Goal: Task Accomplishment & Management: Manage account settings

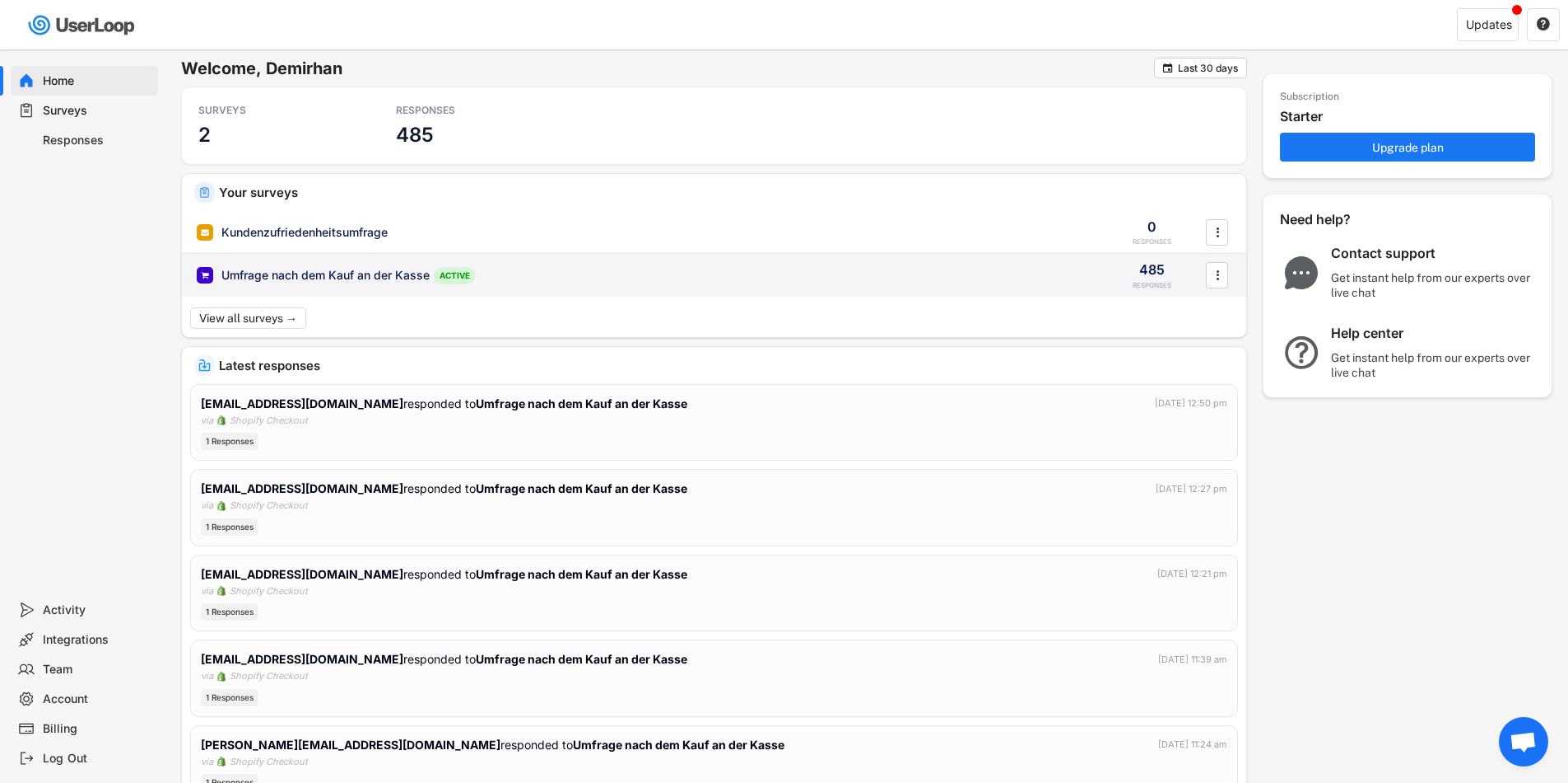
click at [701, 291] on div "Umfrage nach dem Kauf an der Kasse ACTIVE 485 RESPONSES " at bounding box center [714, 275] width 1065 height 43
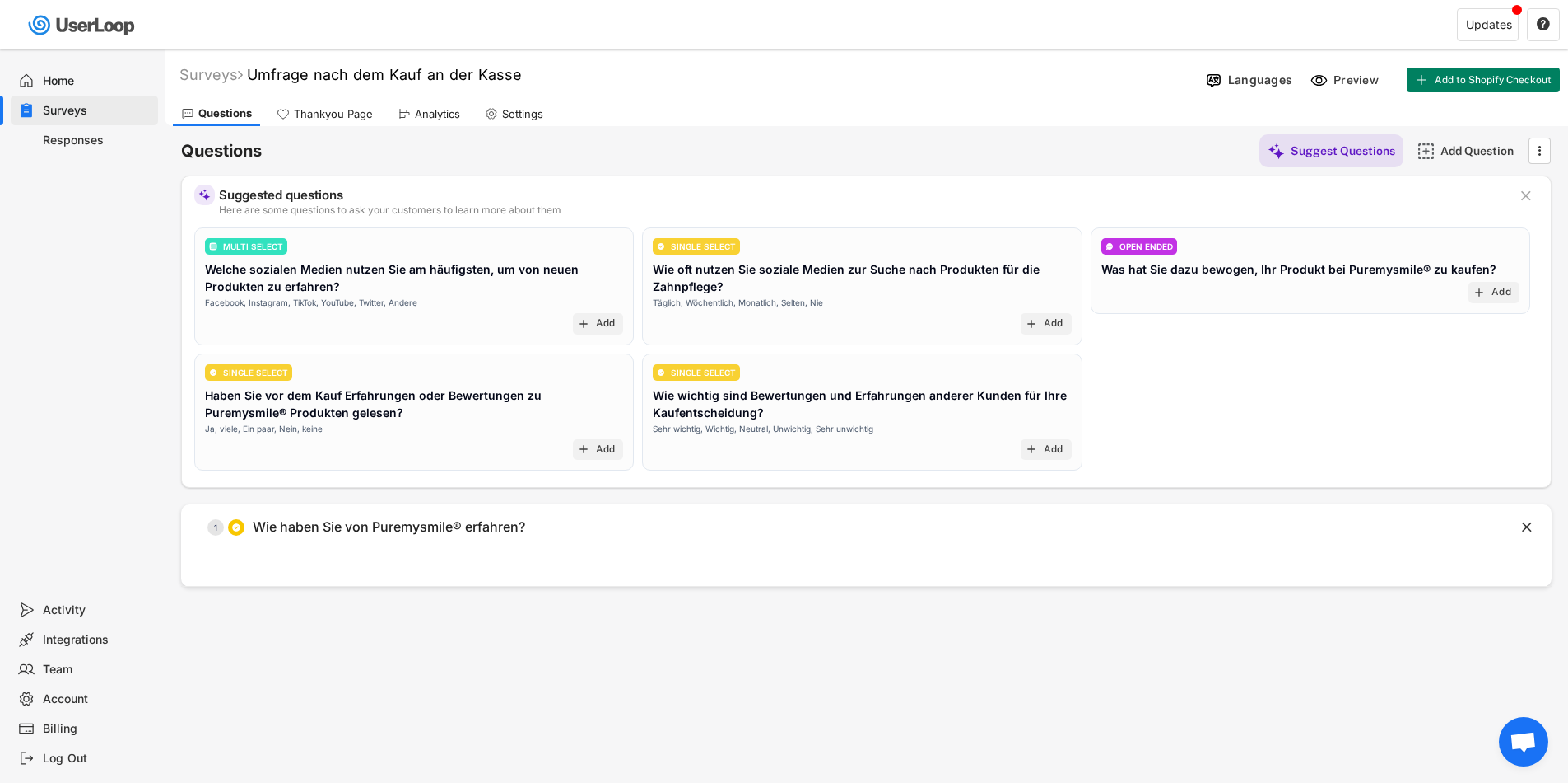
click at [58, 134] on div "Responses" at bounding box center [97, 140] width 109 height 16
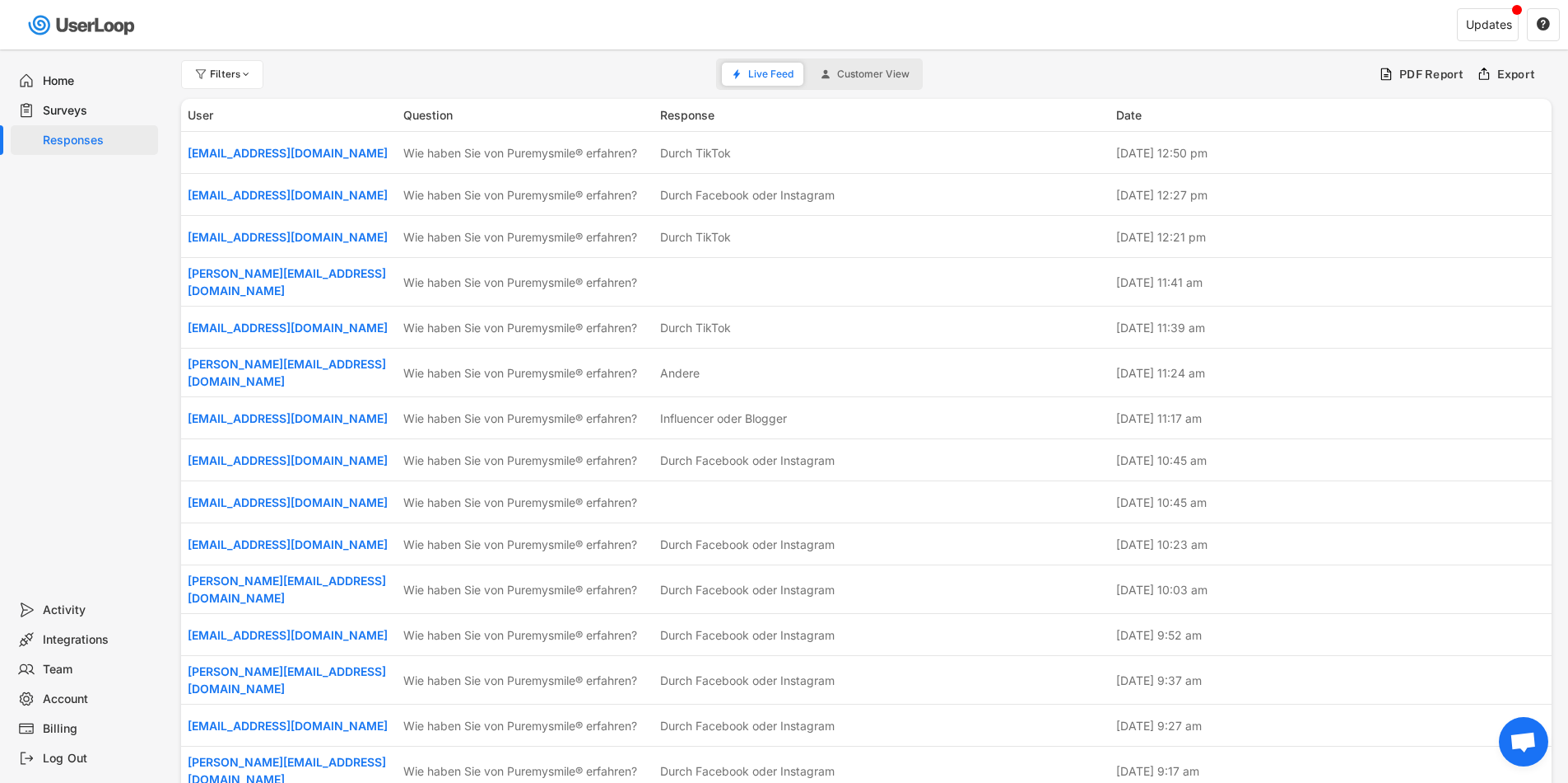
click at [63, 111] on div "Surveys" at bounding box center [97, 111] width 109 height 16
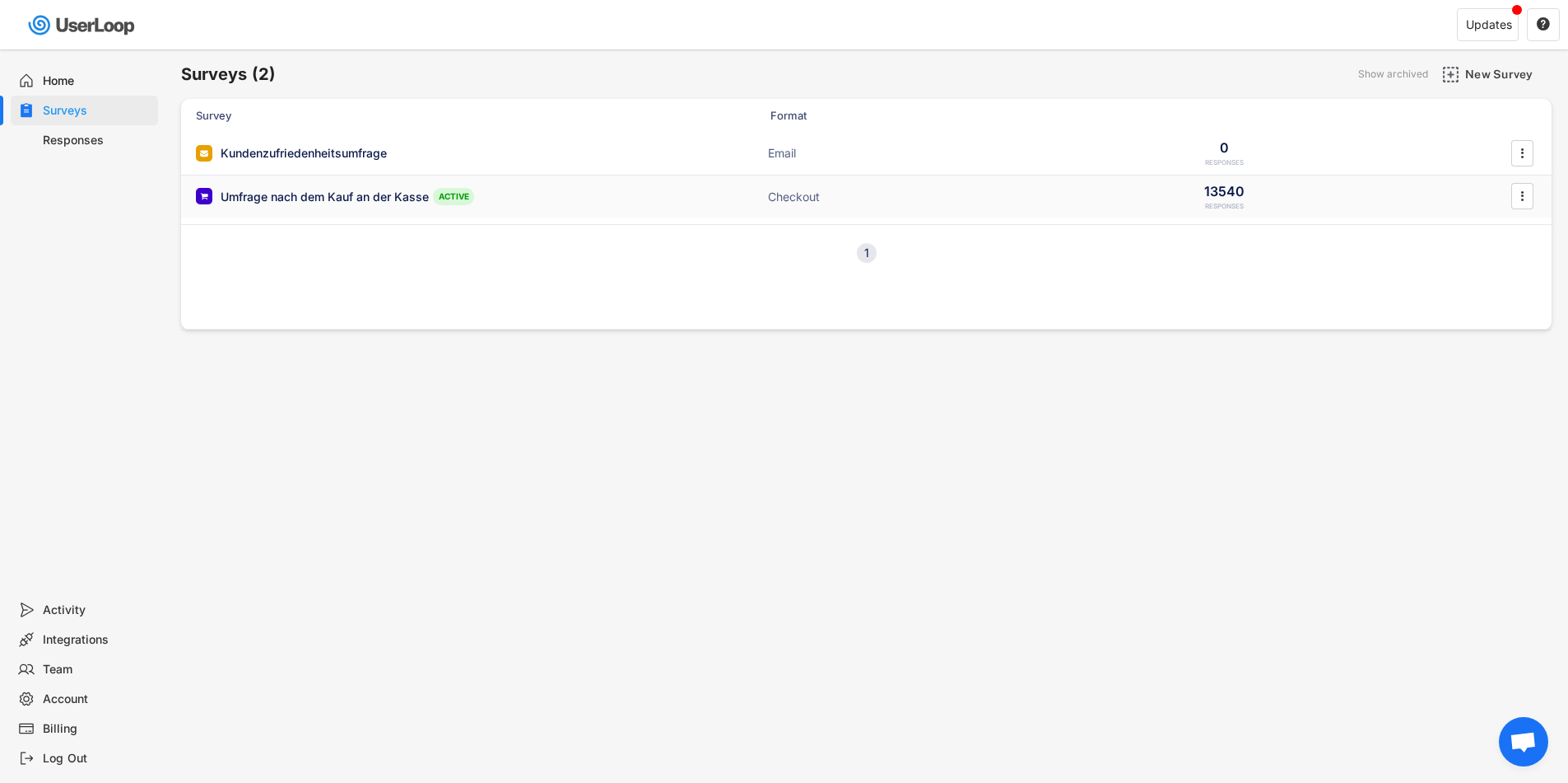
click at [290, 185] on div "Umfrage nach dem Kauf an der Kasse ACTIVE Checkout 13540 RESPONSES " at bounding box center [867, 197] width 1371 height 43
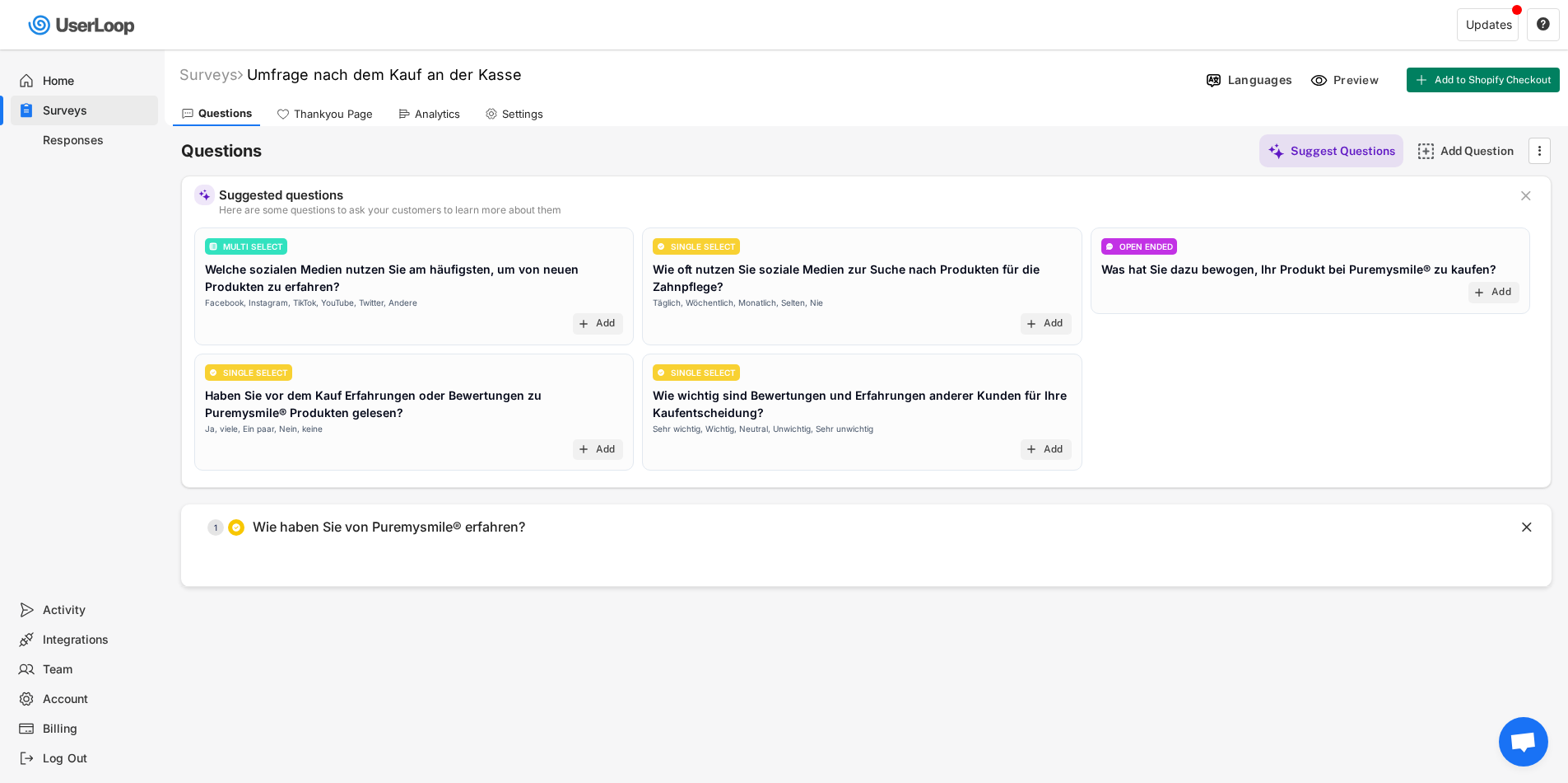
click at [328, 122] on div "Thankyou Page" at bounding box center [324, 113] width 113 height 24
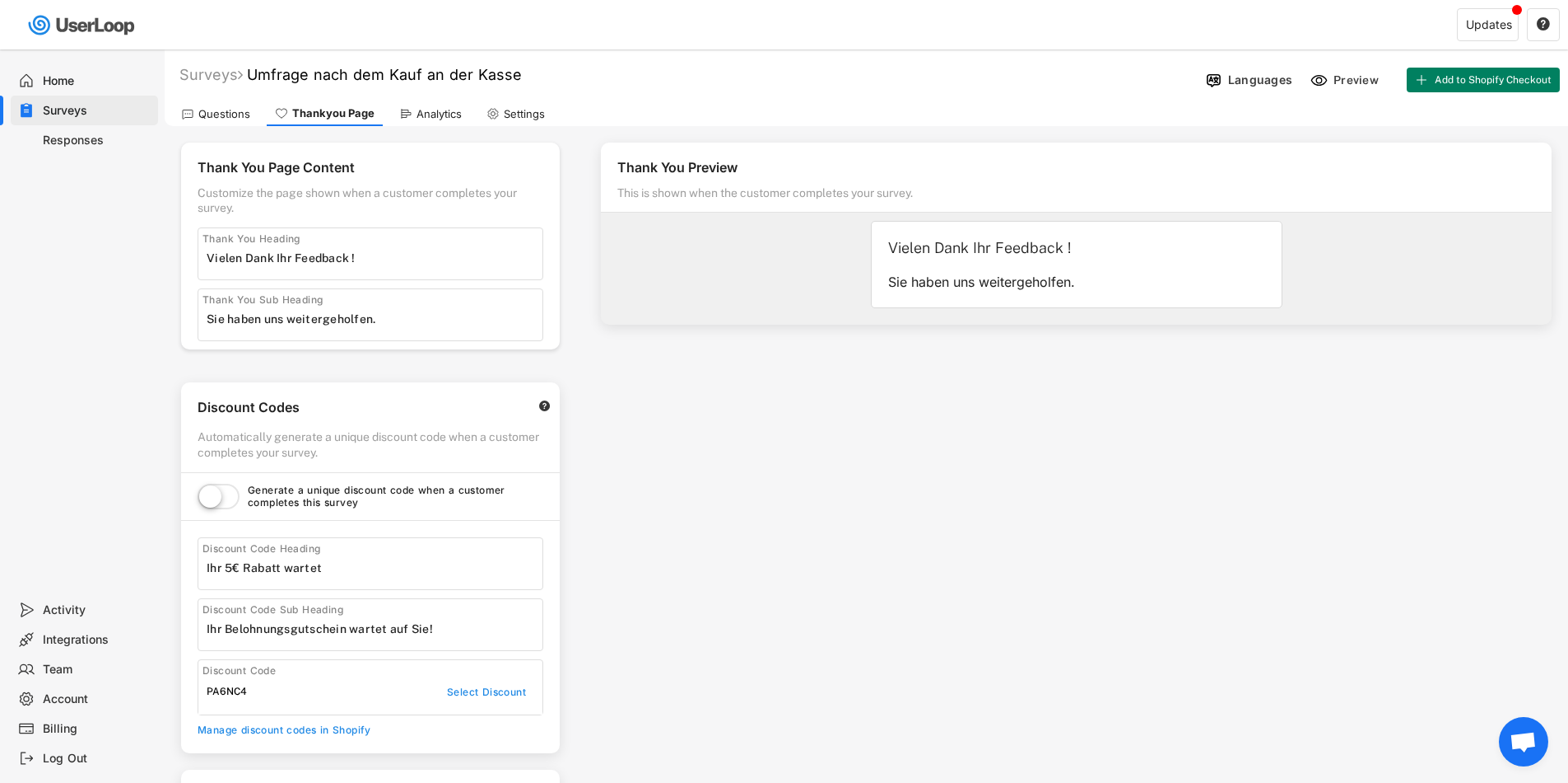
click at [438, 105] on div "Analytics" at bounding box center [430, 113] width 79 height 24
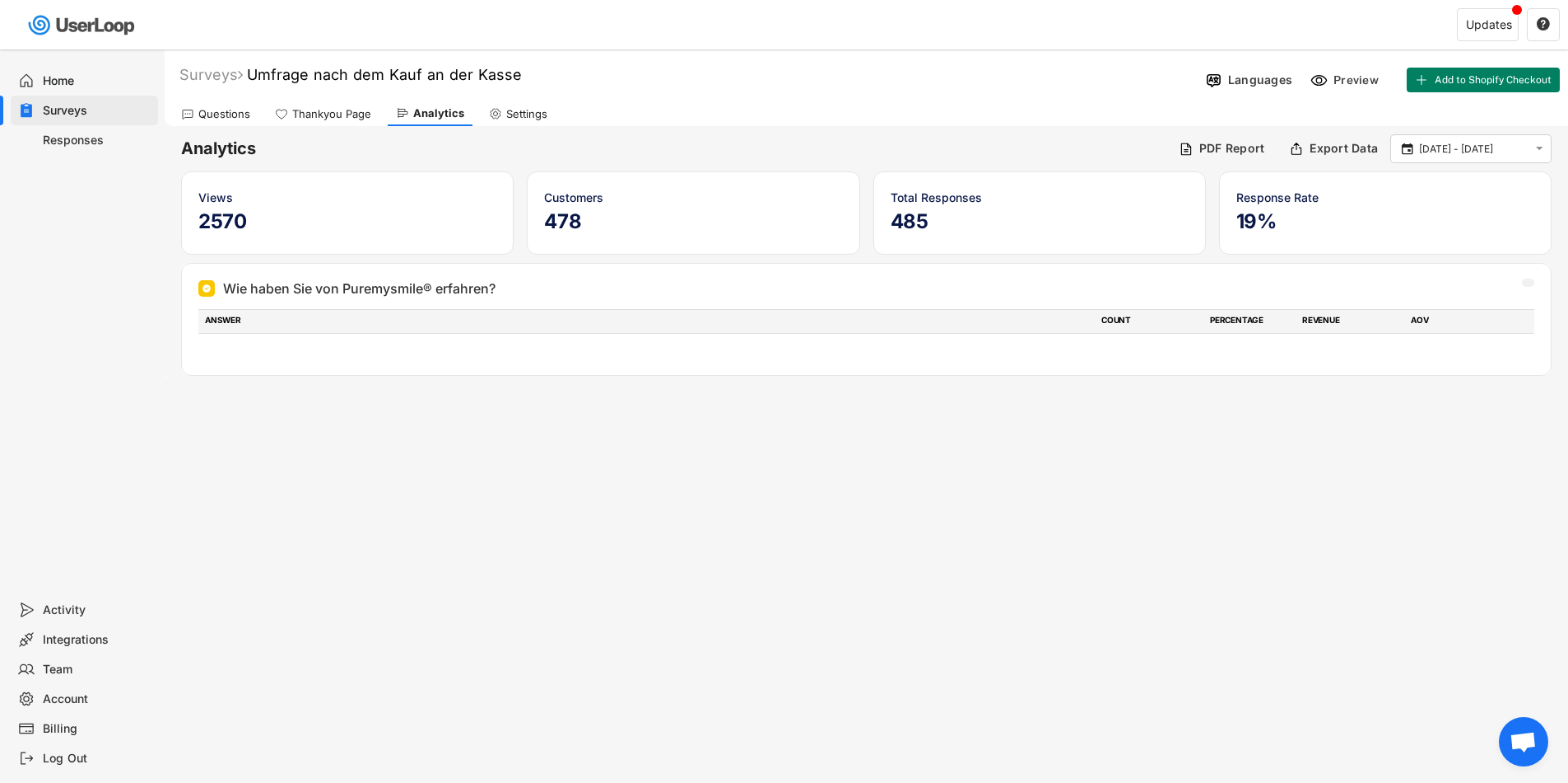
click at [220, 115] on div "Questions" at bounding box center [224, 114] width 52 height 14
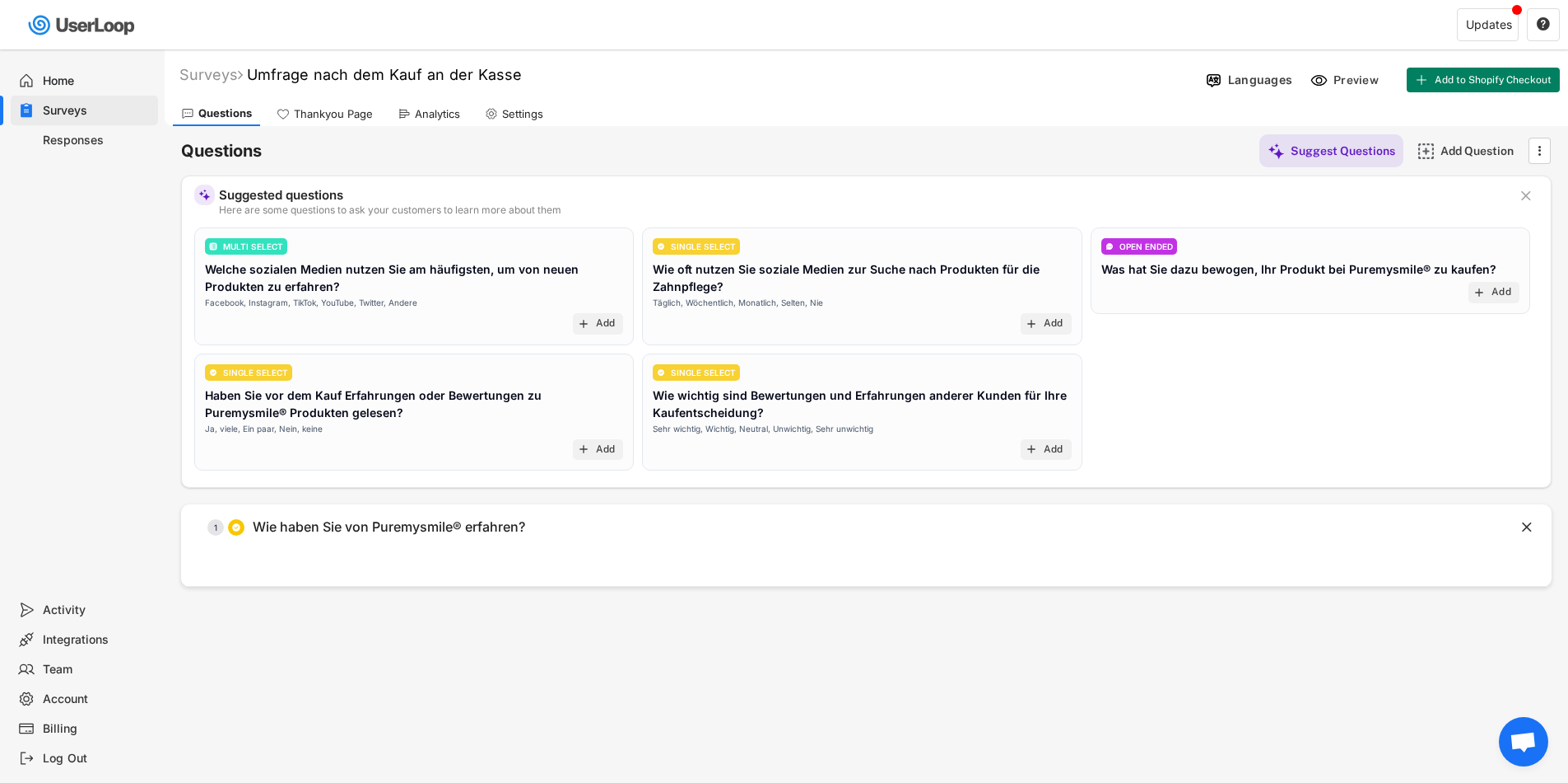
click at [46, 98] on div "Surveys" at bounding box center [84, 111] width 147 height 29
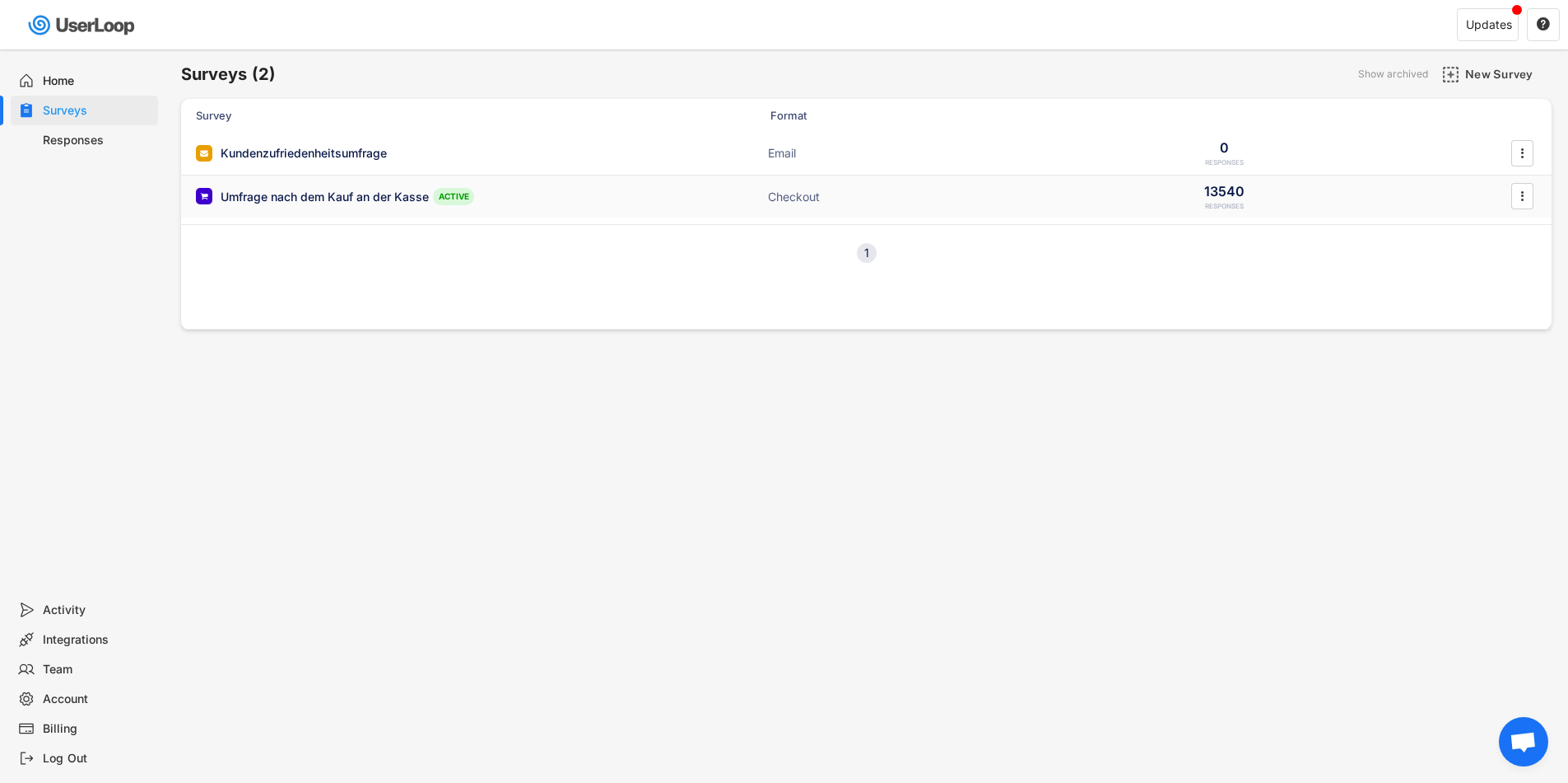
click at [1508, 192] on div "" at bounding box center [1522, 196] width 28 height 26
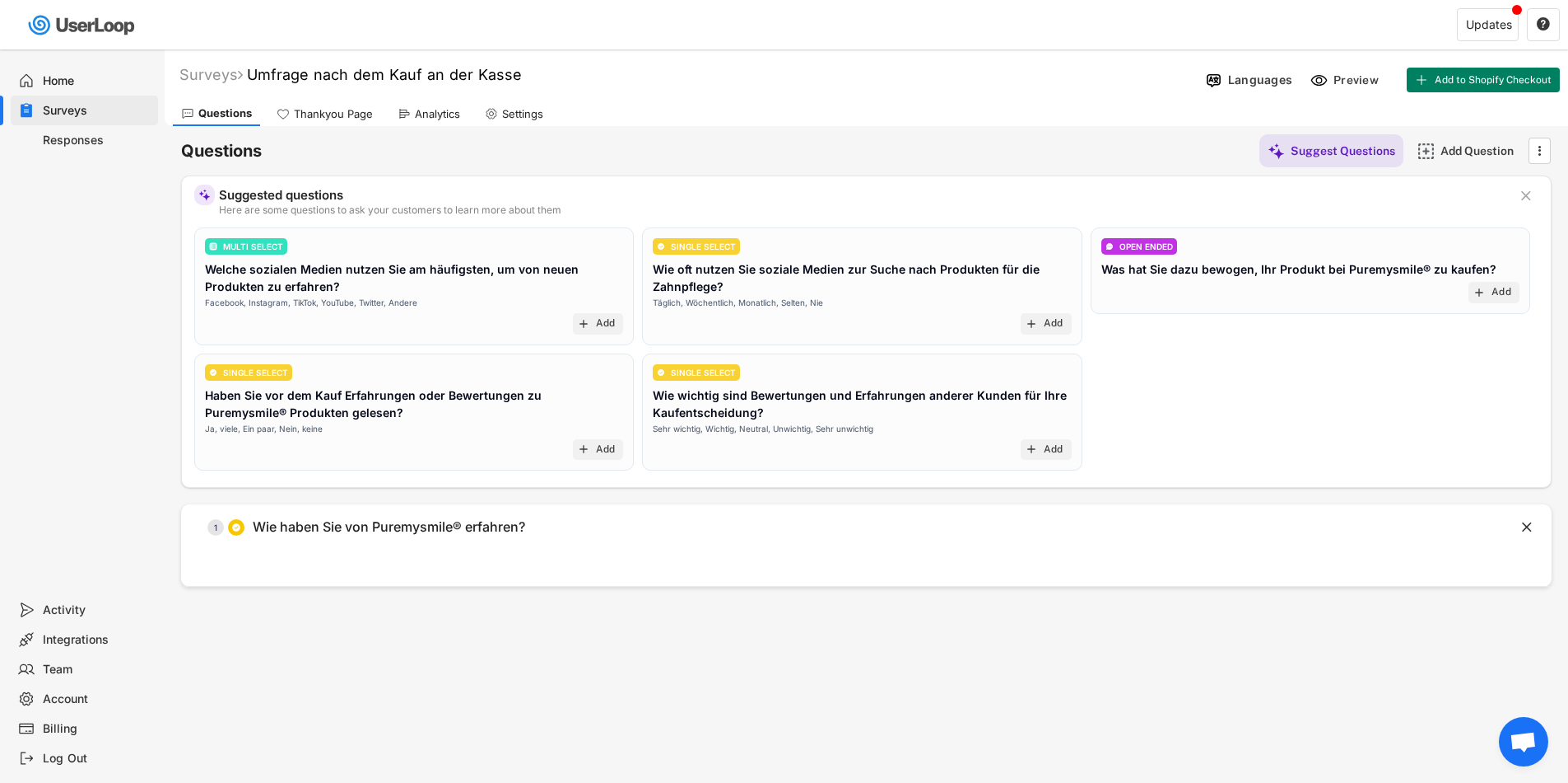
click at [72, 111] on div "Surveys" at bounding box center [97, 111] width 109 height 16
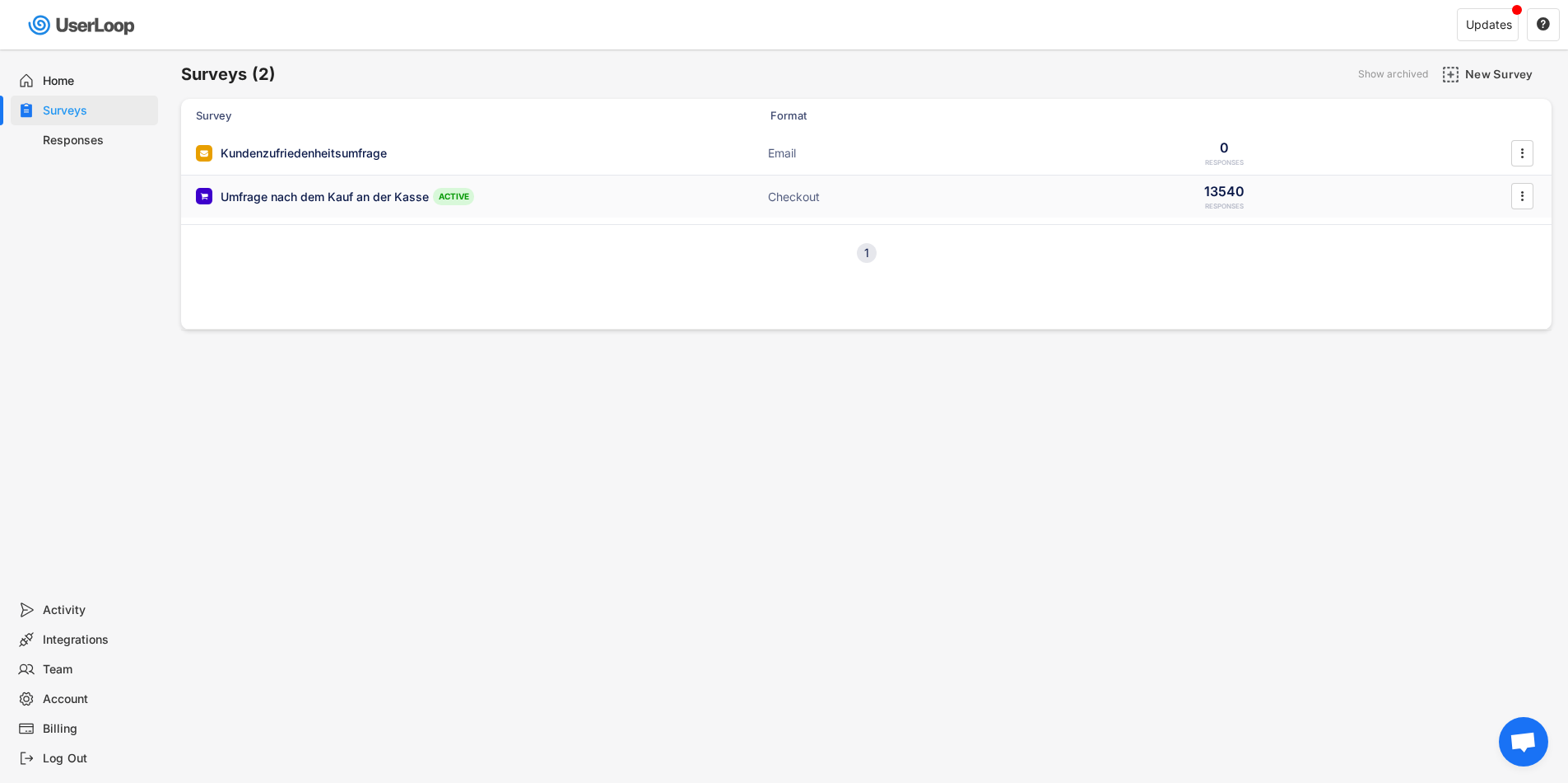
click at [1522, 198] on text "" at bounding box center [1522, 197] width 3 height 18
click at [1469, 268] on div "Edit Questions" at bounding box center [1500, 264] width 104 height 13
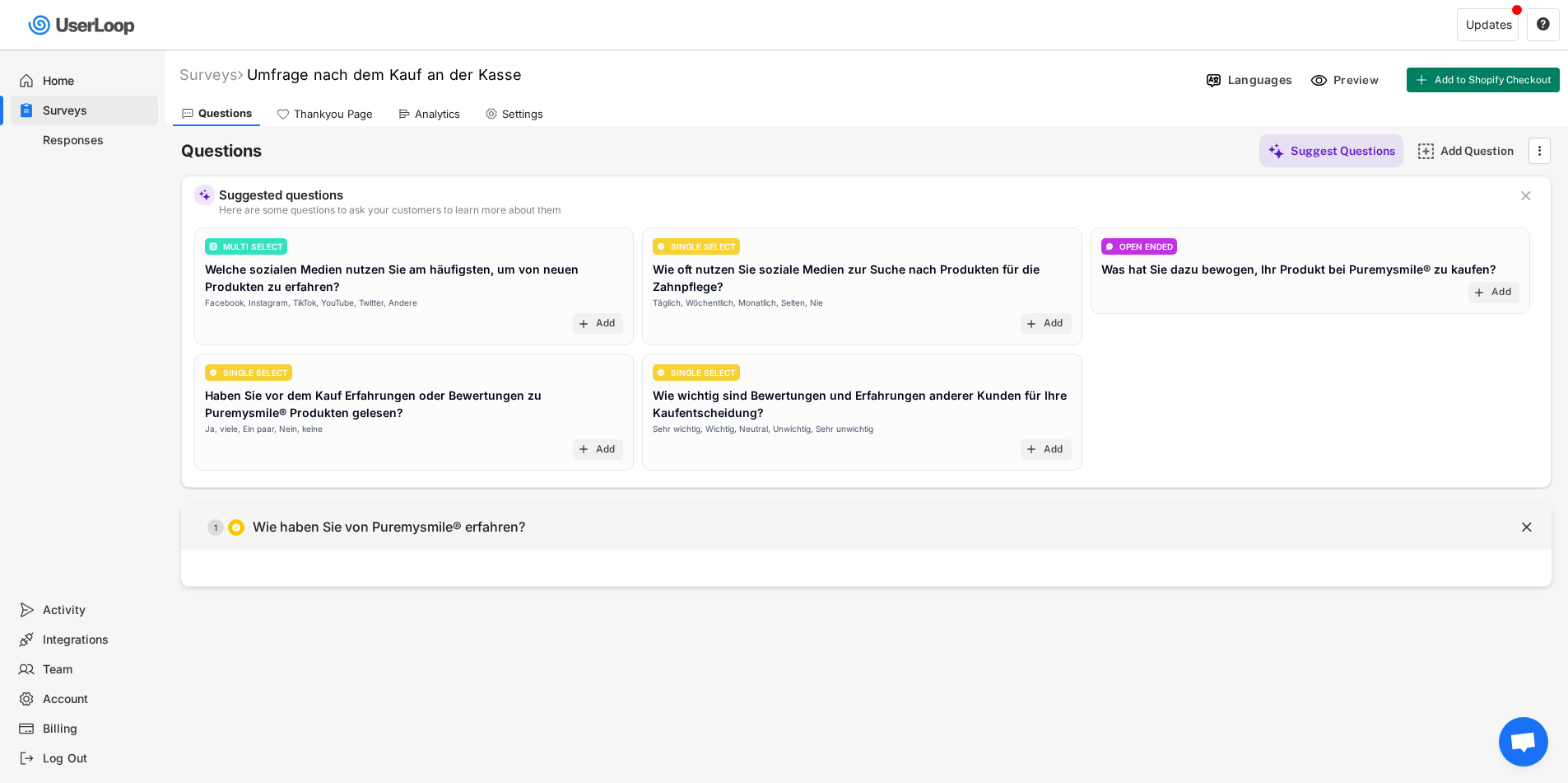
click at [733, 535] on div "  1 Wie haben Sie von Puremysmile® erfahren?" at bounding box center [826, 527] width 1289 height 37
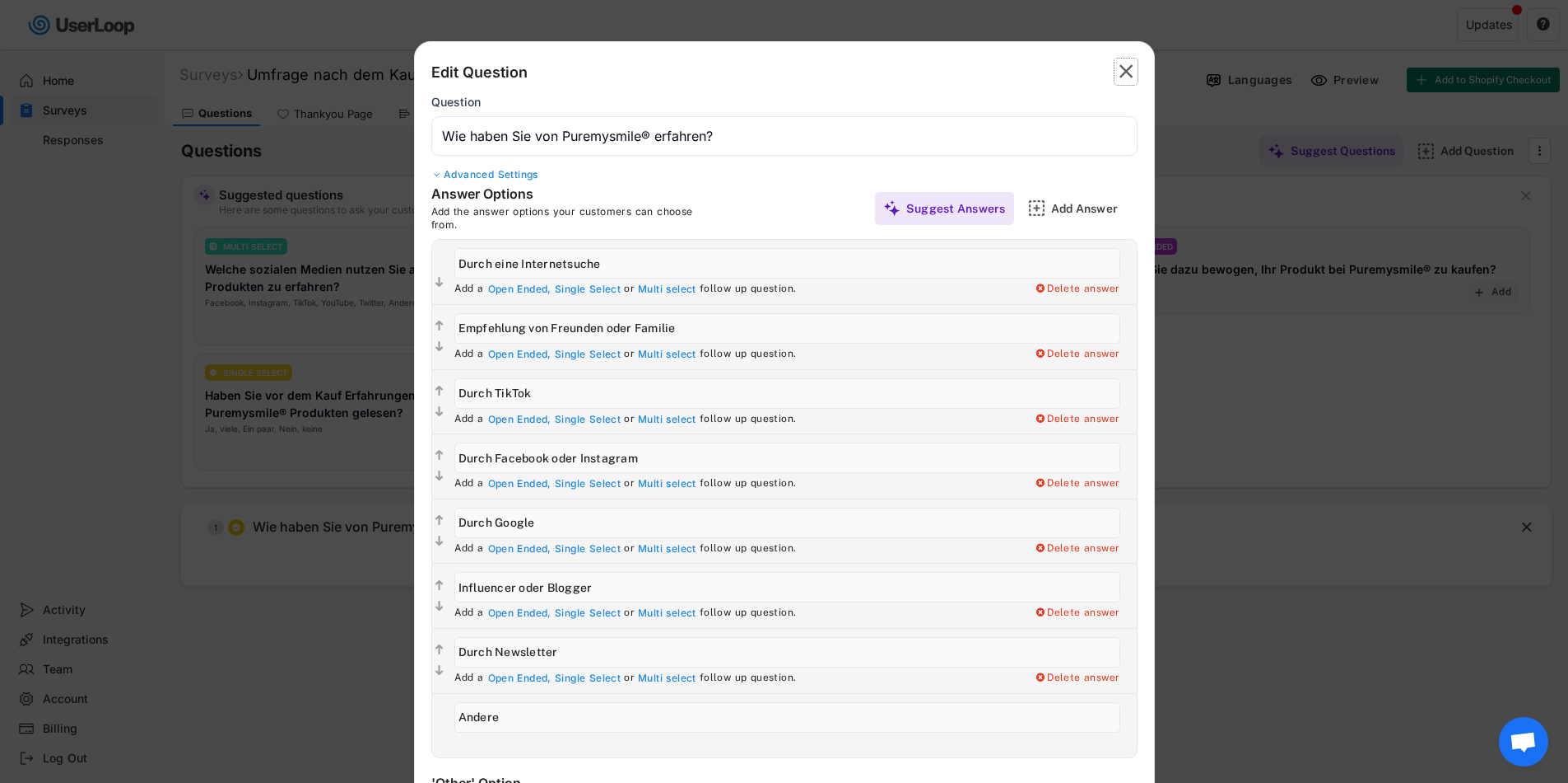
click at [1115, 69] on icon "" at bounding box center [1126, 72] width 24 height 26
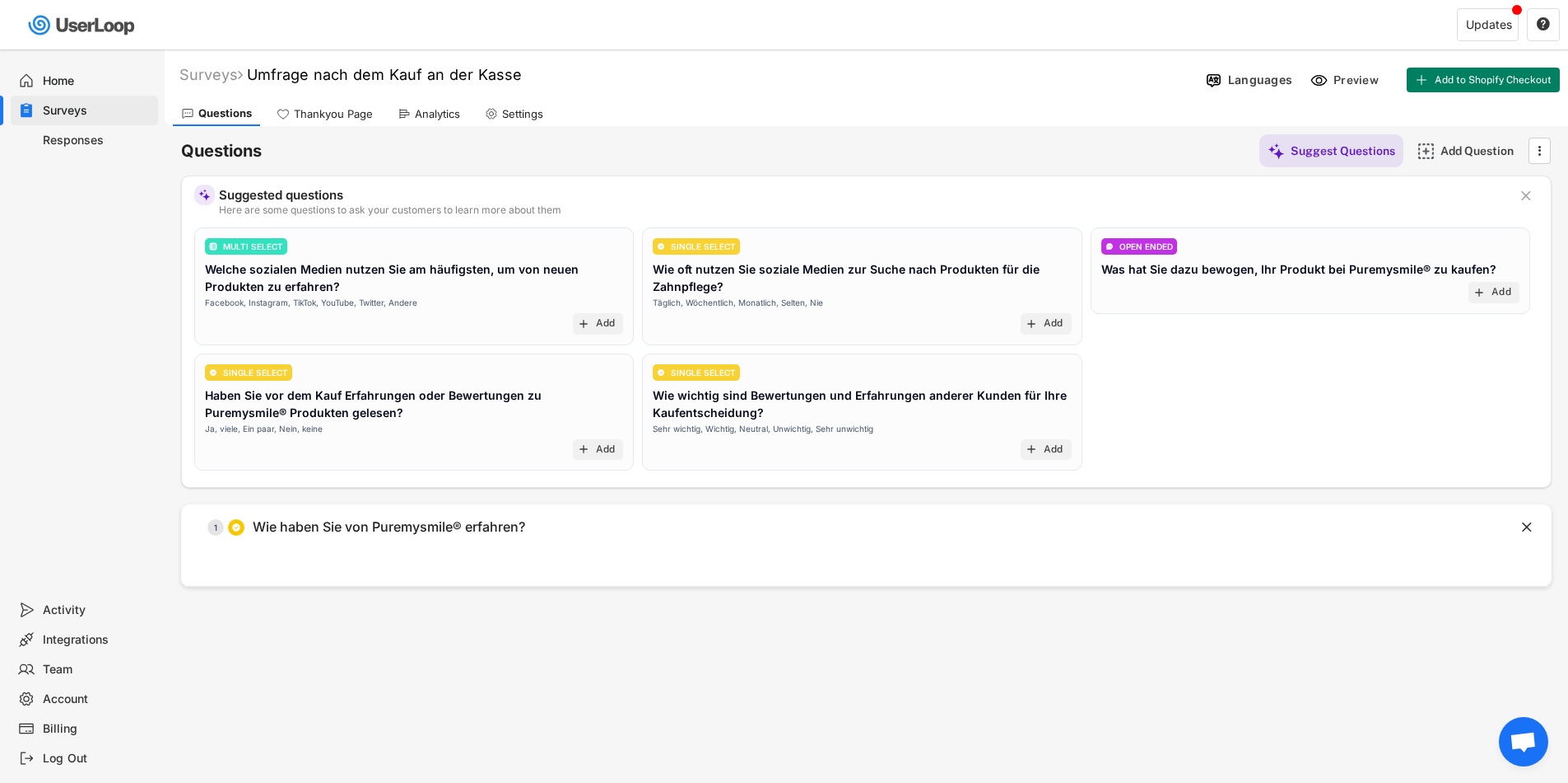
click at [515, 123] on div "Settings" at bounding box center [514, 113] width 74 height 24
select select ""daily""
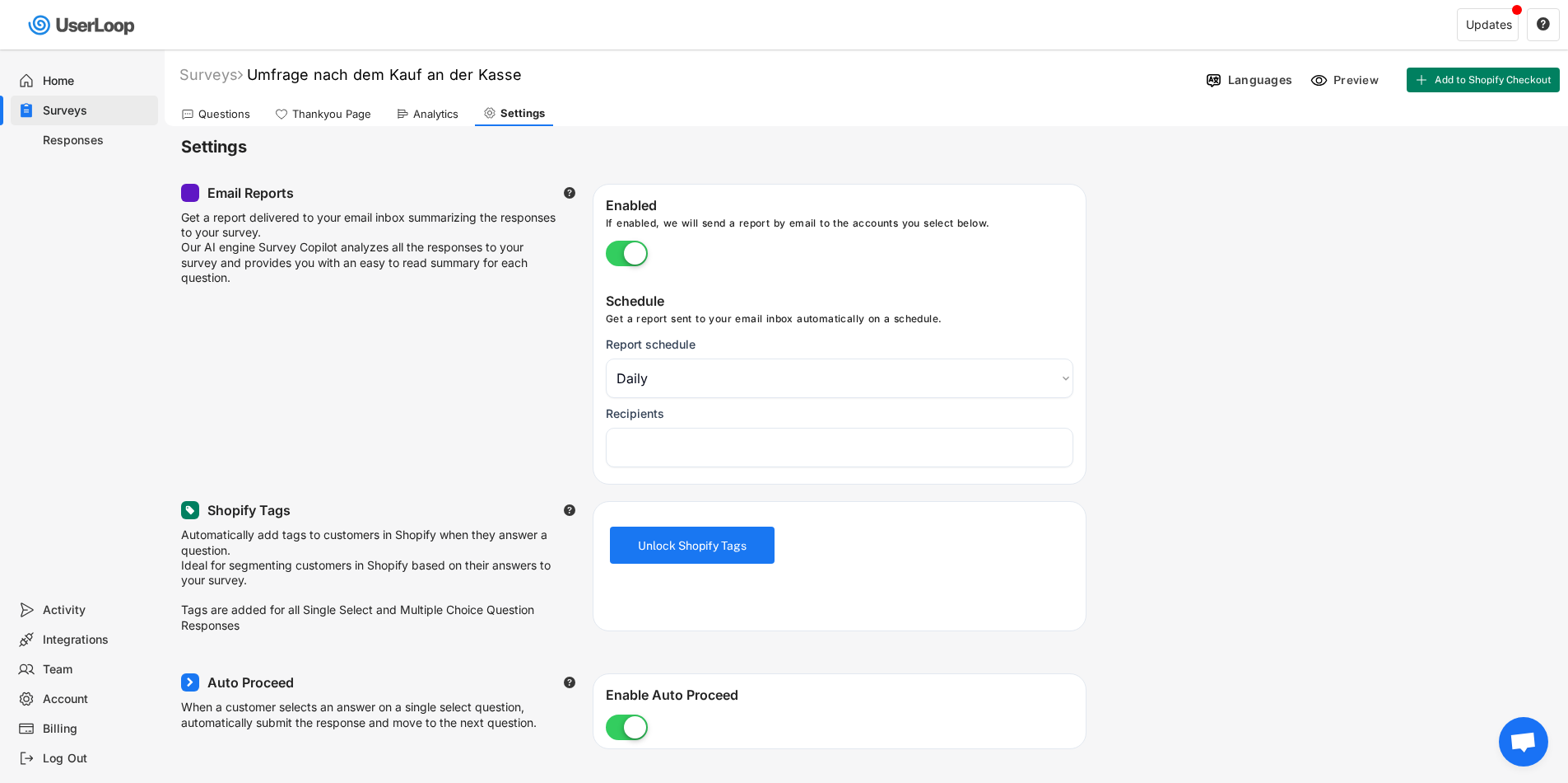
select select "1348695171700984260__LOOKUP__1724499344991x909178591683579500"
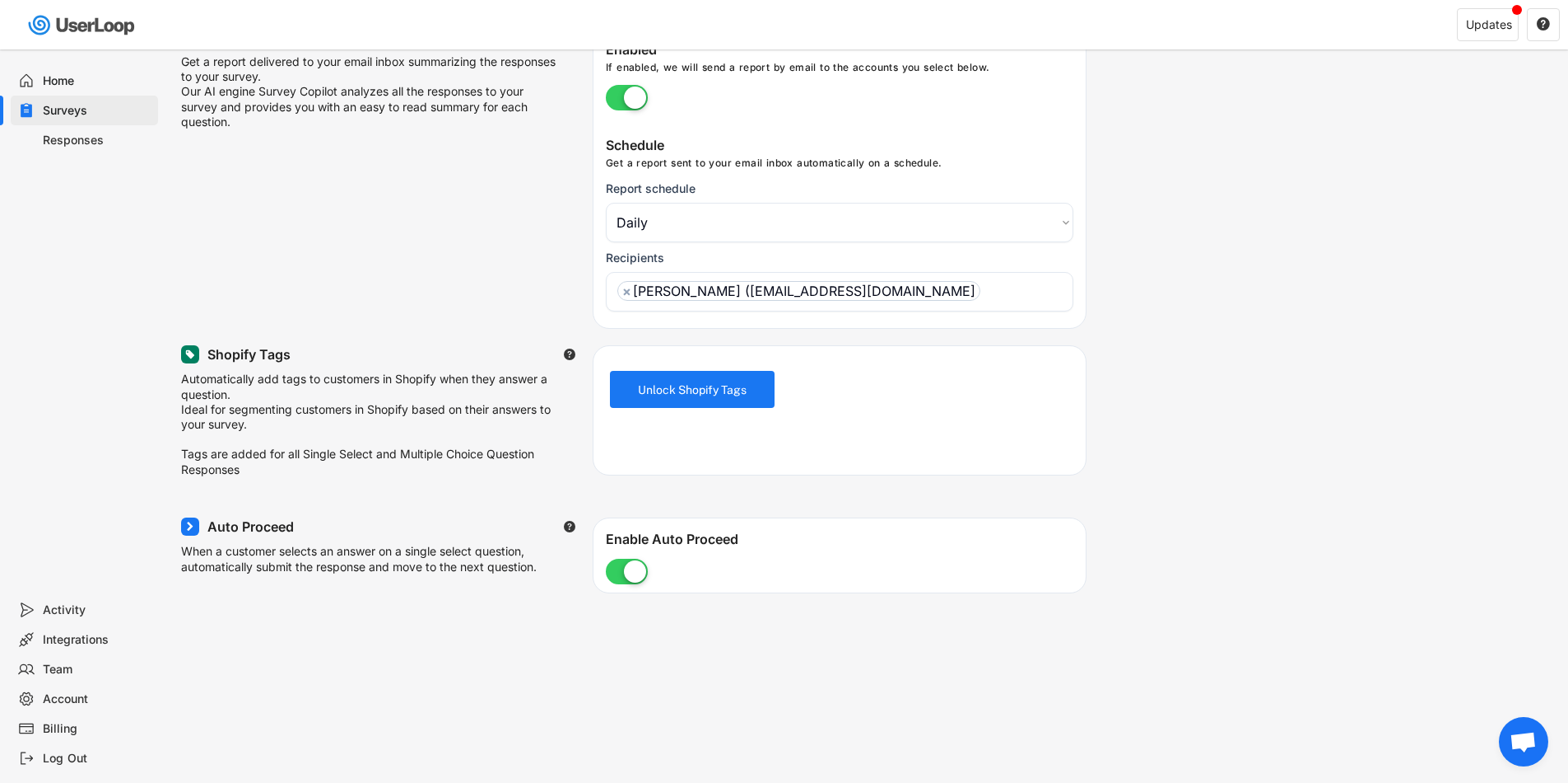
scroll to position [154, 0]
click at [649, 238] on select "Choose an option Daily Weekly Monthly" at bounding box center [839, 223] width 467 height 39
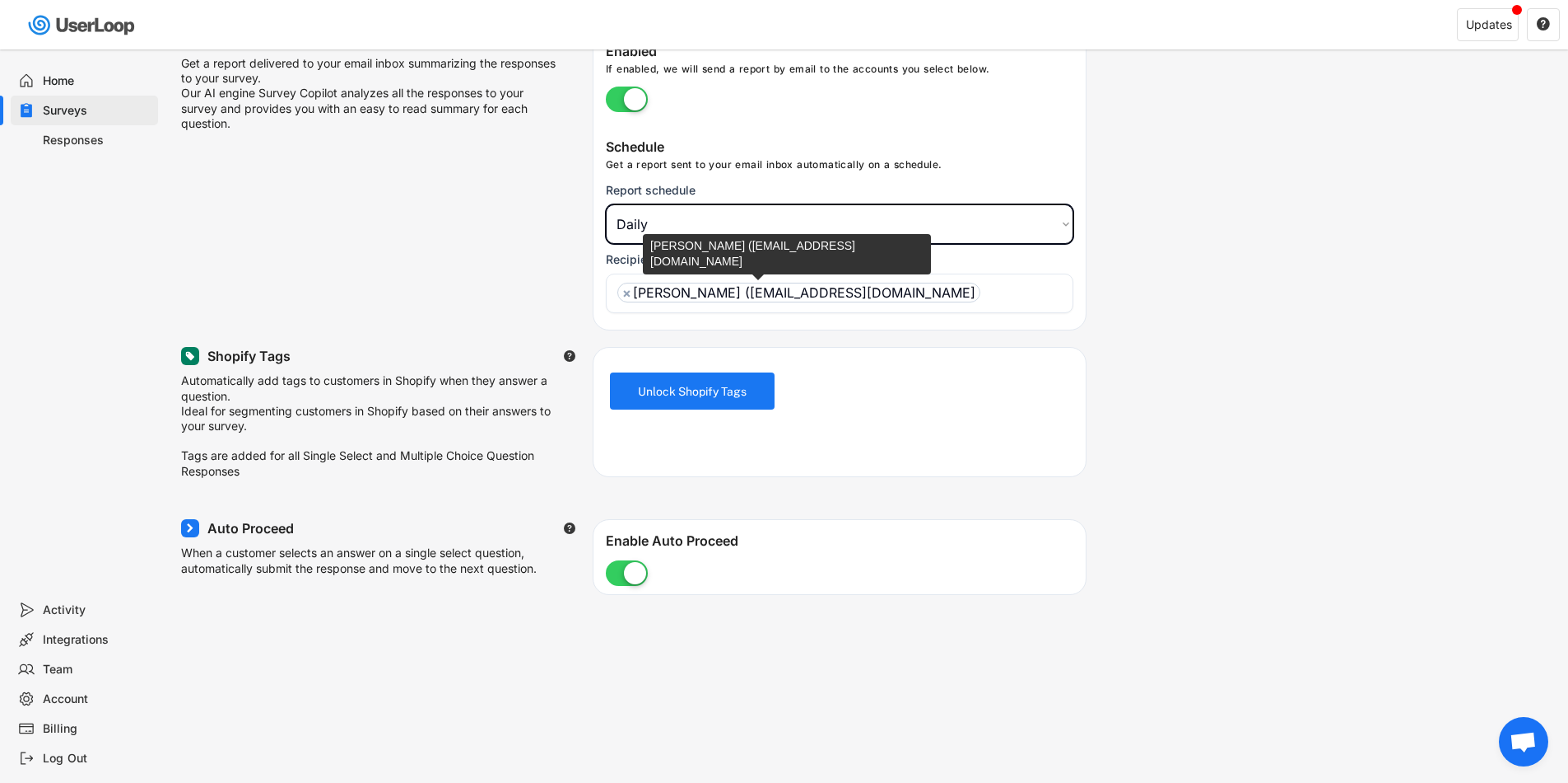
click at [866, 291] on li "× [PERSON_NAME] ([EMAIL_ADDRESS][DOMAIN_NAME]" at bounding box center [798, 292] width 363 height 20
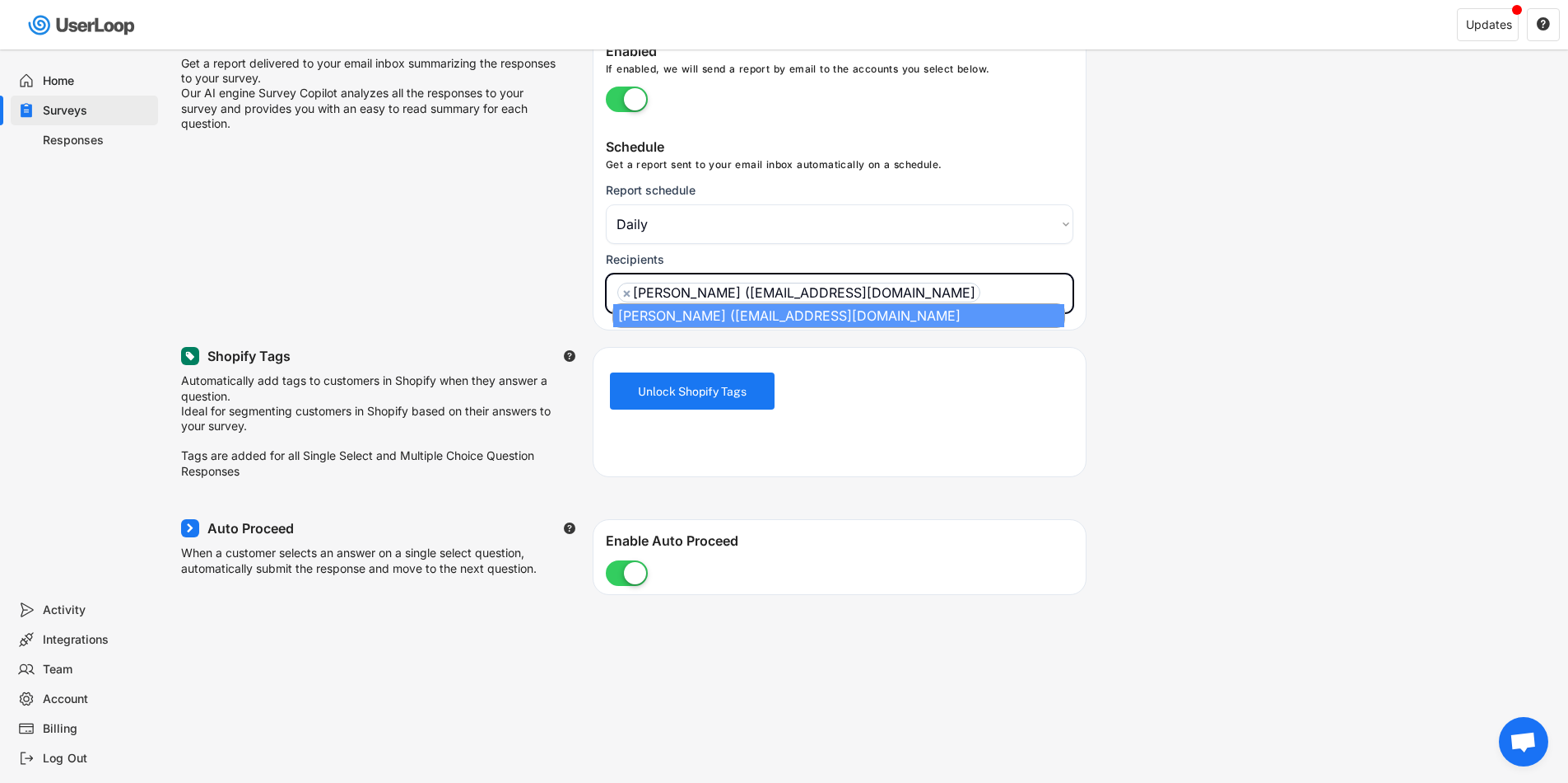
click at [914, 297] on ul "× [PERSON_NAME] ([EMAIL_ADDRESS][DOMAIN_NAME]" at bounding box center [839, 290] width 452 height 24
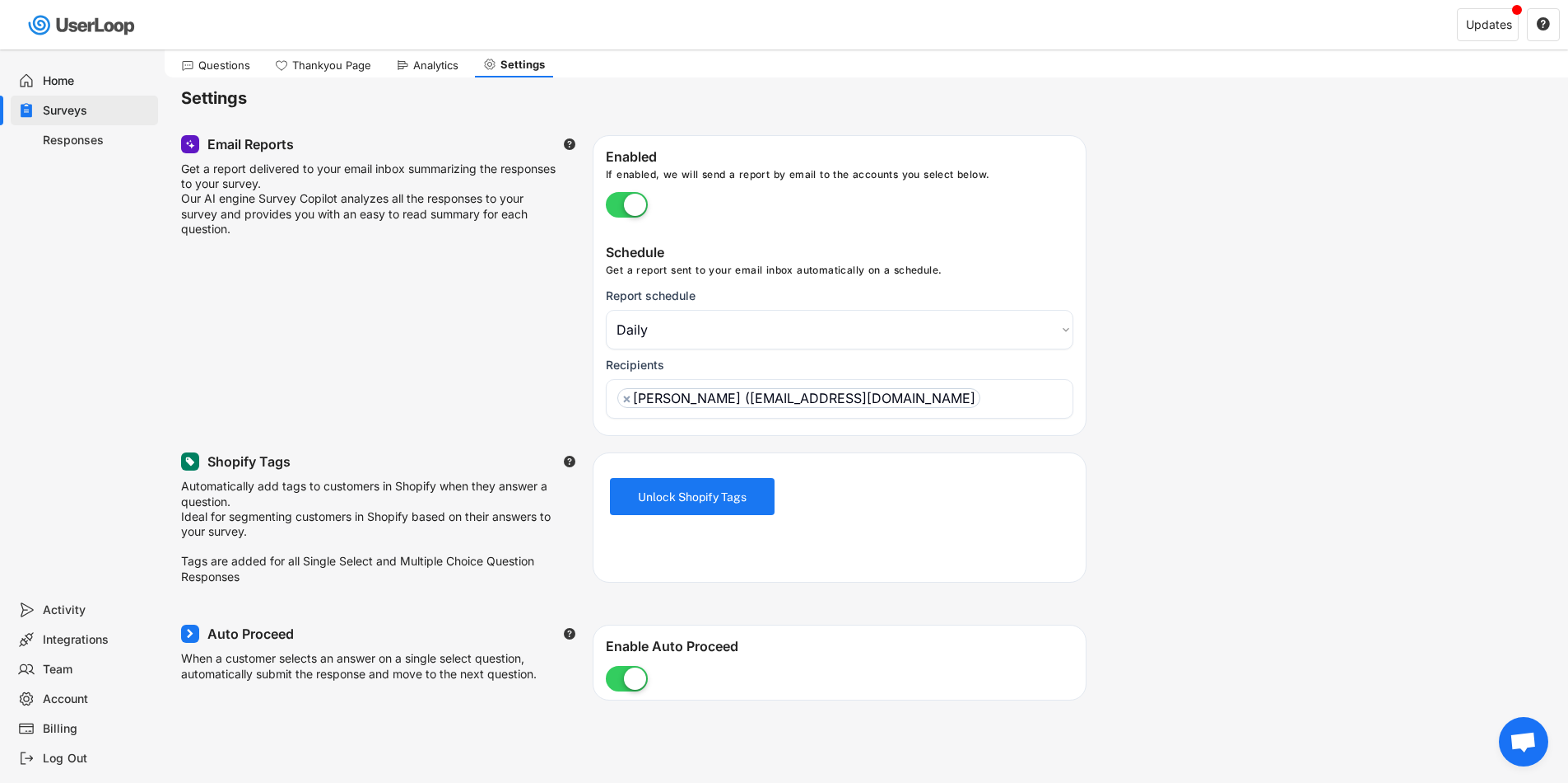
scroll to position [0, 0]
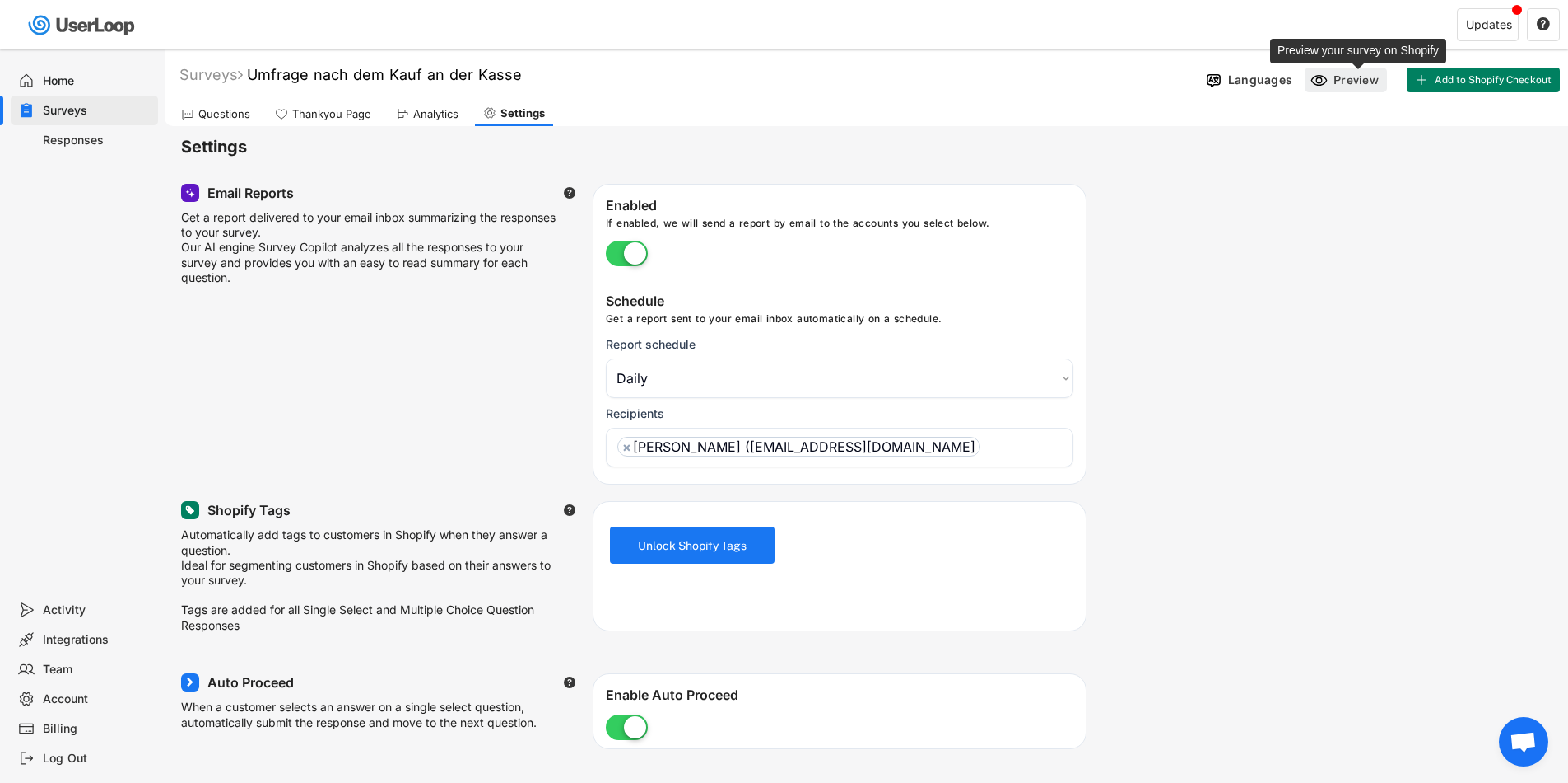
click at [1361, 80] on div "Preview" at bounding box center [1358, 79] width 49 height 15
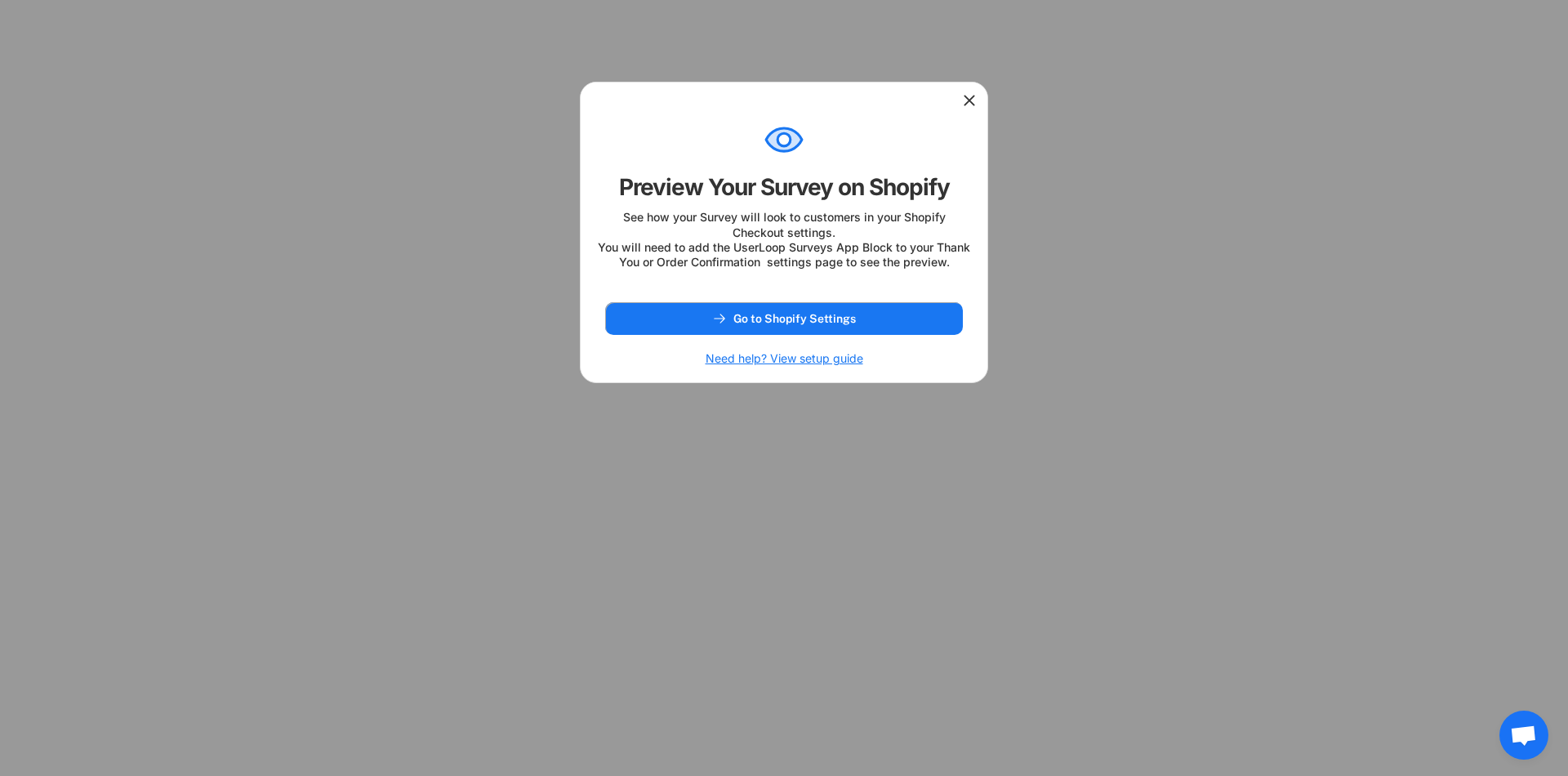
click at [971, 98] on use at bounding box center [969, 100] width 17 height 17
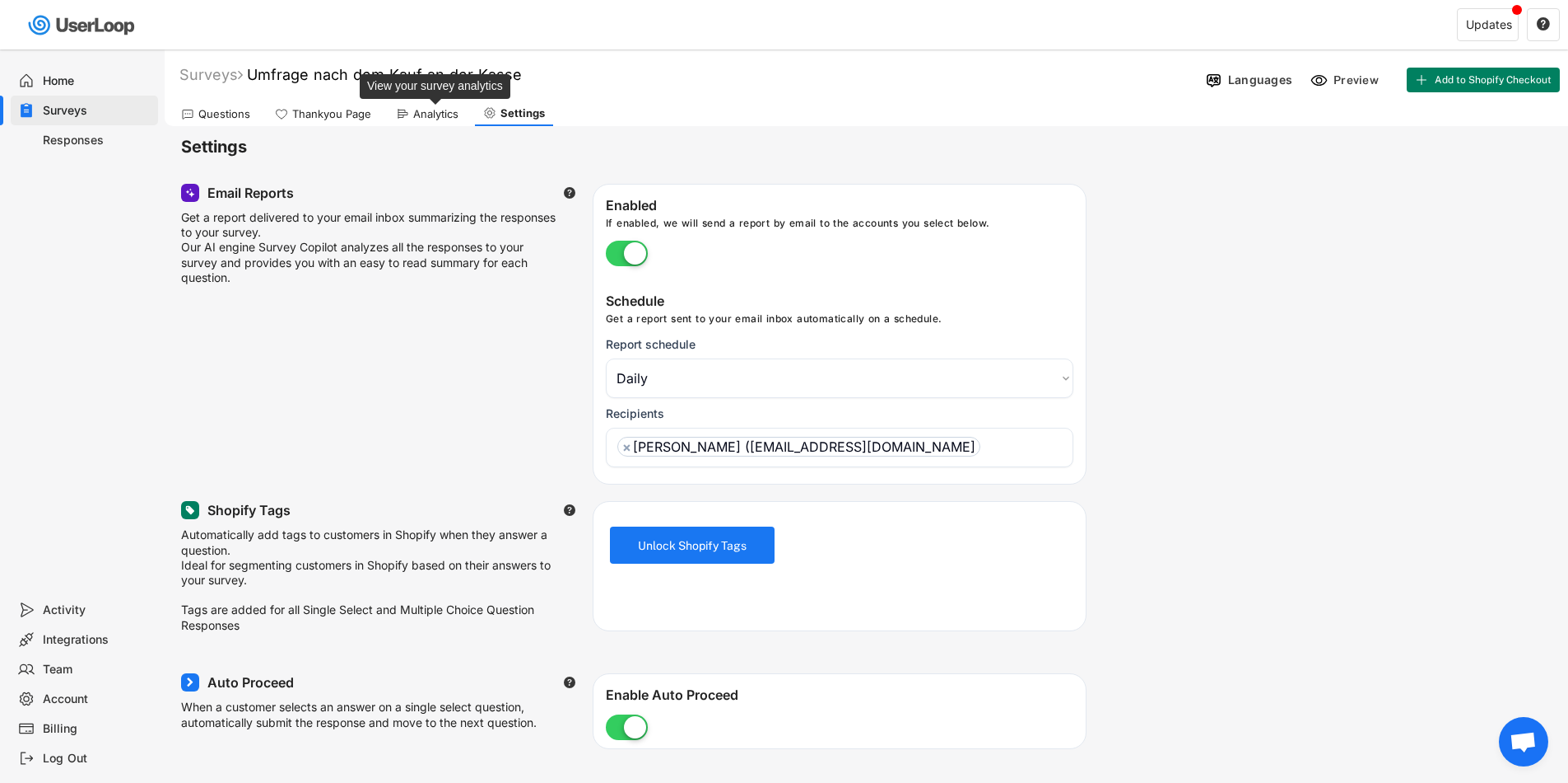
click at [431, 117] on div "Analytics" at bounding box center [436, 114] width 45 height 14
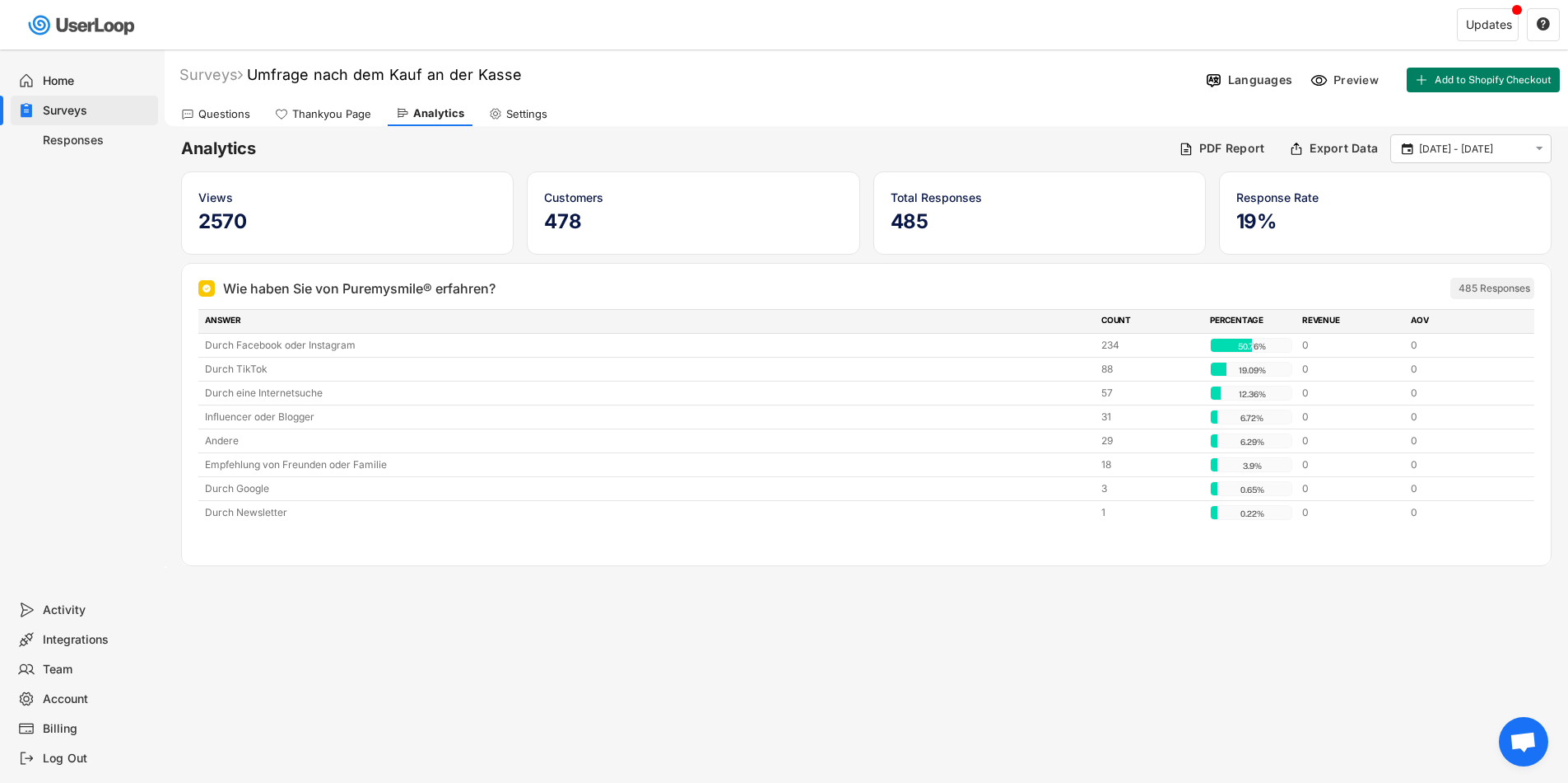
click at [242, 105] on div "Questions" at bounding box center [215, 113] width 85 height 24
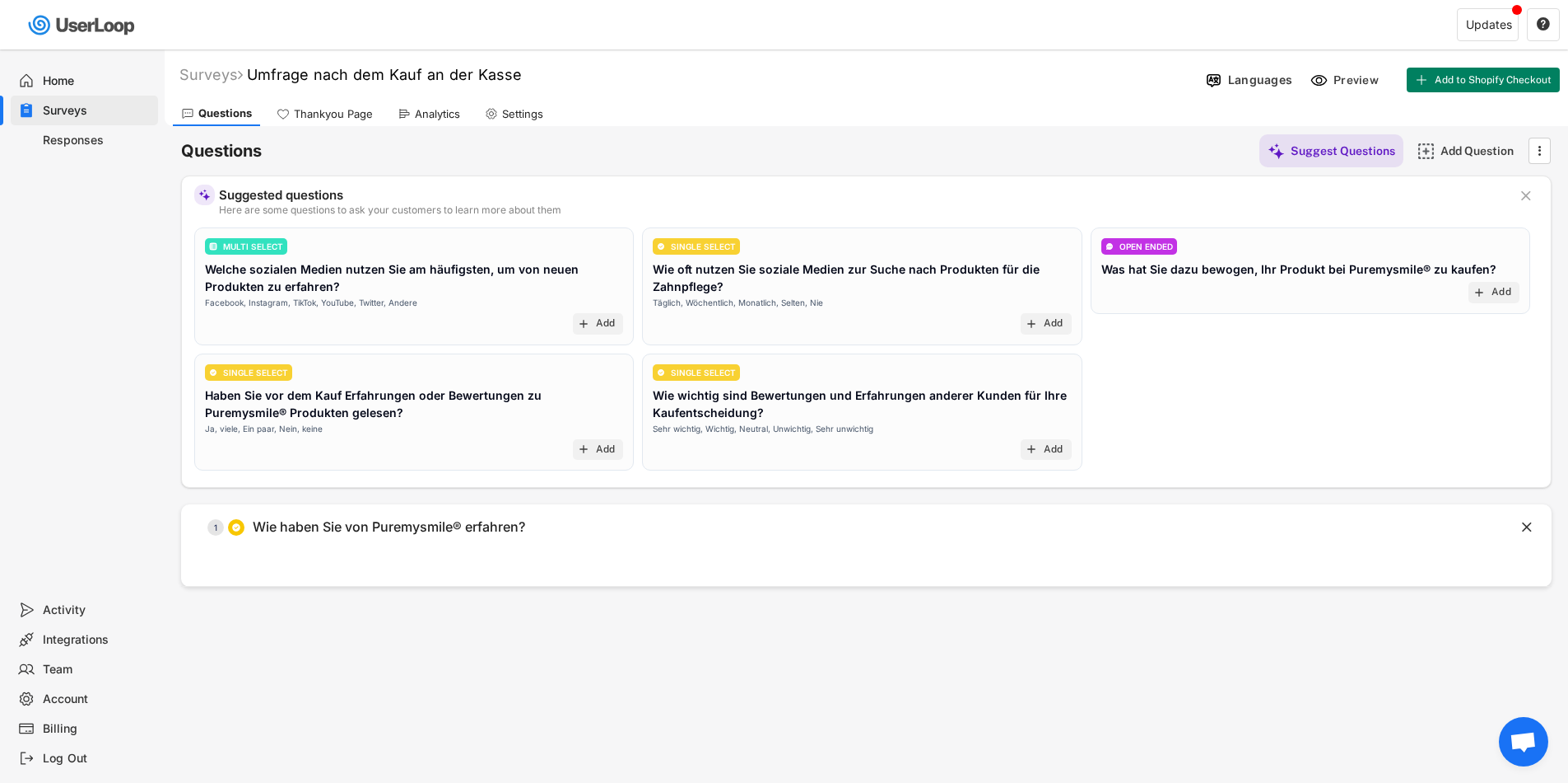
click at [53, 82] on div "Home" at bounding box center [97, 81] width 109 height 16
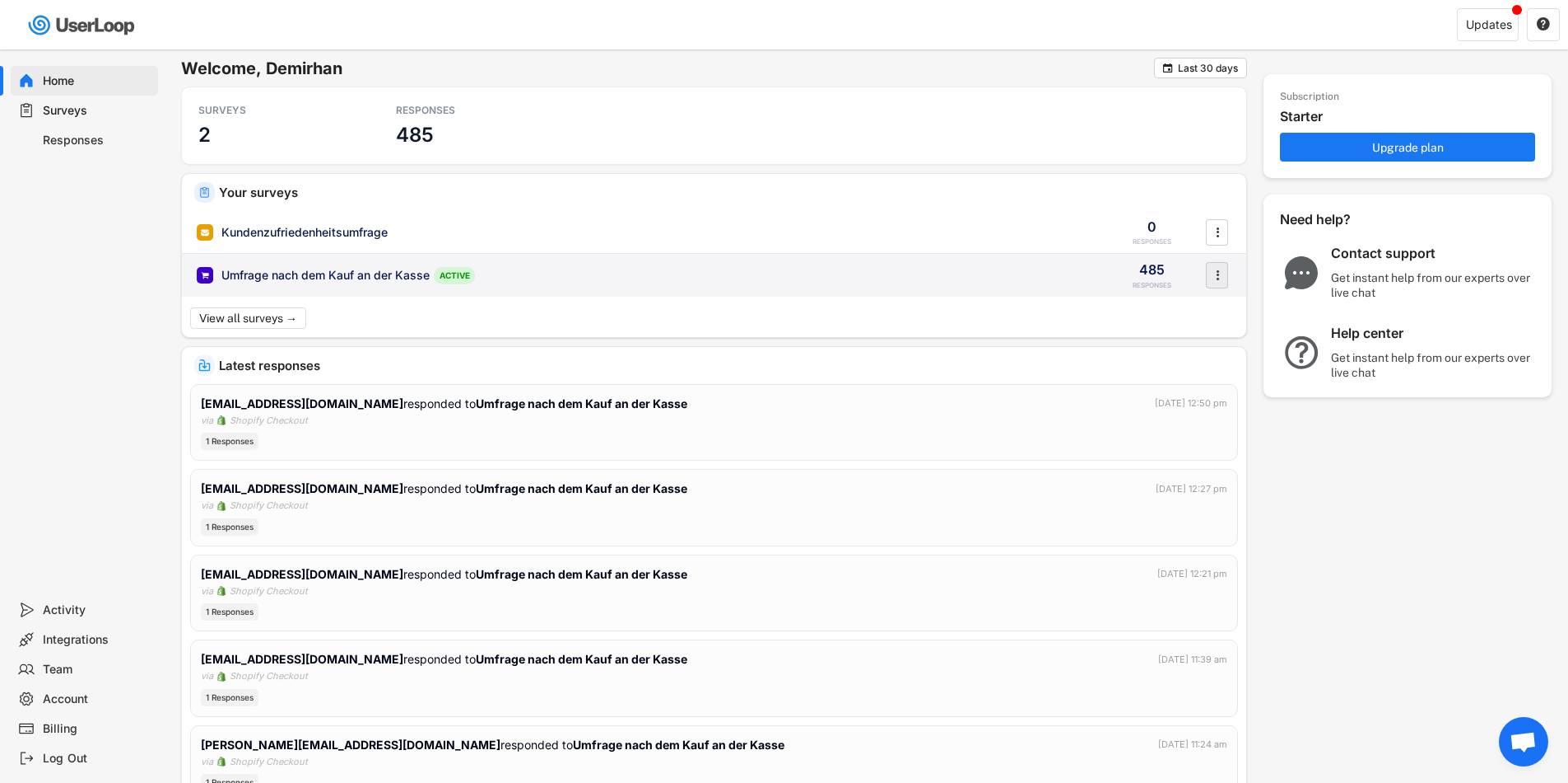
click at [1210, 272] on icon "" at bounding box center [1217, 274] width 17 height 24
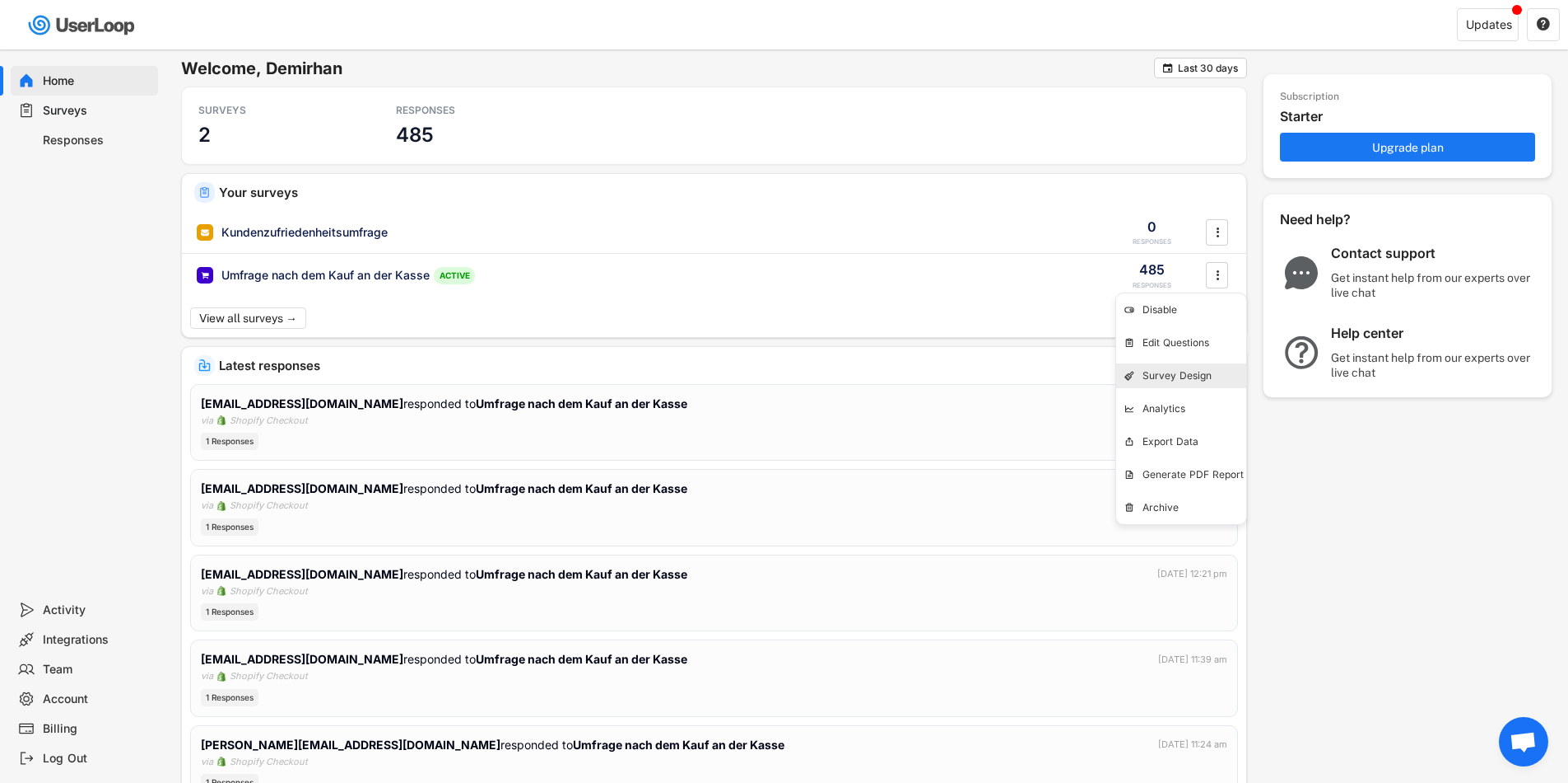
click at [0, 0] on div "Survey Design" at bounding box center [0, 0] width 0 height 0
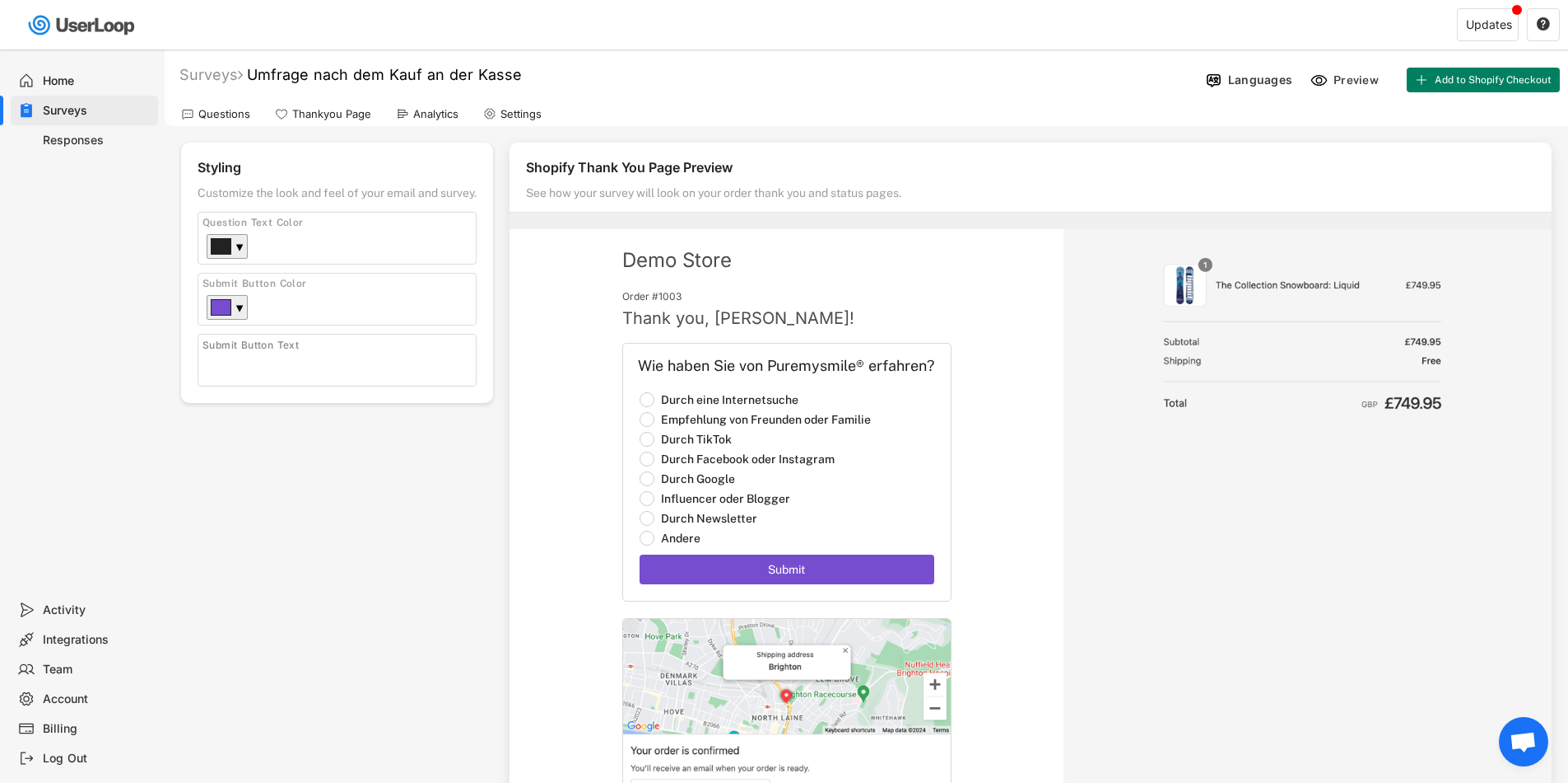
click at [308, 352] on input "input" at bounding box center [341, 364] width 269 height 24
type input "W"
click at [266, 360] on input "input" at bounding box center [341, 364] width 269 height 24
type input "senden"
click at [386, 521] on div "Styling Customize the look and feel of your email and survey. Logo Click to upl…" at bounding box center [867, 513] width 1371 height 741
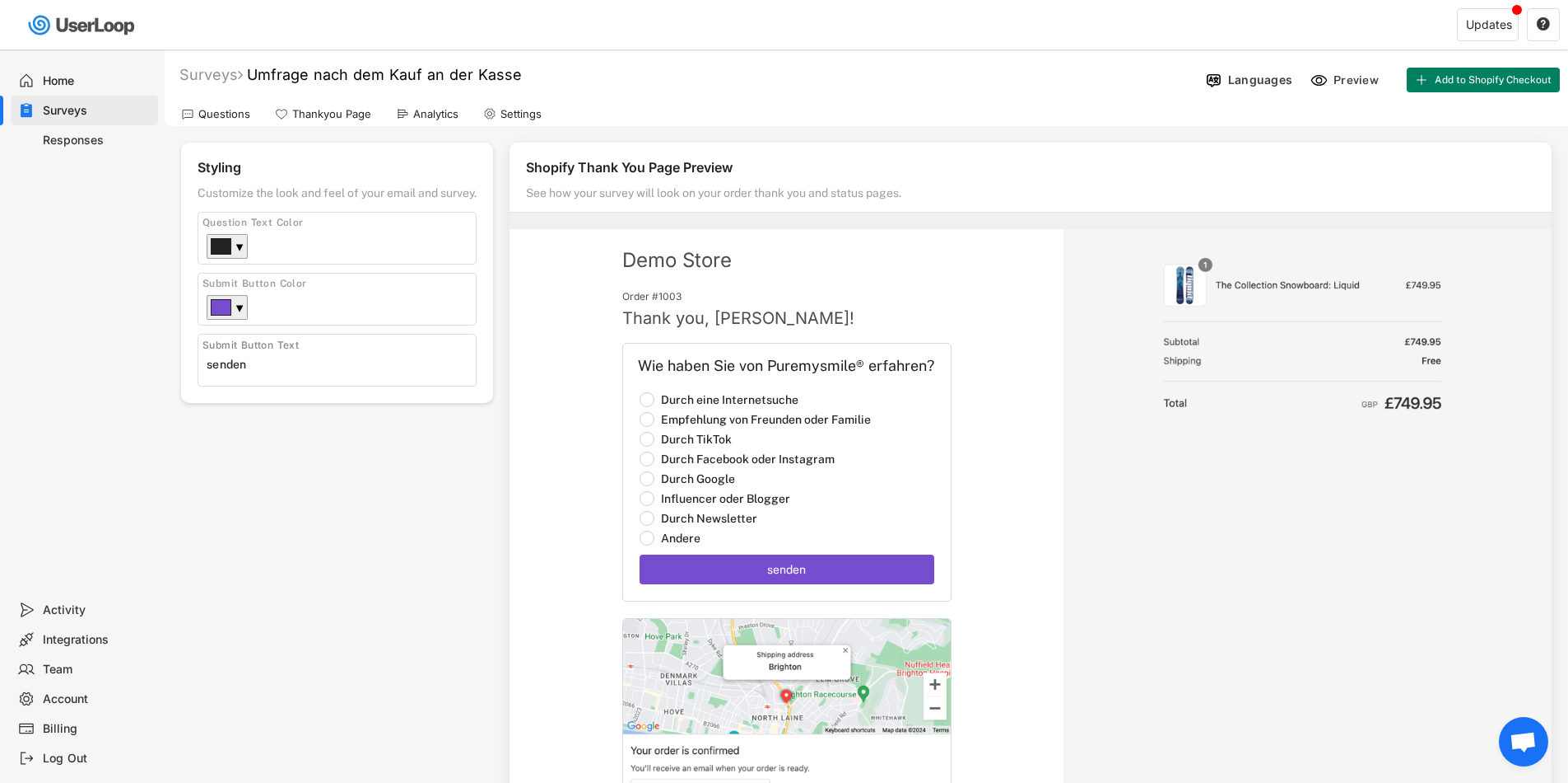
click at [47, 73] on div "Home" at bounding box center [97, 81] width 109 height 16
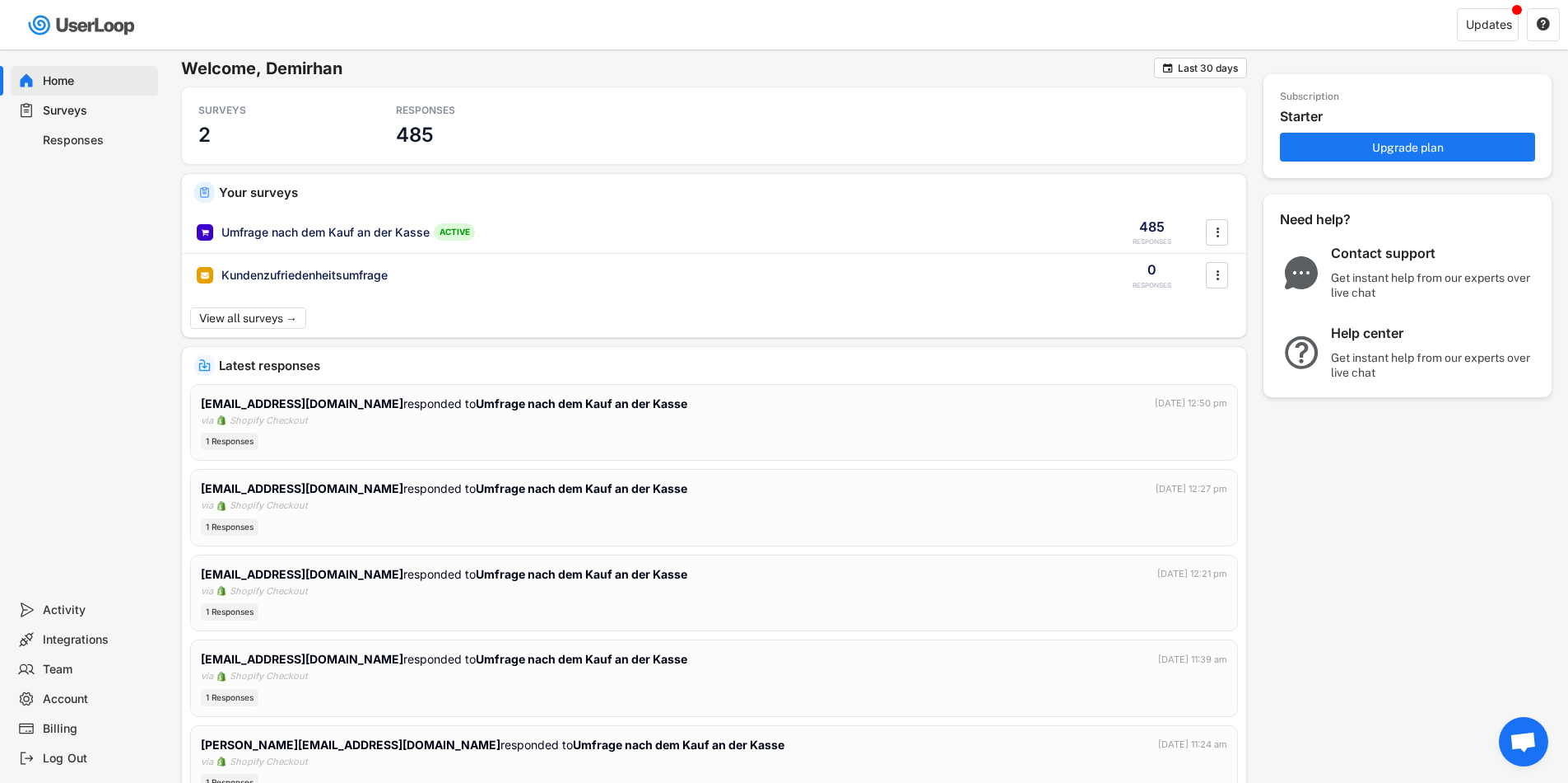
click at [66, 111] on div "Surveys" at bounding box center [97, 111] width 109 height 16
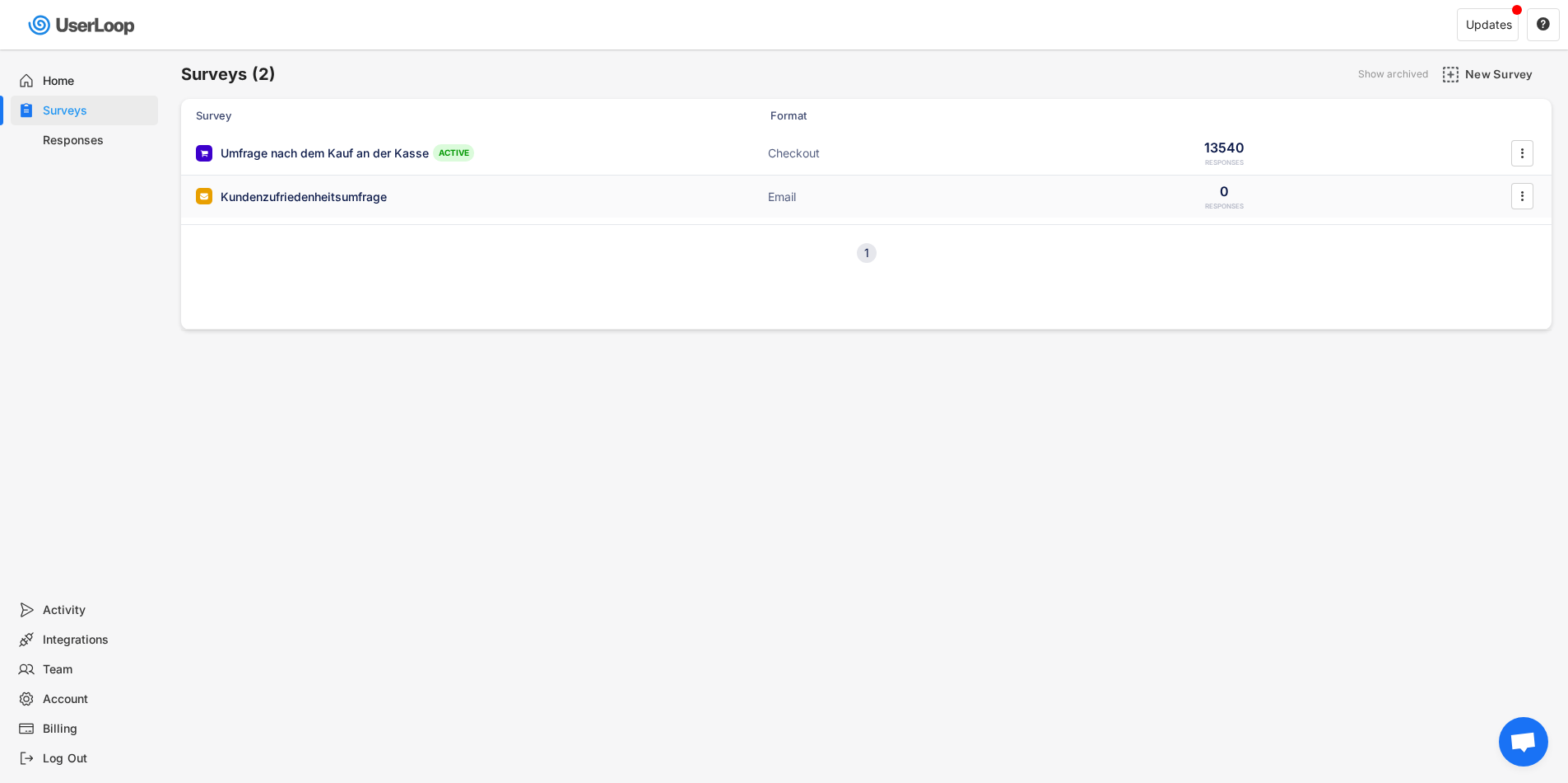
click at [300, 209] on div "Kundenzufriedenheitsumfrage ACTIVE Email 0 RESPONSES " at bounding box center [867, 197] width 1371 height 43
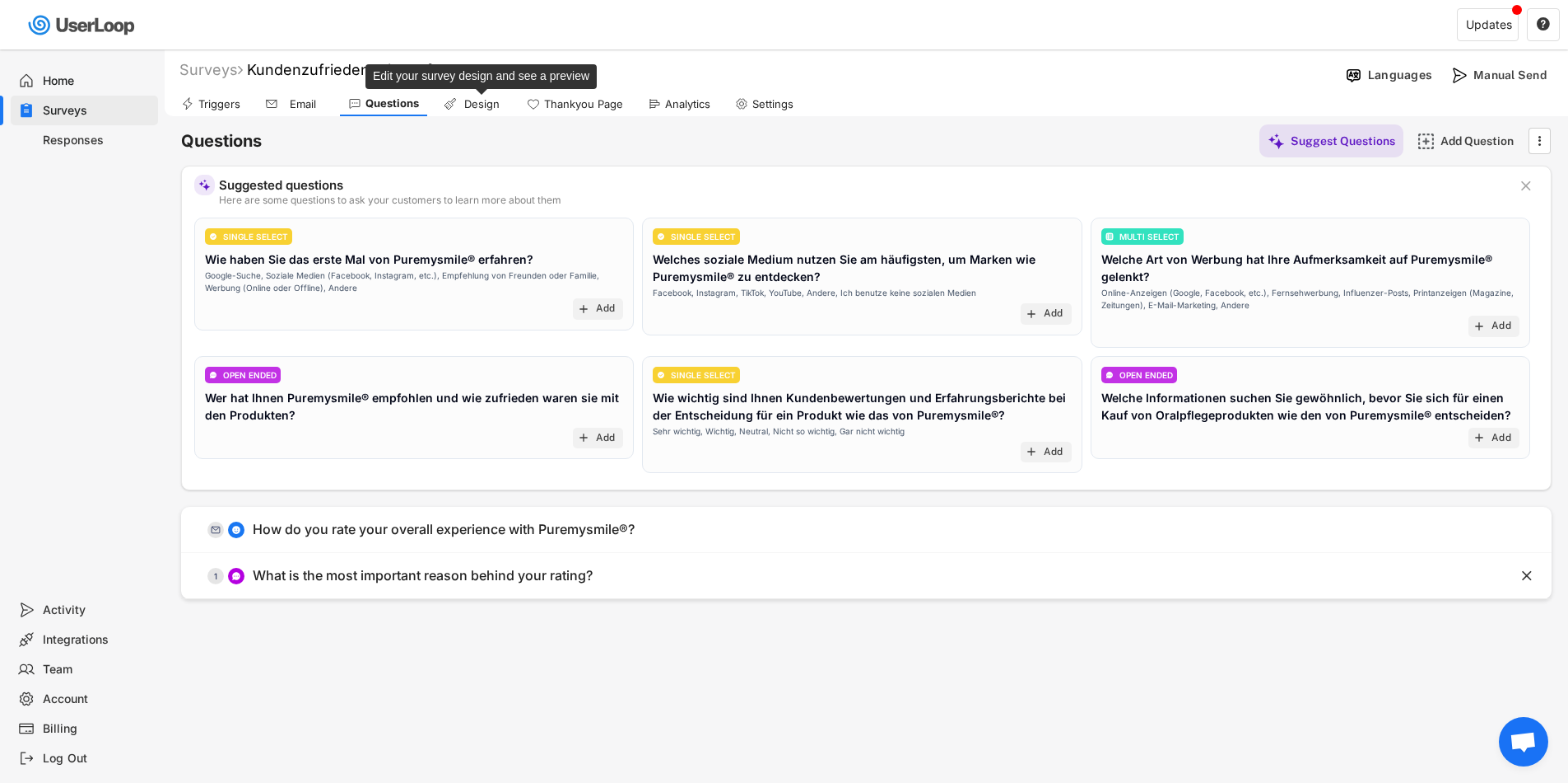
click at [483, 110] on div "Design" at bounding box center [482, 104] width 41 height 14
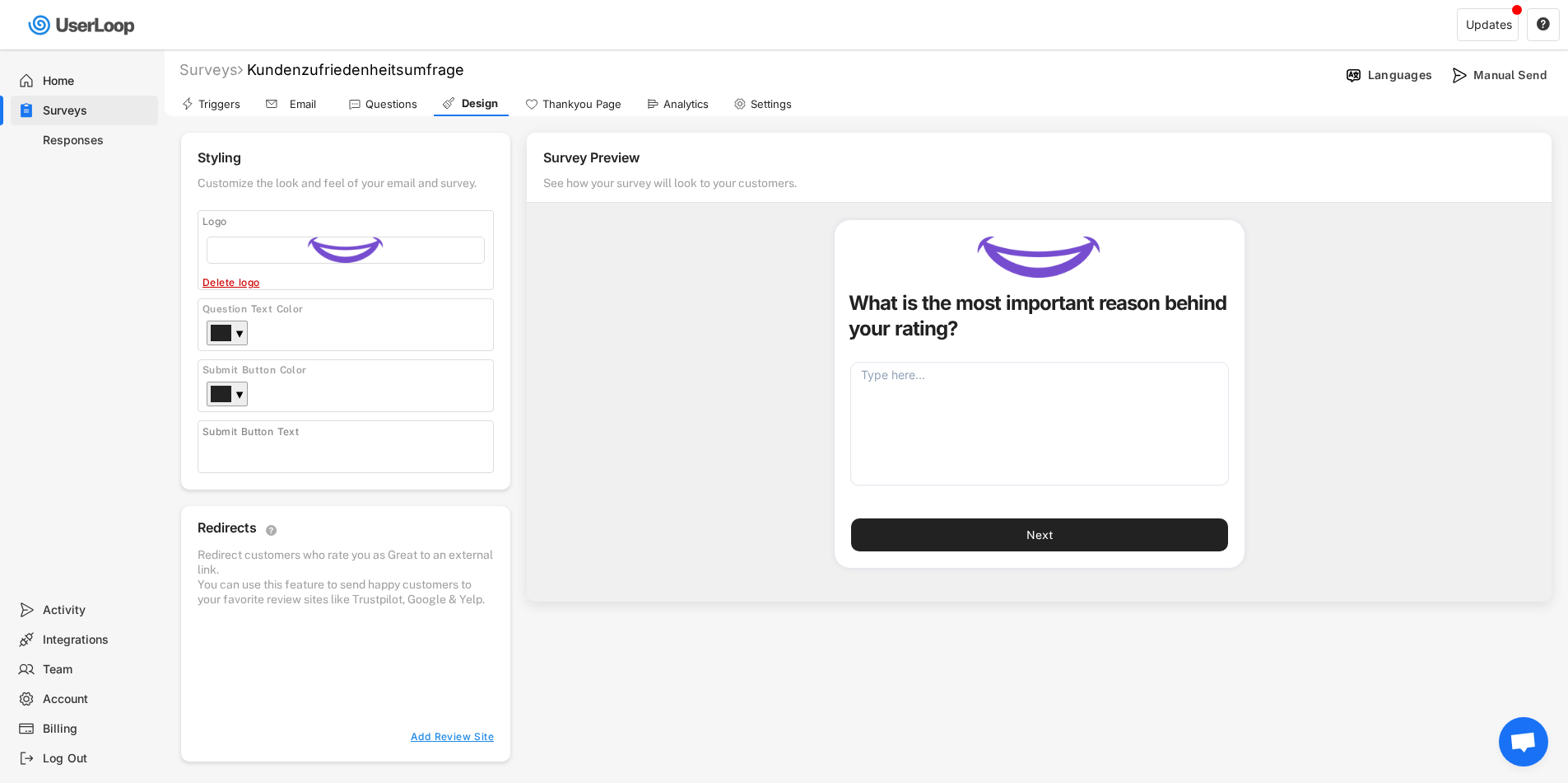
click at [446, 426] on div "Submit Button Text" at bounding box center [346, 447] width 297 height 53
click at [68, 73] on div "Home" at bounding box center [97, 81] width 109 height 16
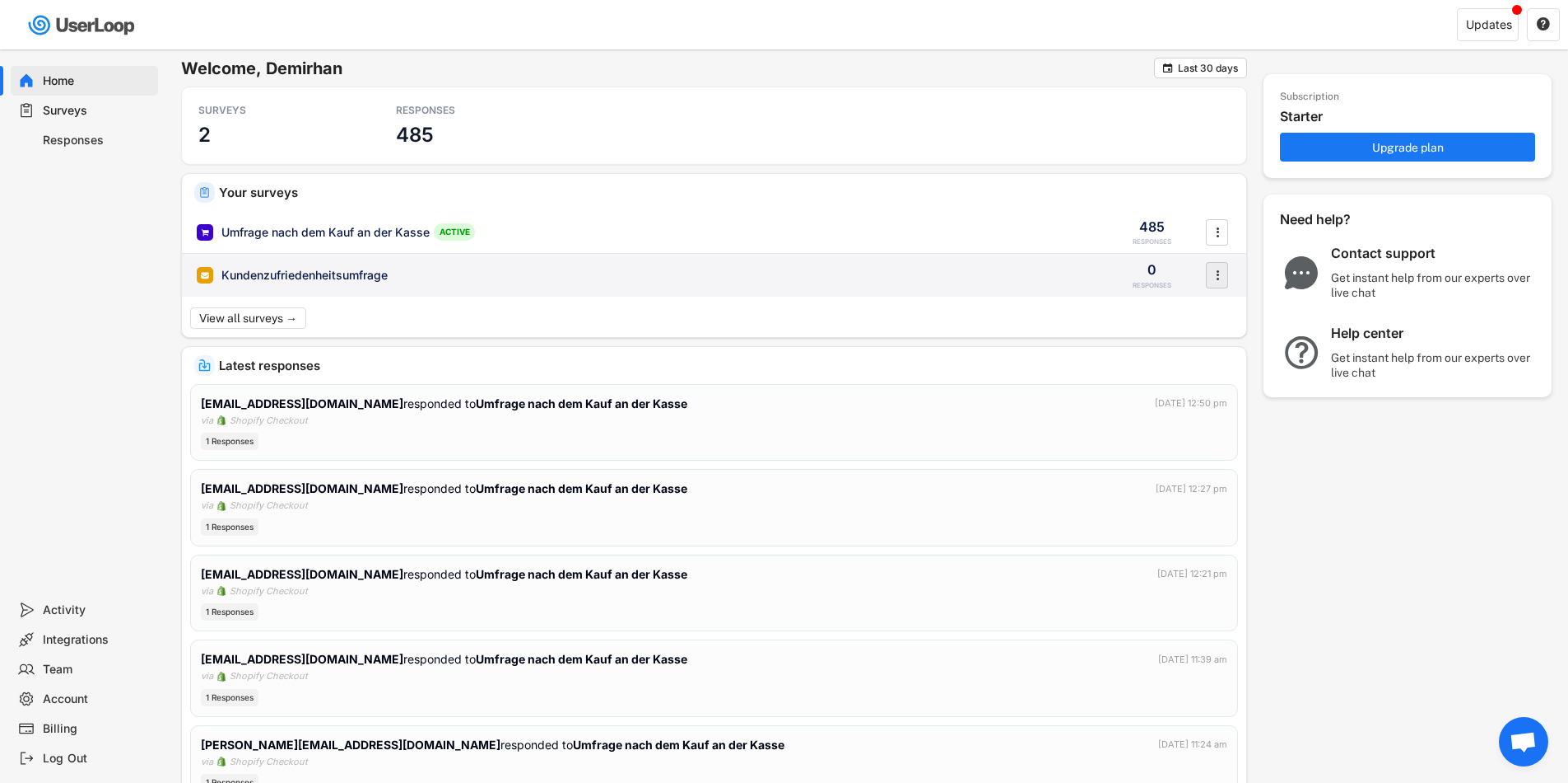
click at [1216, 272] on text "" at bounding box center [1217, 275] width 3 height 18
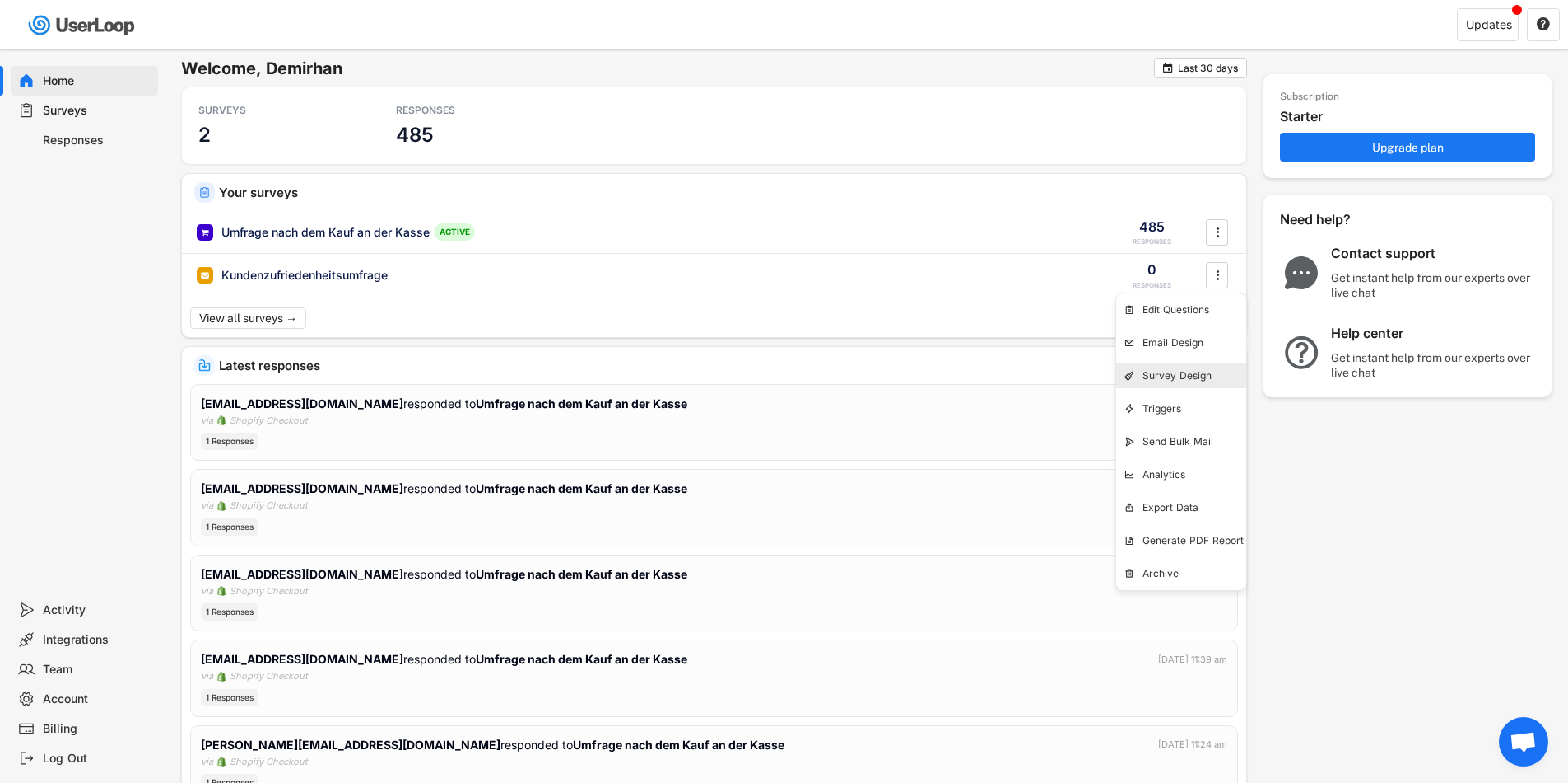
click at [0, 0] on div "Survey Design" at bounding box center [0, 0] width 0 height 0
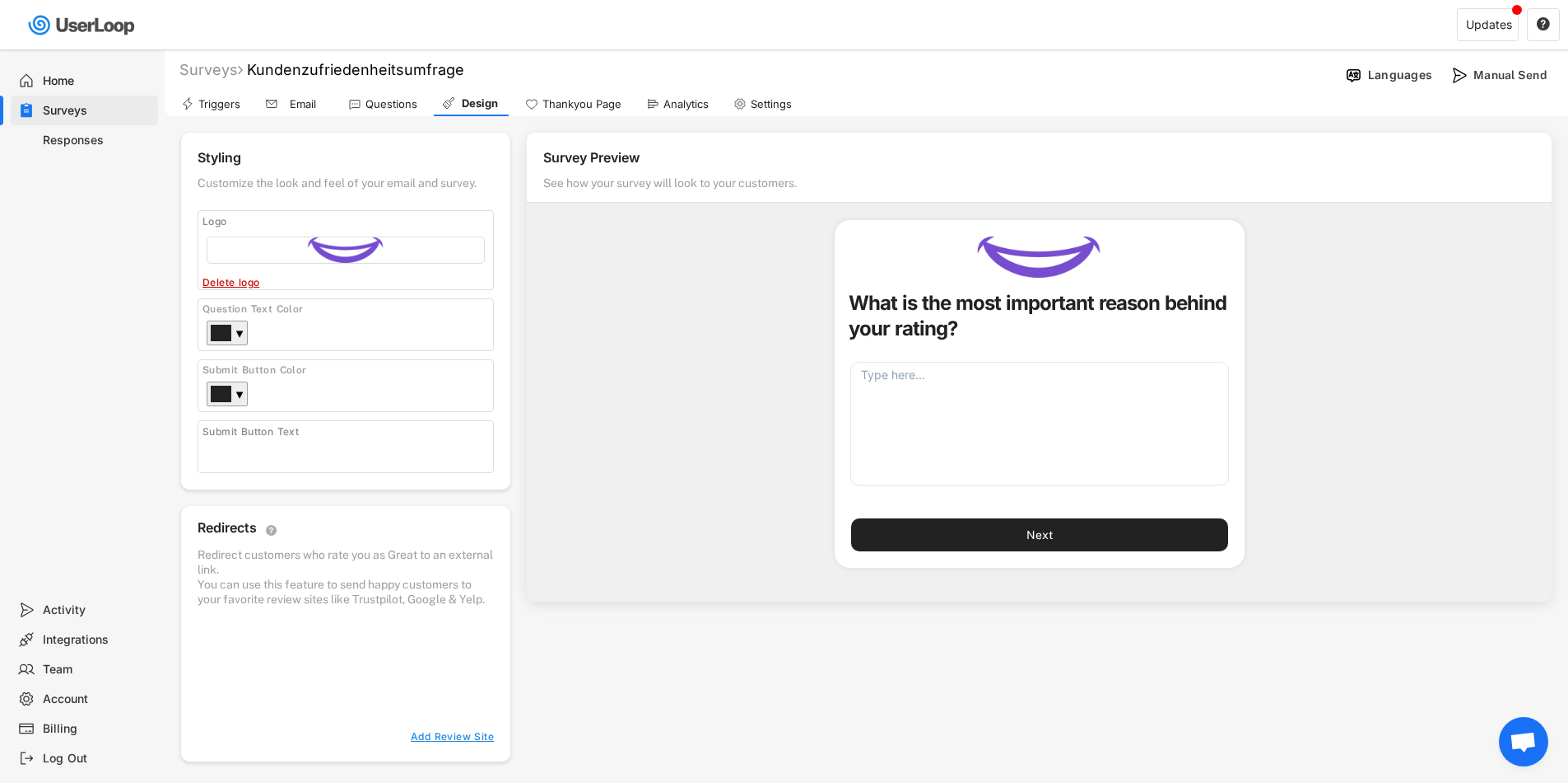
click at [213, 104] on div "Triggers" at bounding box center [219, 104] width 42 height 14
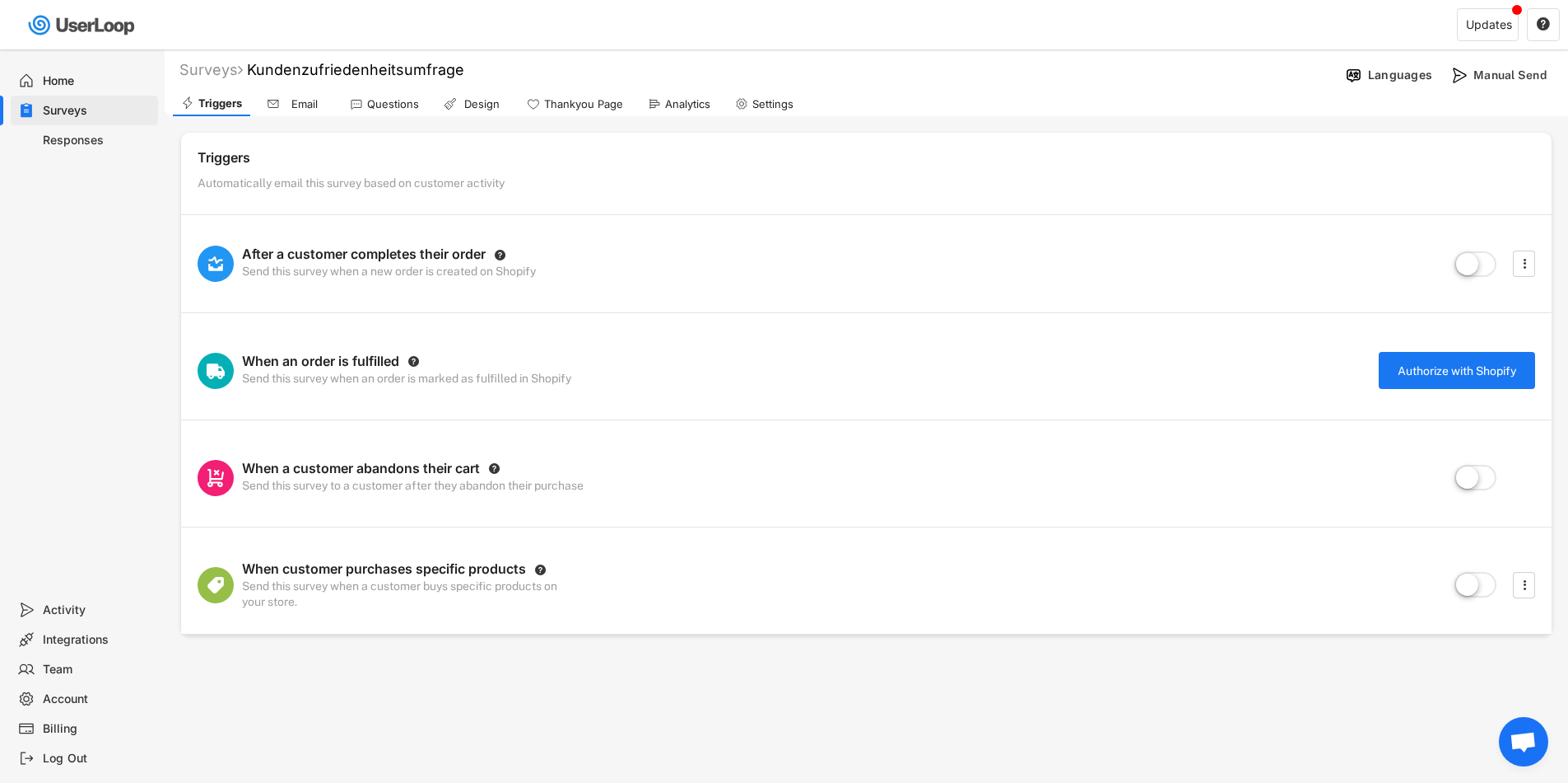
click at [285, 111] on div "Email" at bounding box center [296, 103] width 74 height 24
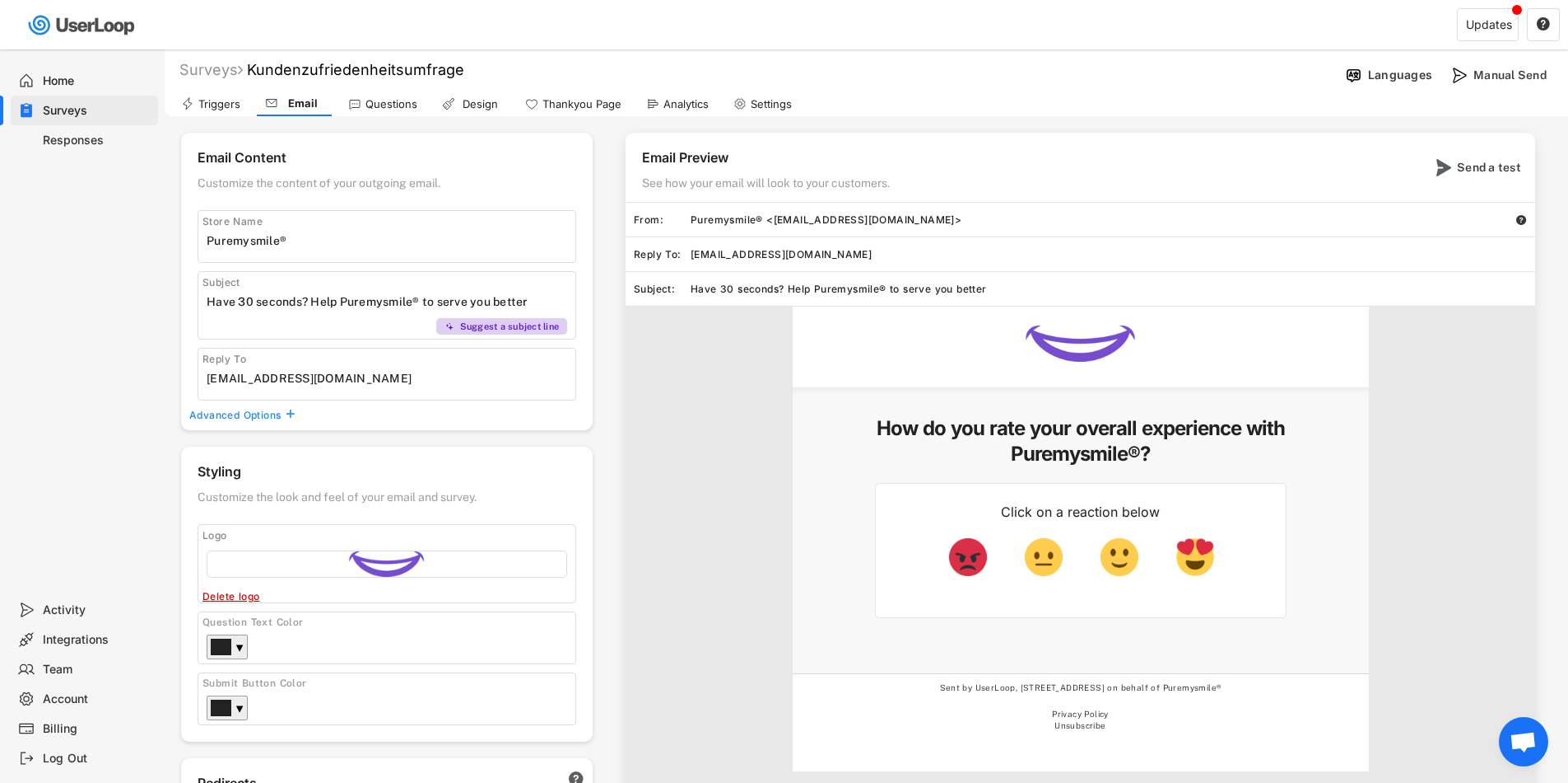
click at [380, 109] on div "Questions" at bounding box center [391, 104] width 52 height 14
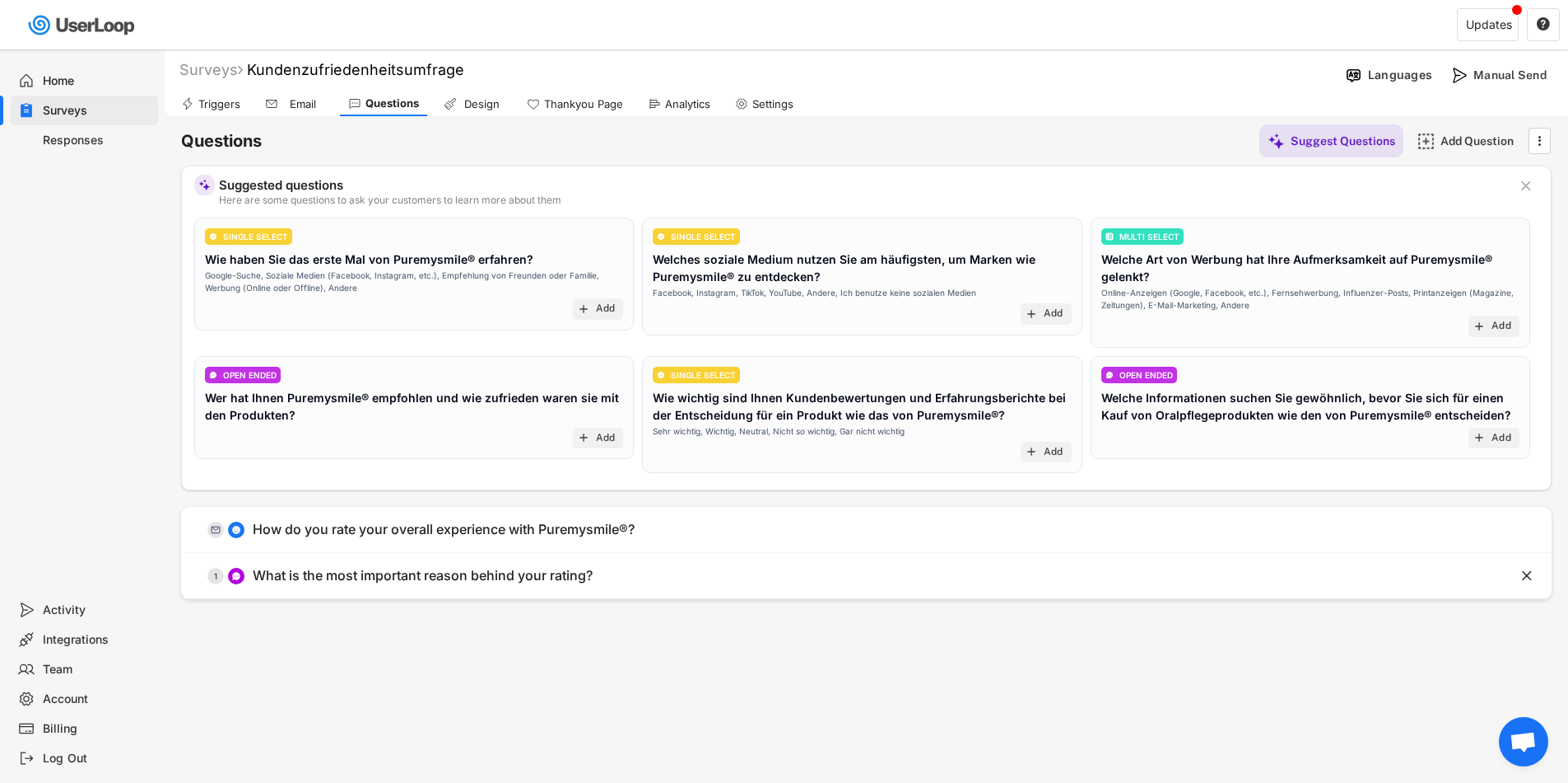
click at [477, 111] on div "Design" at bounding box center [473, 103] width 74 height 24
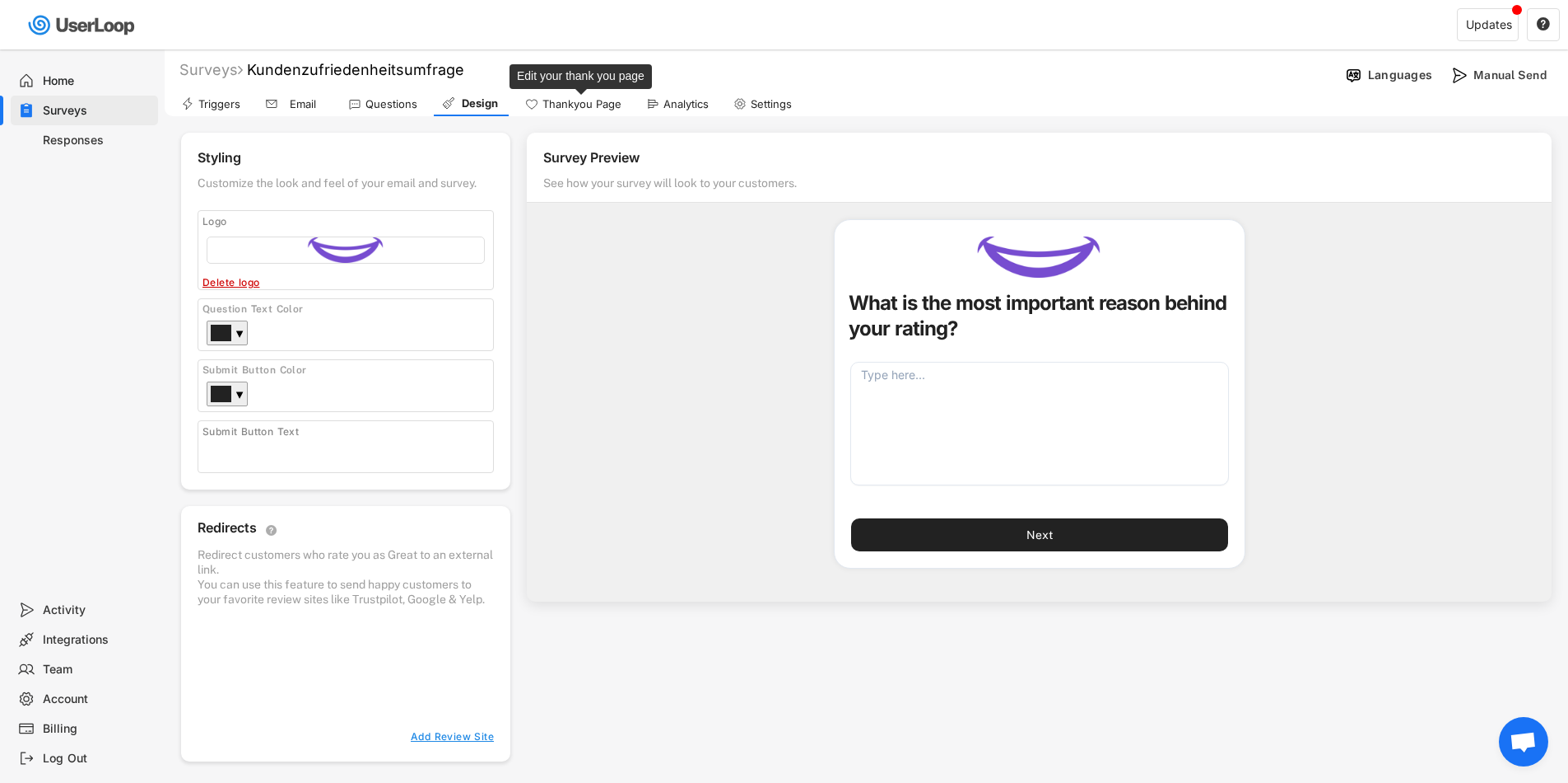
click at [562, 106] on div "Thankyou Page" at bounding box center [582, 104] width 79 height 14
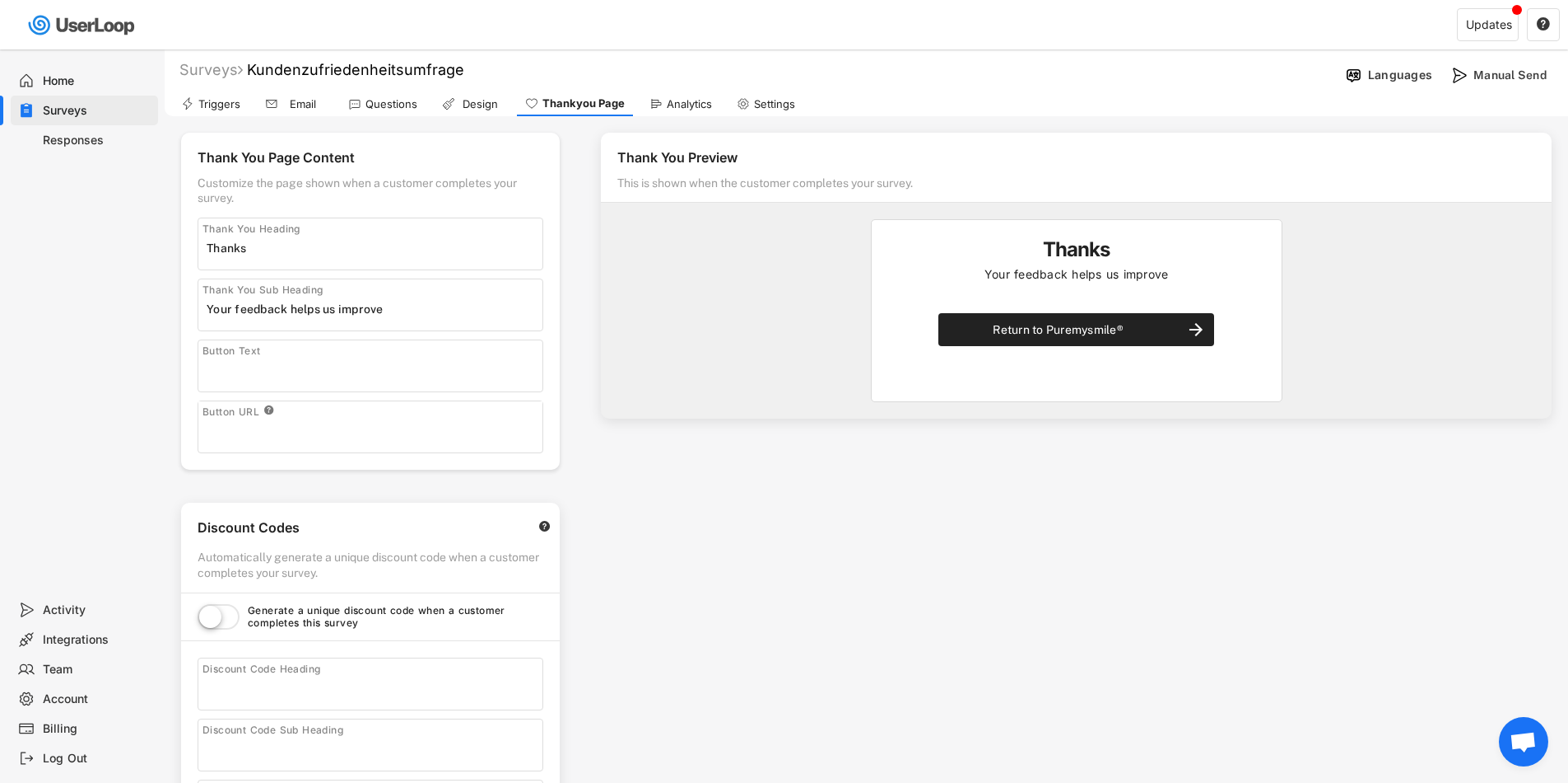
click at [683, 101] on div "Analytics" at bounding box center [689, 104] width 45 height 14
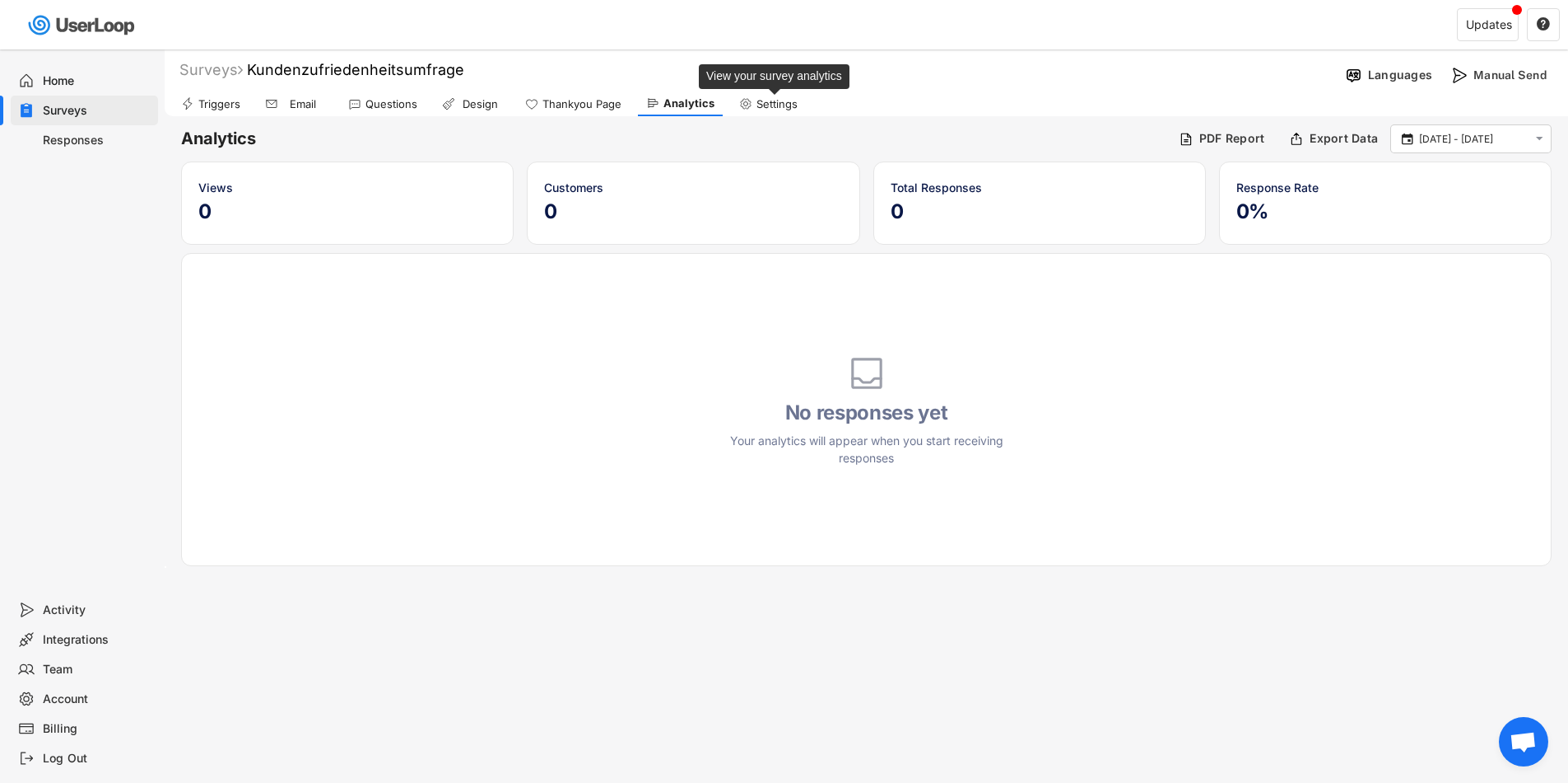
click at [769, 105] on div "Settings" at bounding box center [778, 104] width 41 height 14
select select
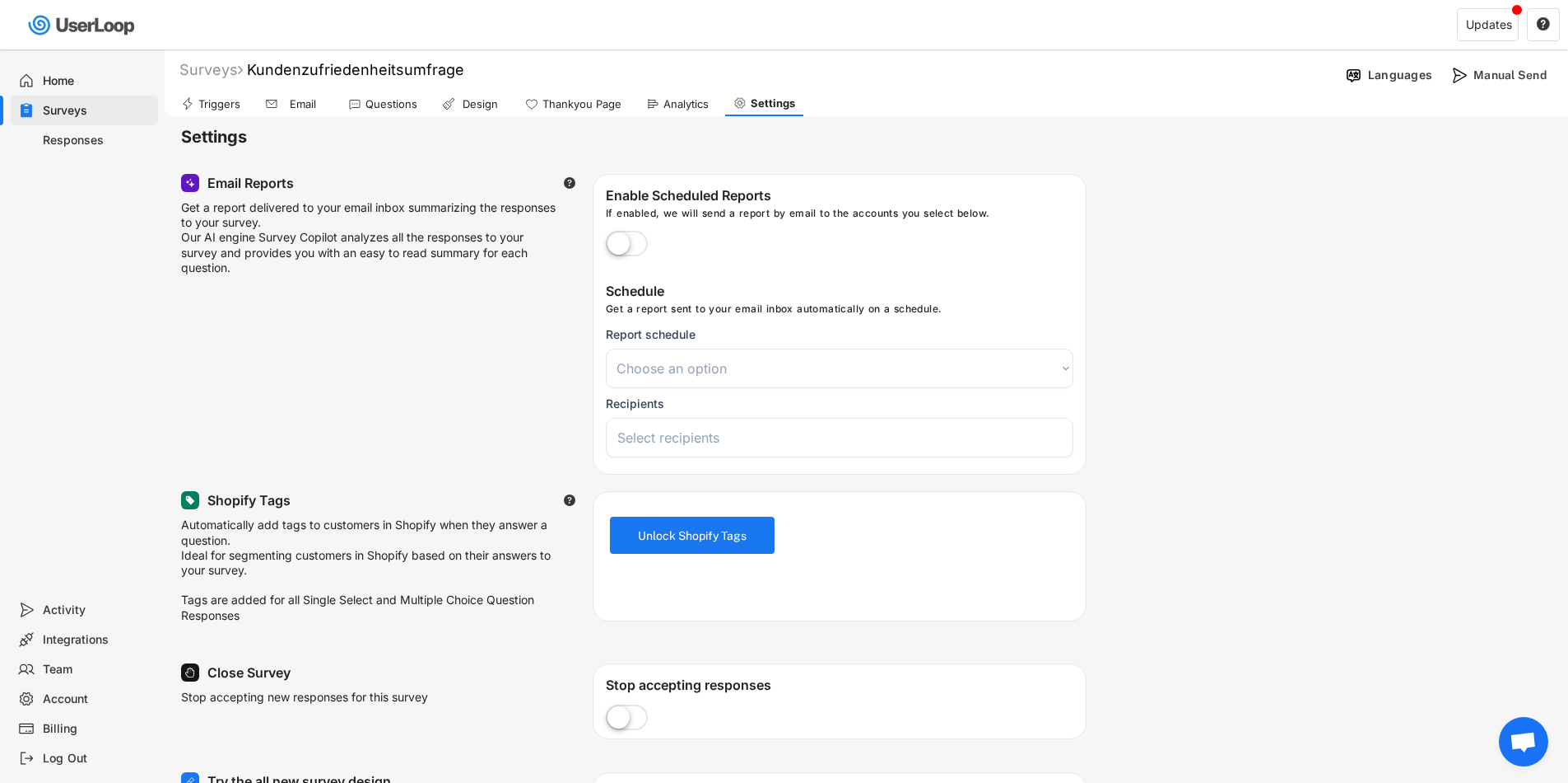
click at [38, 86] on div "Home" at bounding box center [84, 80] width 147 height 29
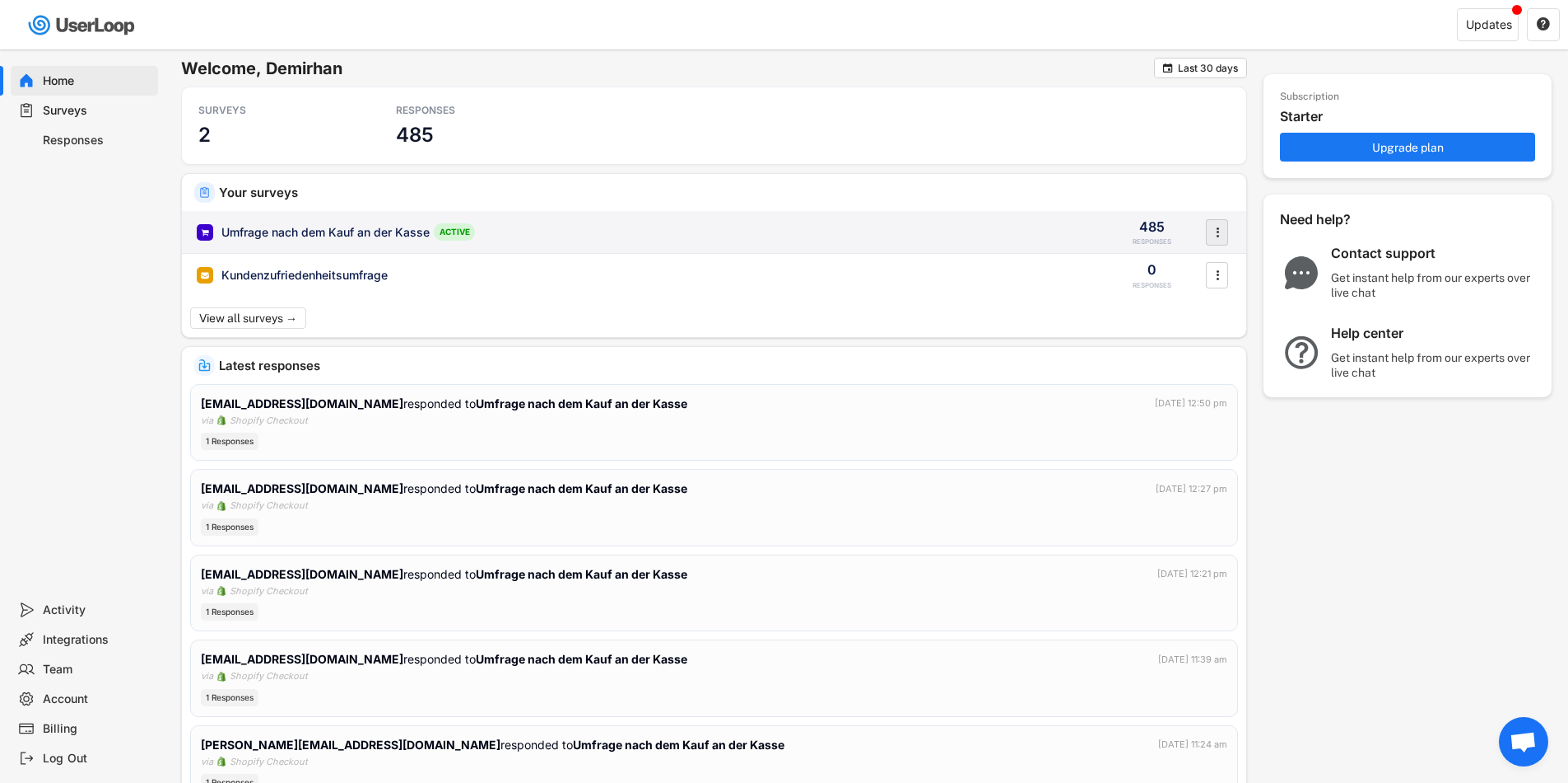
click at [1221, 230] on icon "" at bounding box center [1217, 231] width 17 height 24
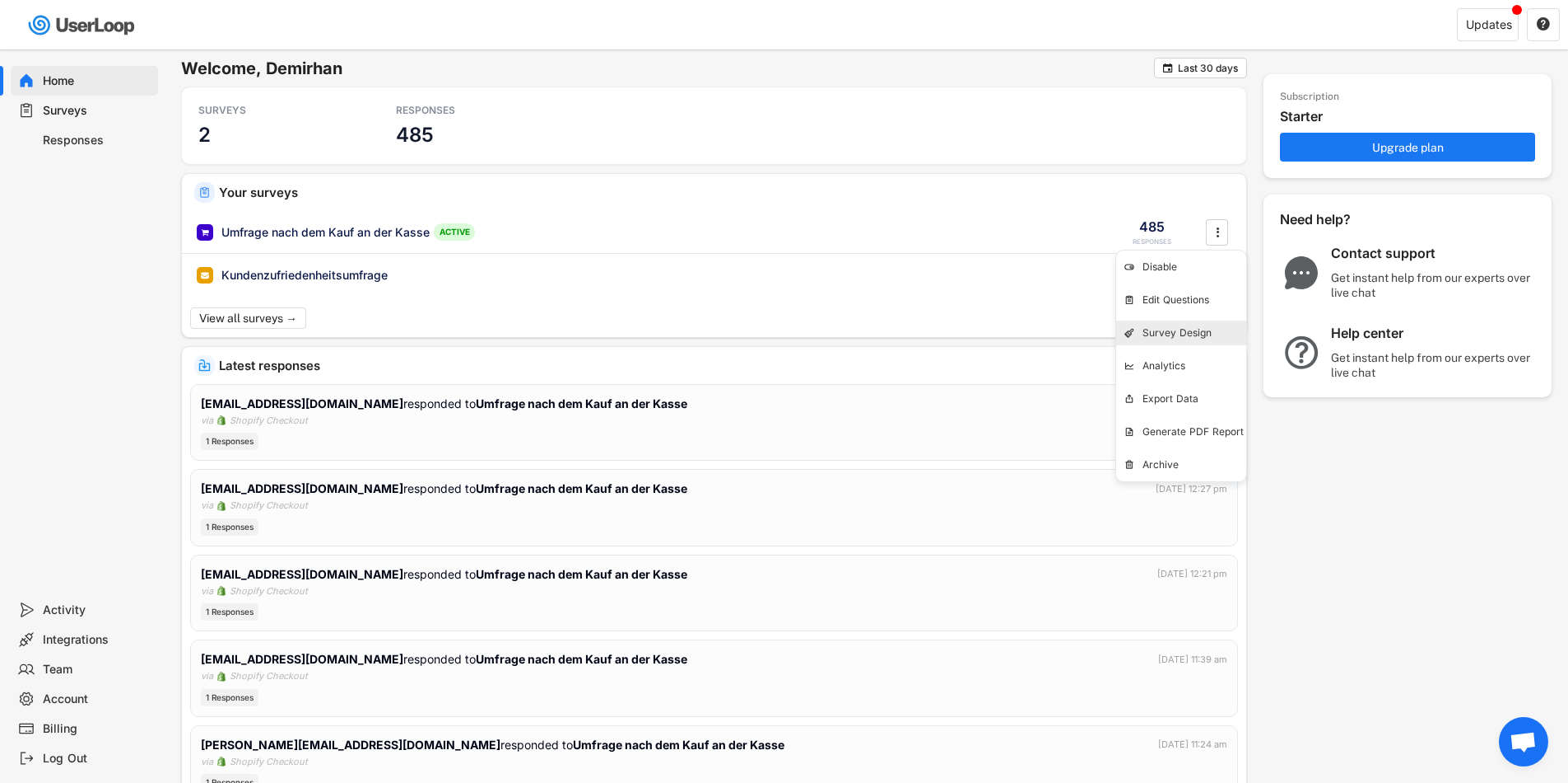
click at [1138, 337] on div "Survey Design" at bounding box center [1181, 332] width 130 height 24
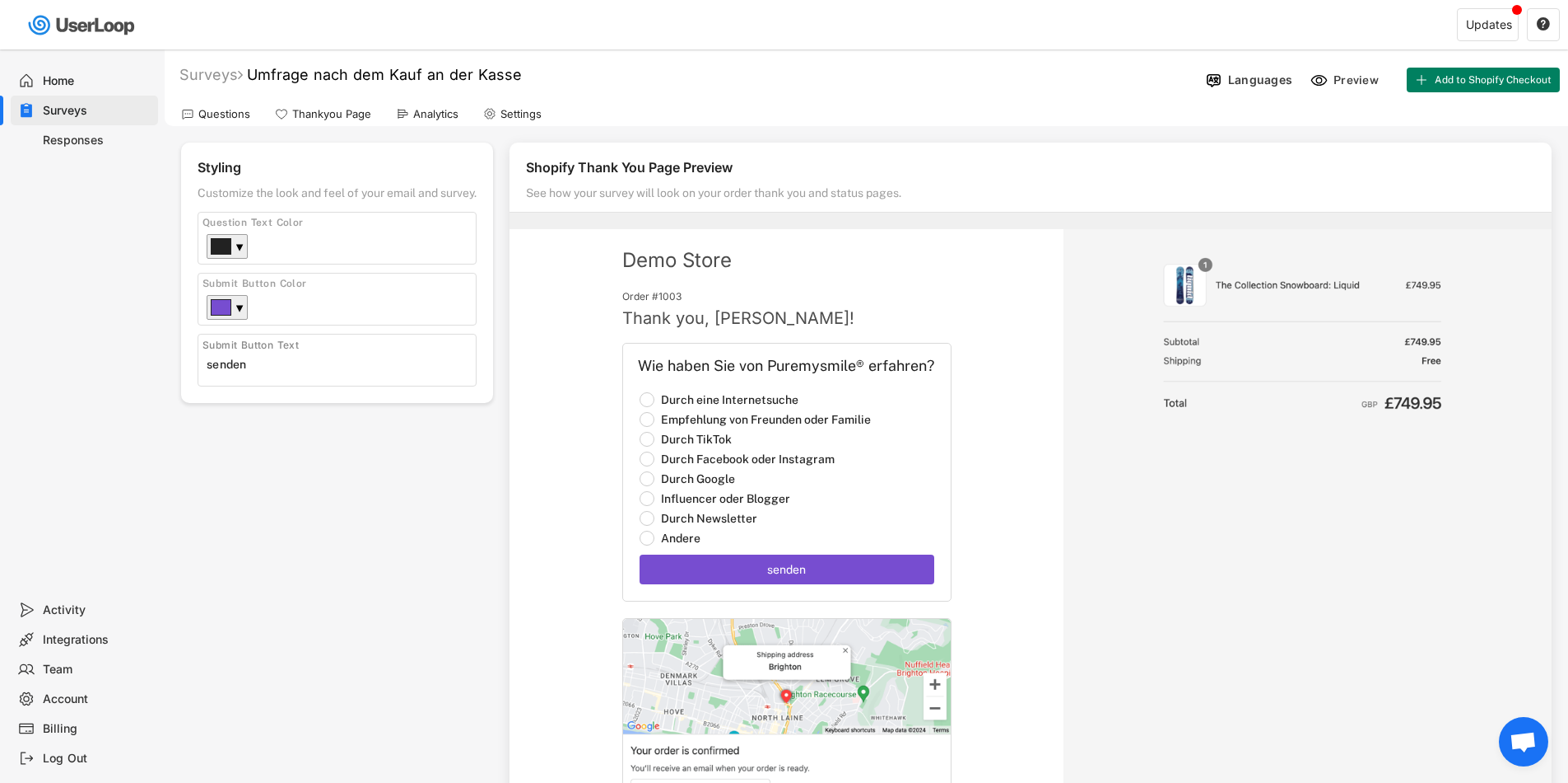
click at [519, 113] on div "Settings" at bounding box center [521, 114] width 41 height 14
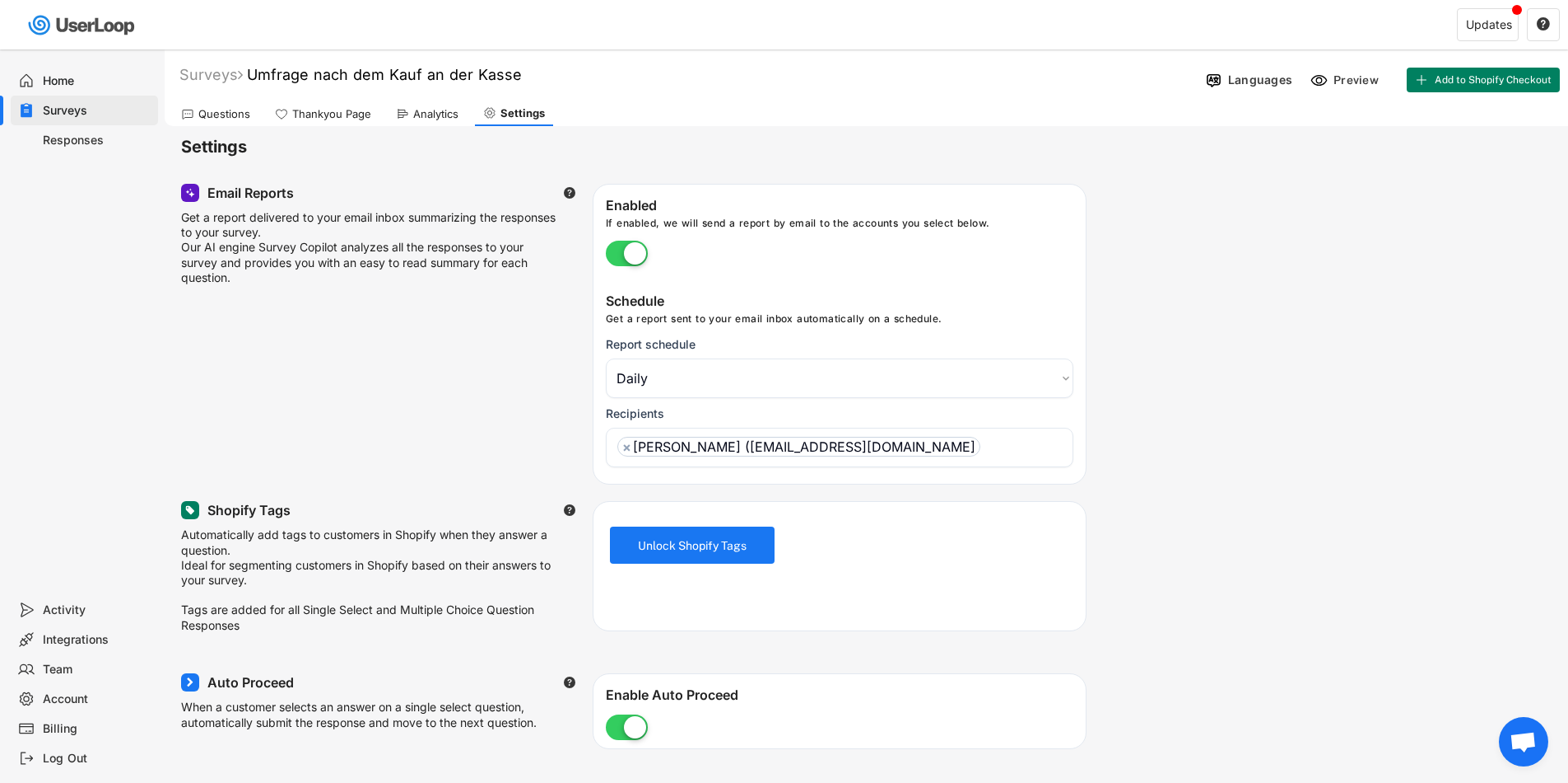
click at [203, 126] on div "Settings" at bounding box center [866, 147] width 1403 height 41
click at [203, 121] on div "Questions" at bounding box center [224, 114] width 52 height 14
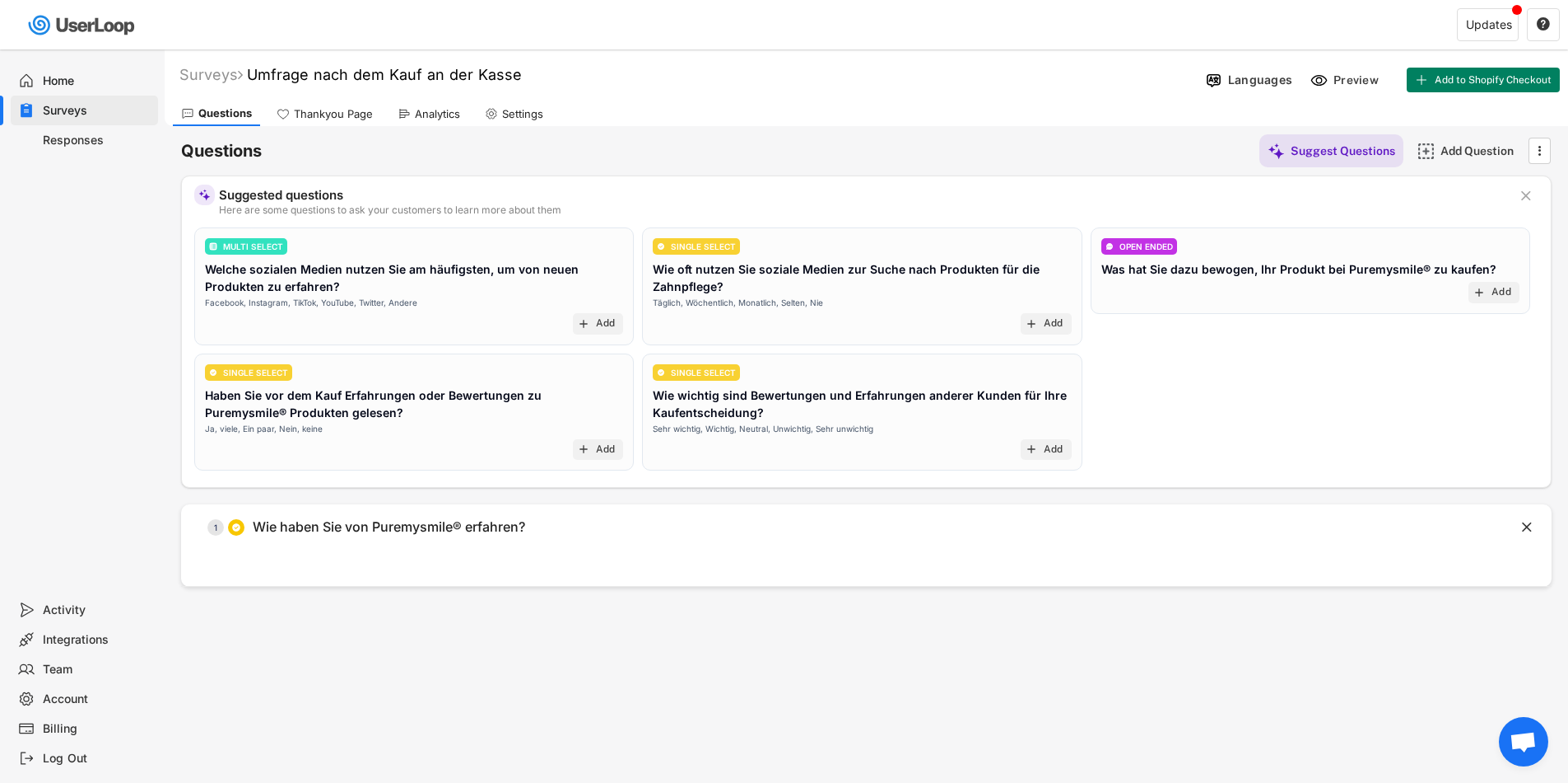
click at [301, 117] on div "Thankyou Page" at bounding box center [333, 114] width 79 height 14
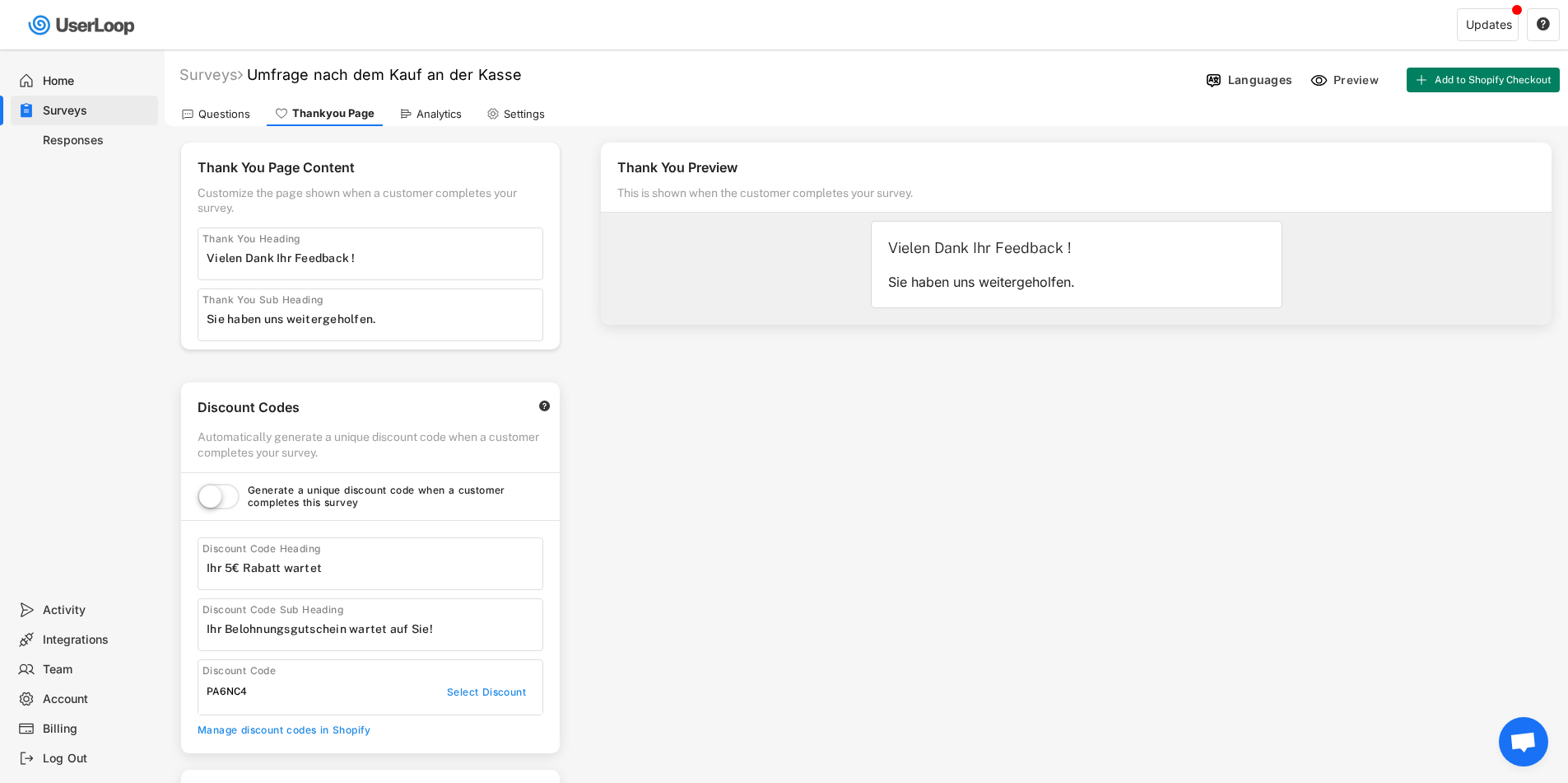
click at [416, 124] on div "Analytics" at bounding box center [430, 113] width 79 height 24
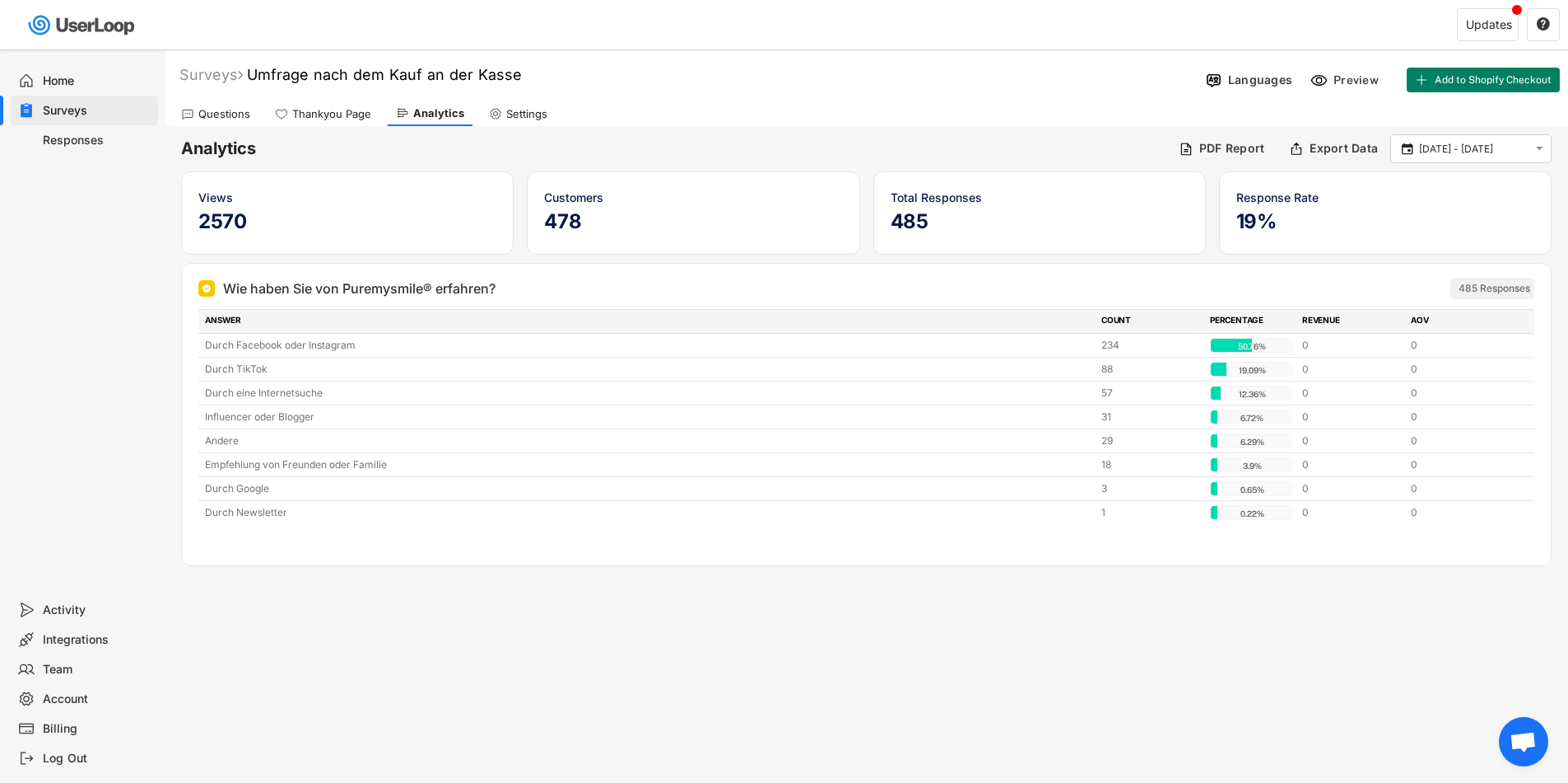
click at [210, 121] on div "Questions" at bounding box center [215, 113] width 85 height 24
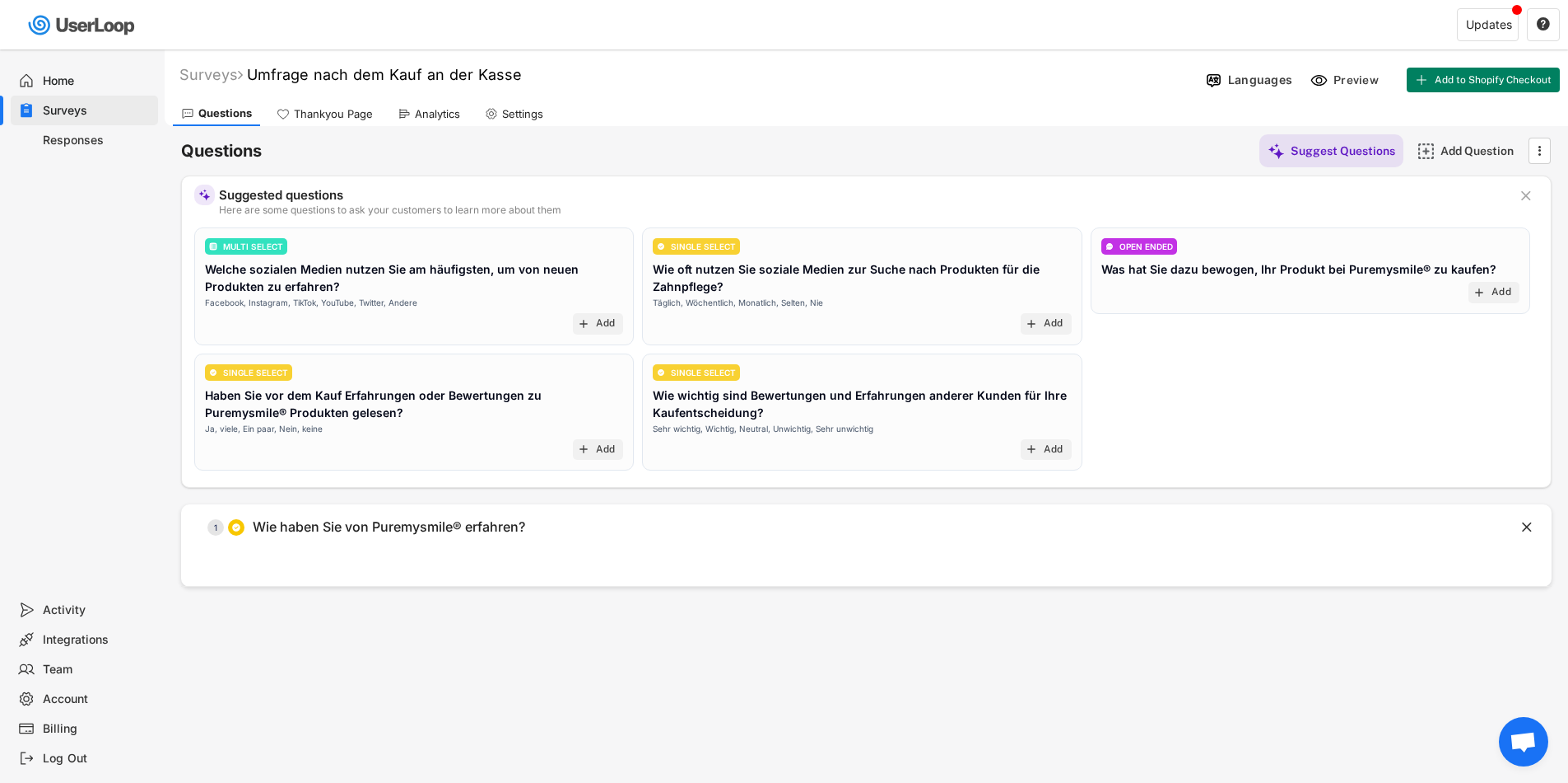
click at [77, 80] on div "Home" at bounding box center [97, 81] width 109 height 16
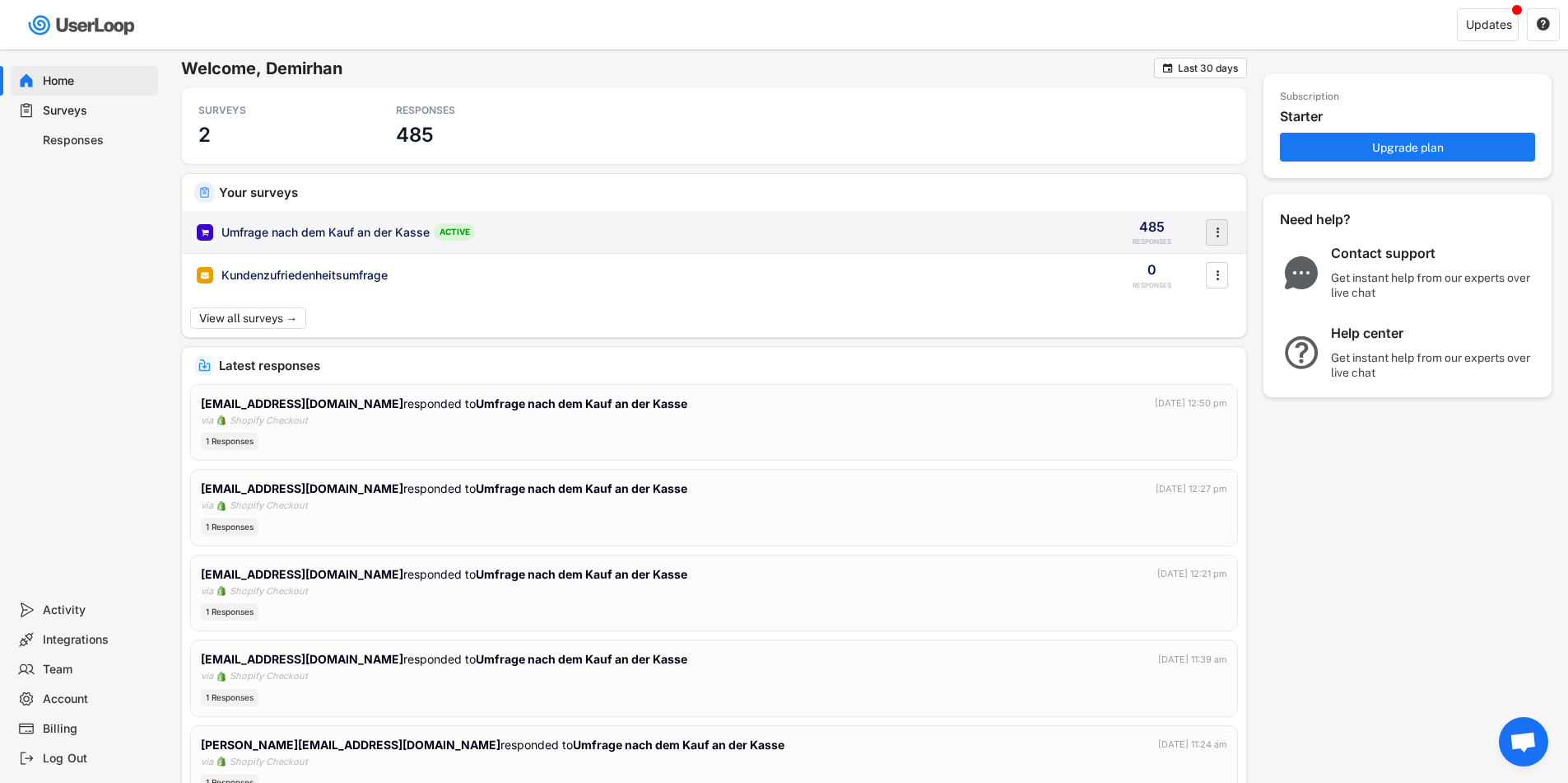
click at [1215, 231] on icon "" at bounding box center [1217, 231] width 17 height 24
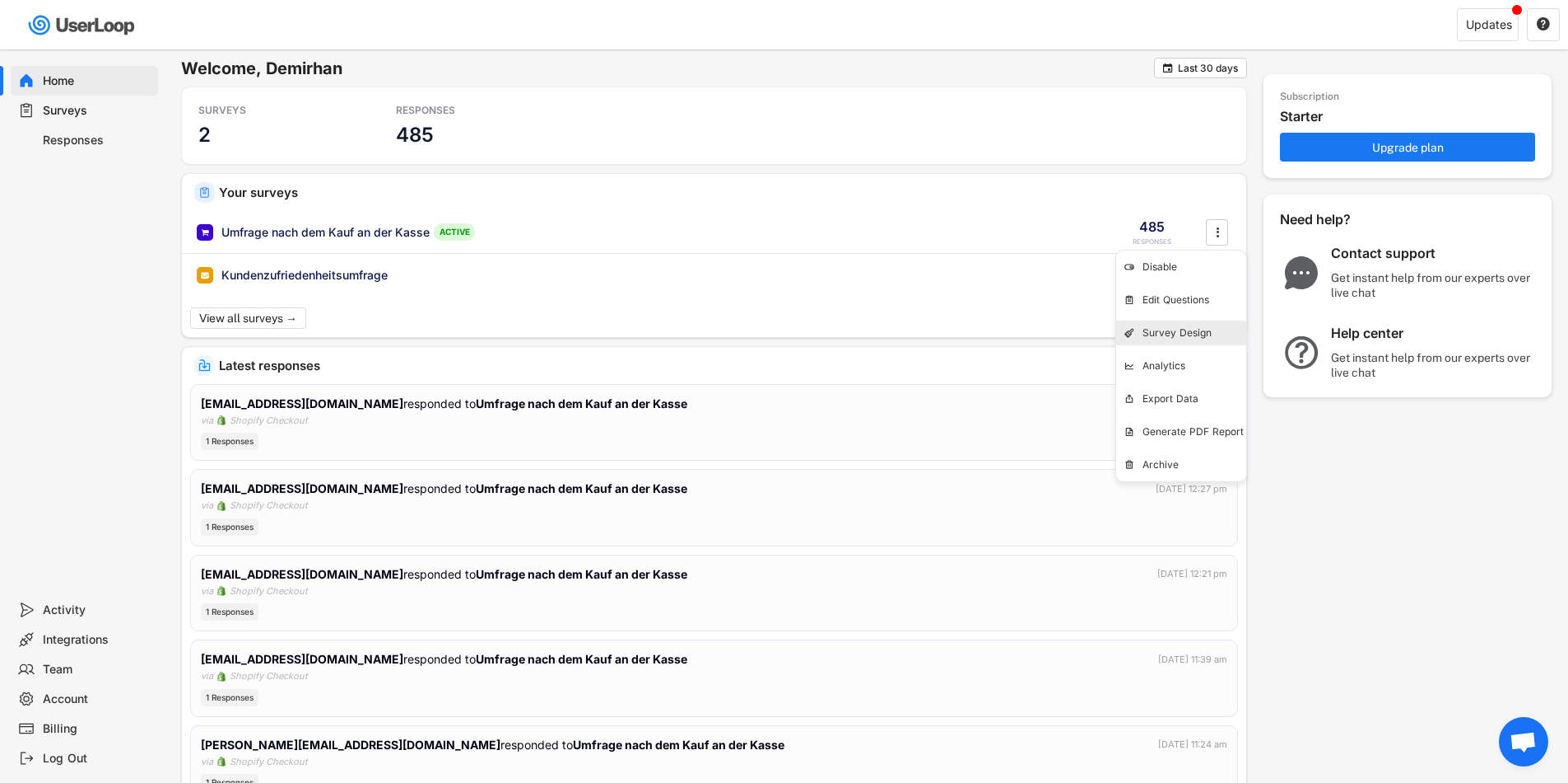
click at [1146, 326] on div "Survey Design" at bounding box center [1195, 332] width 104 height 13
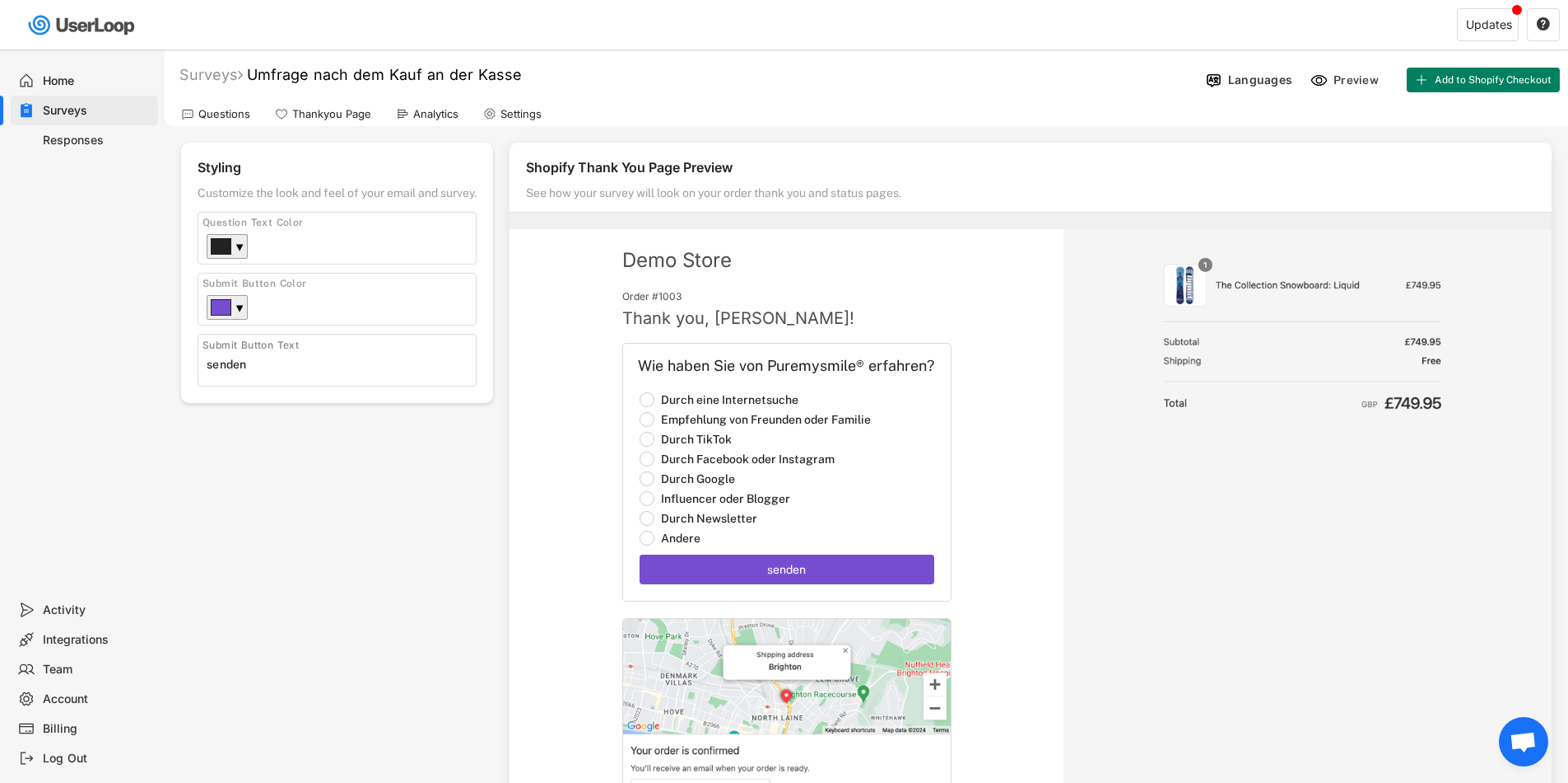
click at [78, 80] on div "Home" at bounding box center [97, 81] width 109 height 16
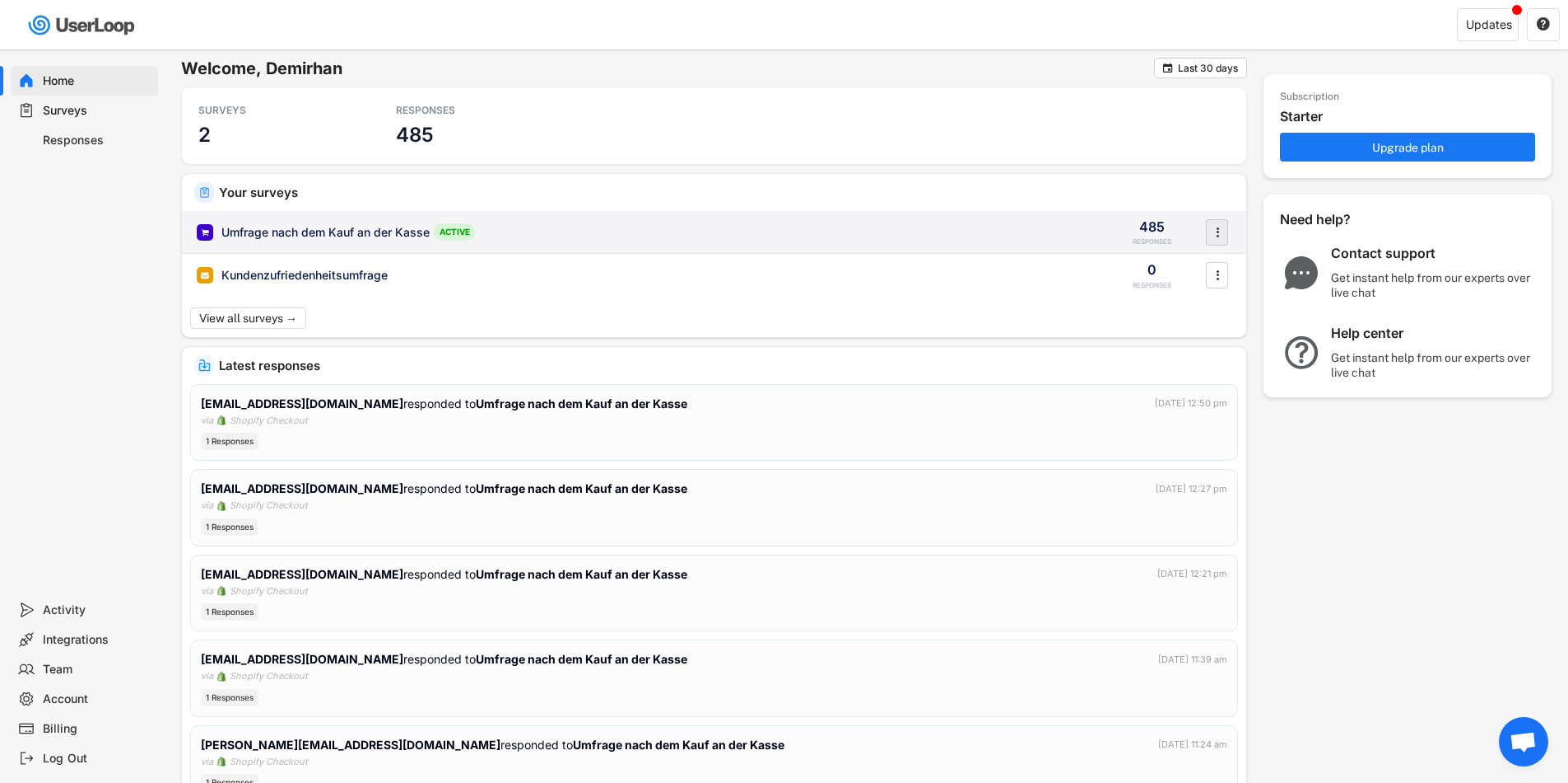
click at [1214, 232] on icon "" at bounding box center [1217, 231] width 17 height 24
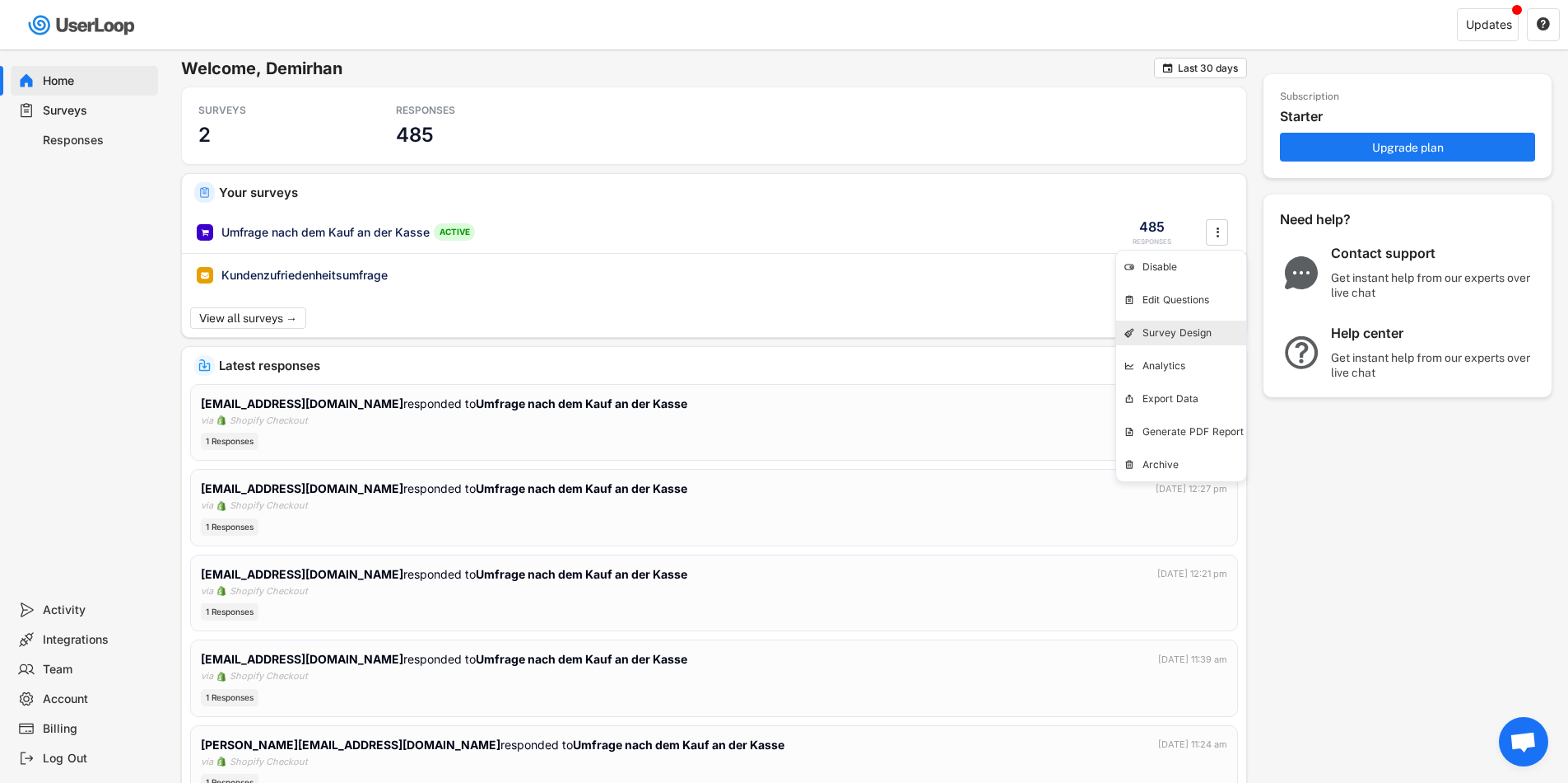
click at [1153, 334] on div "Survey Design" at bounding box center [1195, 332] width 104 height 13
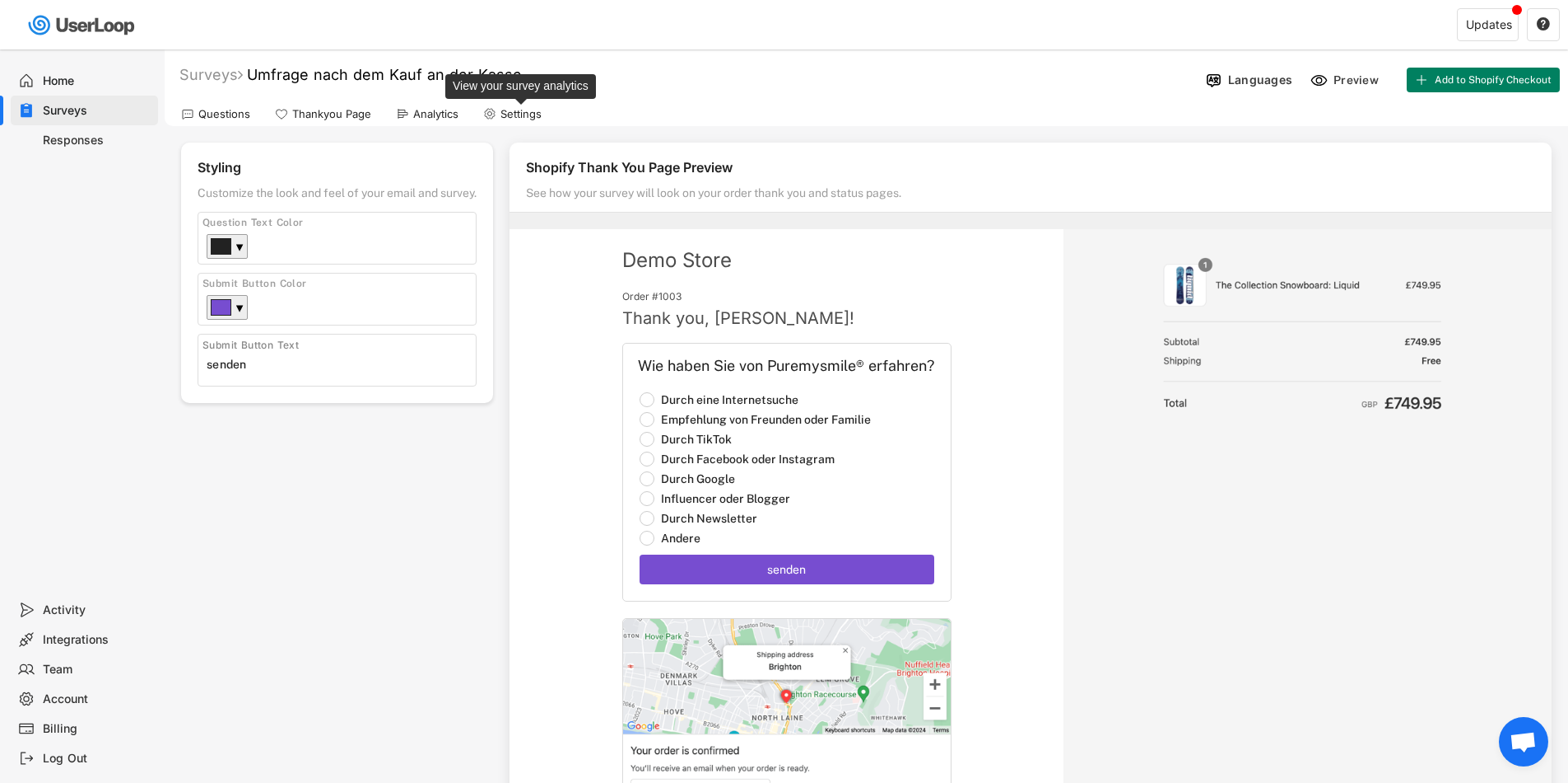
click at [517, 121] on div "Settings" at bounding box center [521, 114] width 41 height 14
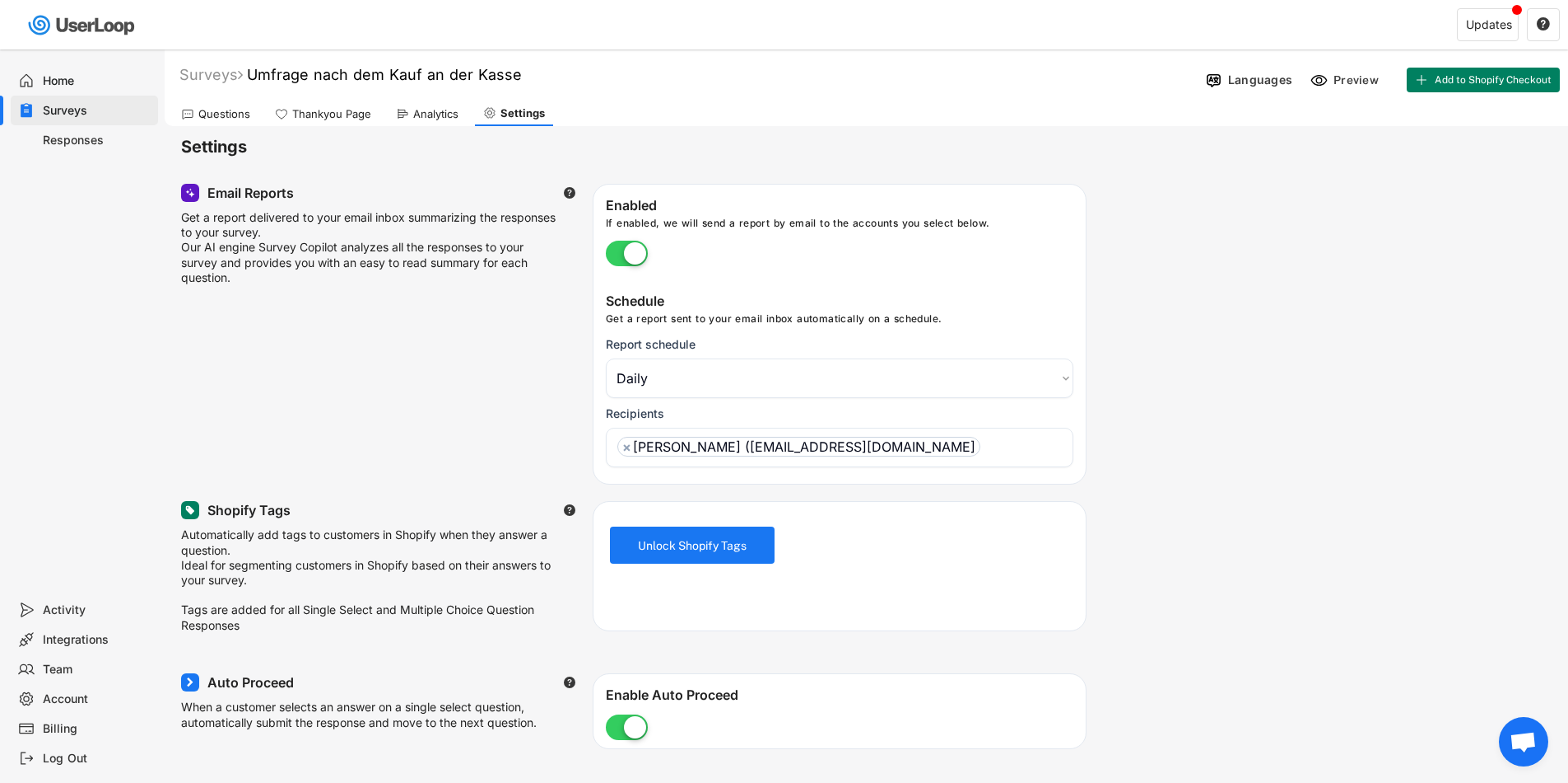
click at [224, 115] on div "Questions" at bounding box center [224, 114] width 52 height 14
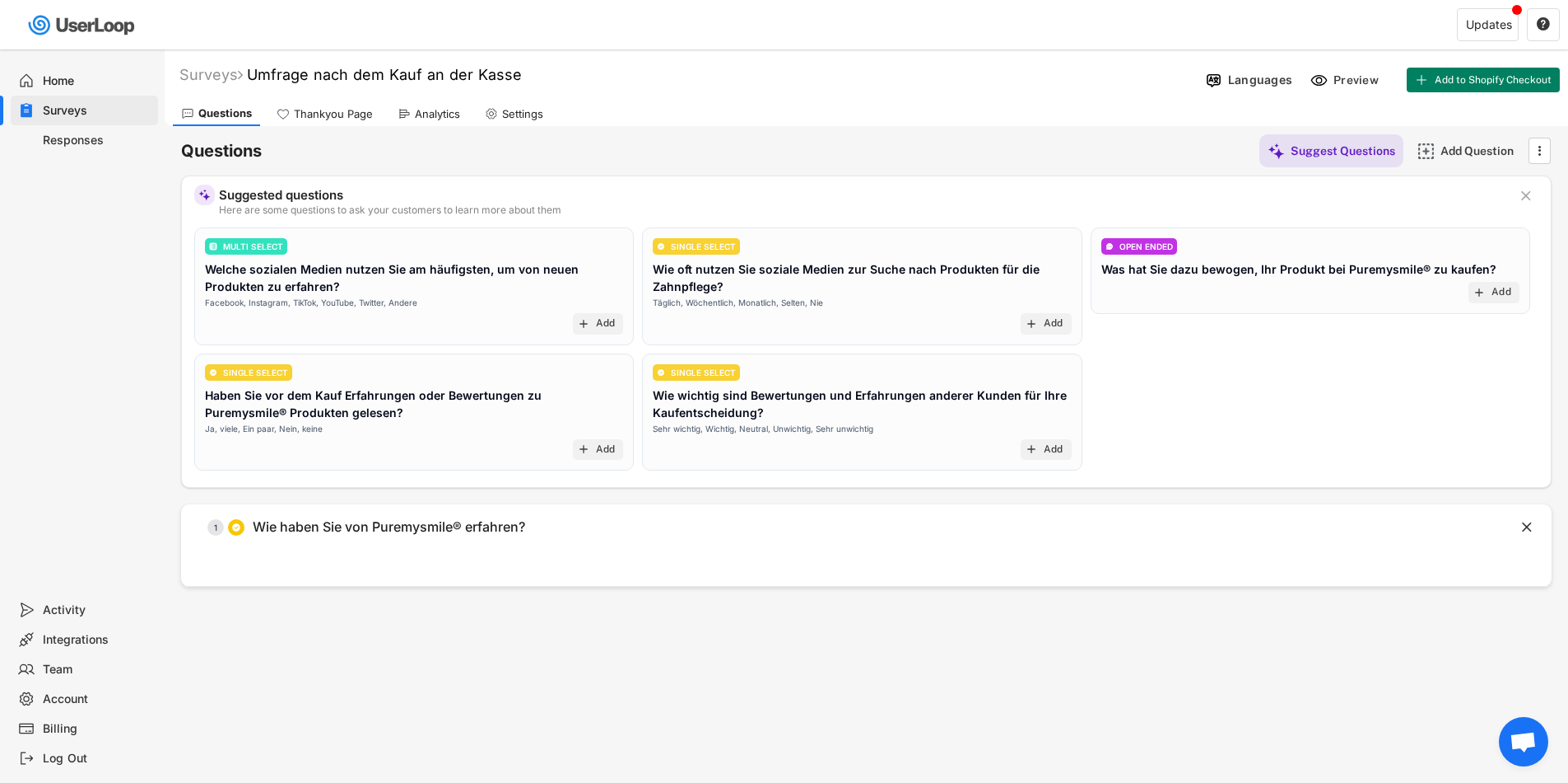
click at [294, 120] on div "Thankyou Page" at bounding box center [333, 114] width 79 height 14
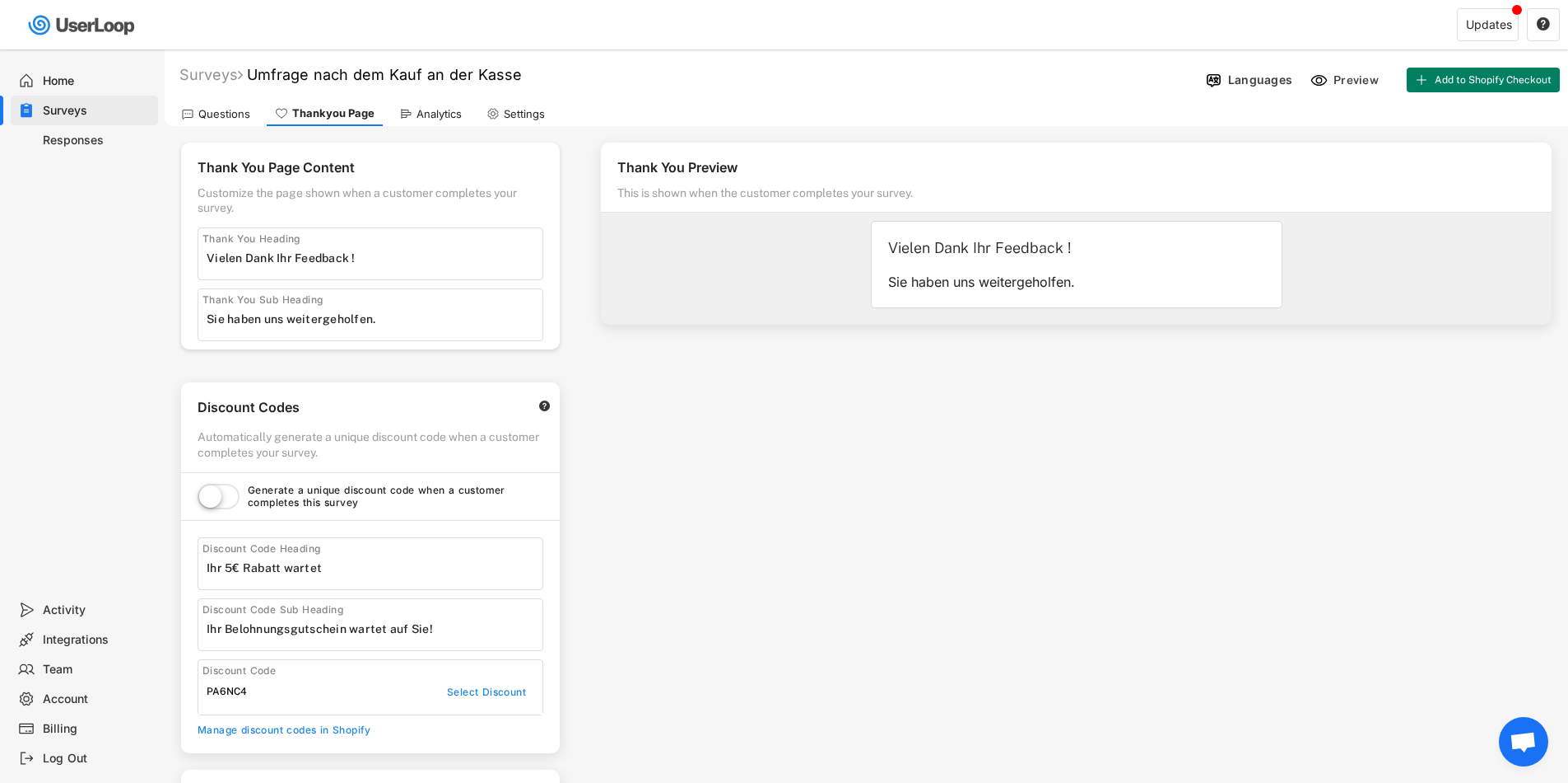
click at [410, 112] on div "Analytics" at bounding box center [430, 113] width 79 height 24
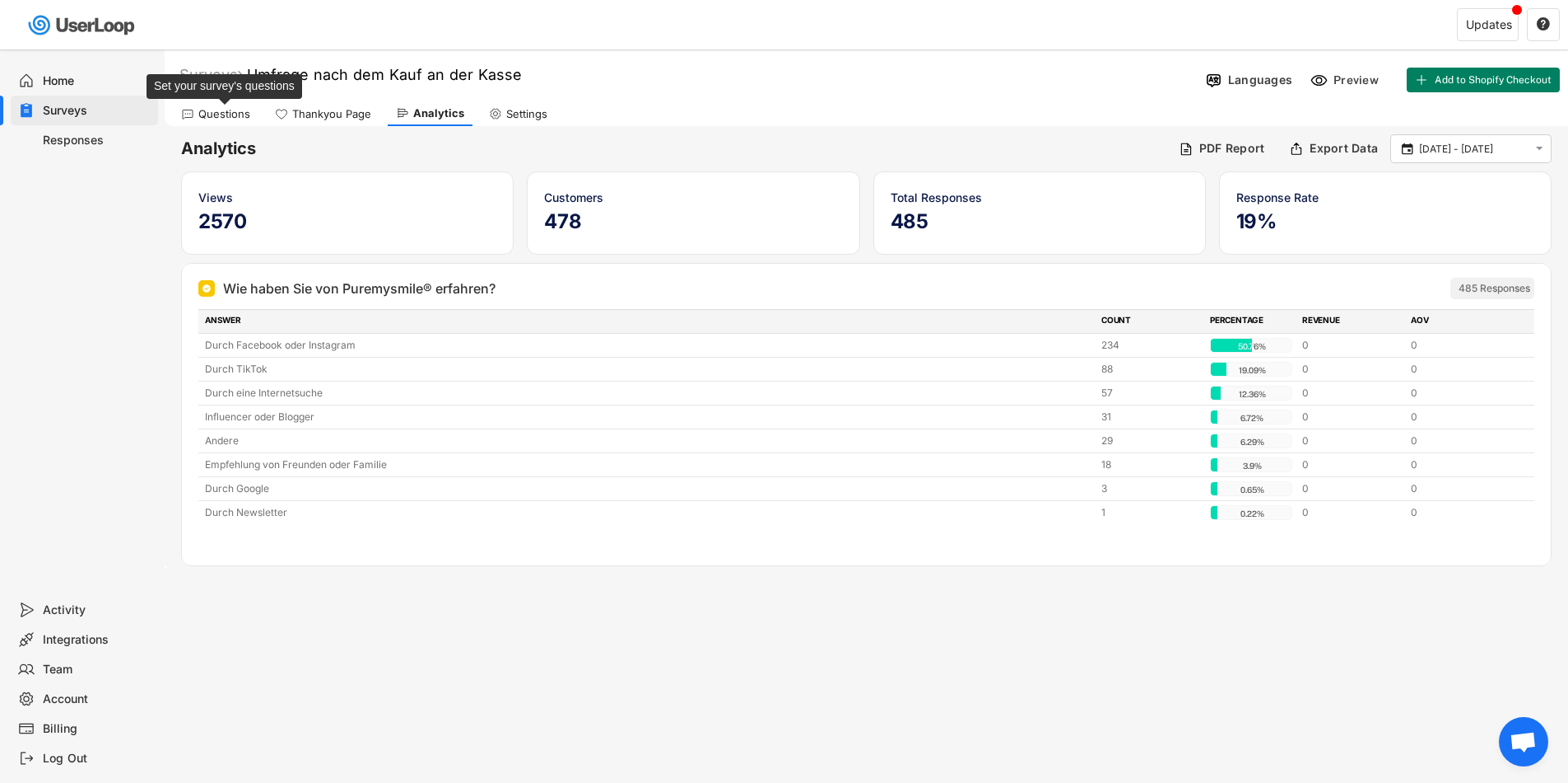
click at [222, 117] on div "Questions" at bounding box center [224, 114] width 52 height 14
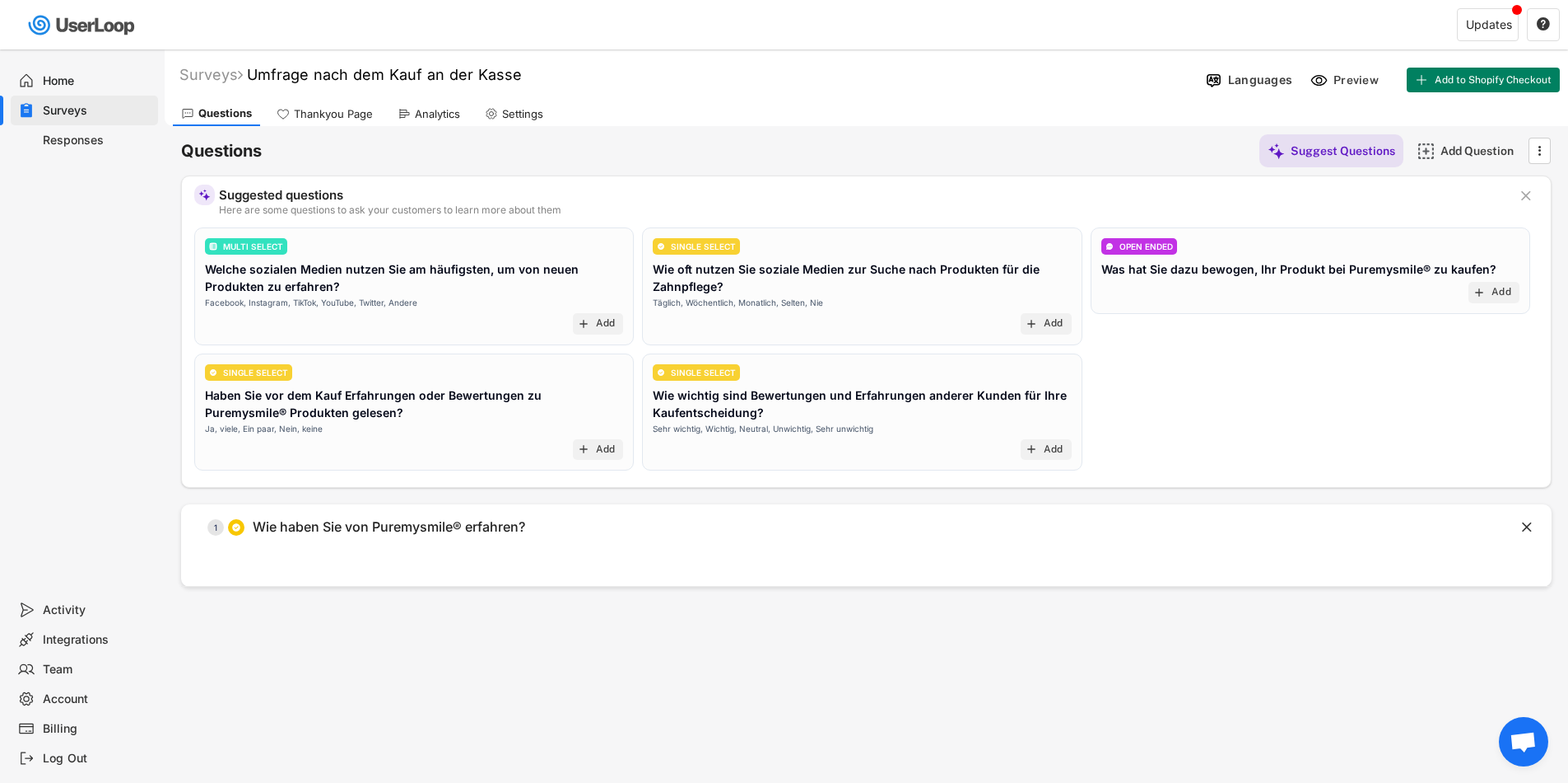
click at [103, 75] on div "Home" at bounding box center [97, 81] width 109 height 16
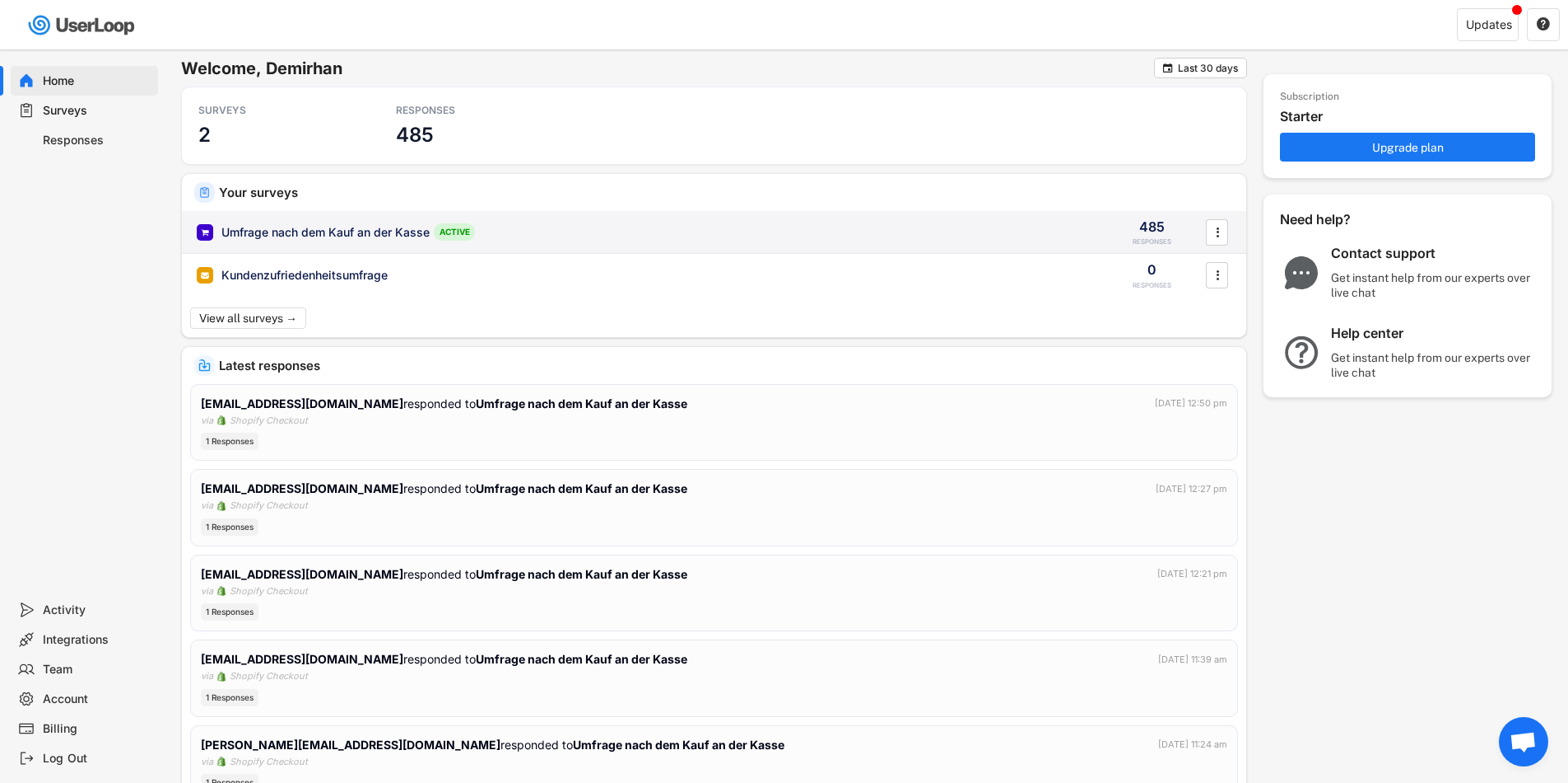
click at [1212, 230] on icon "" at bounding box center [1217, 231] width 17 height 24
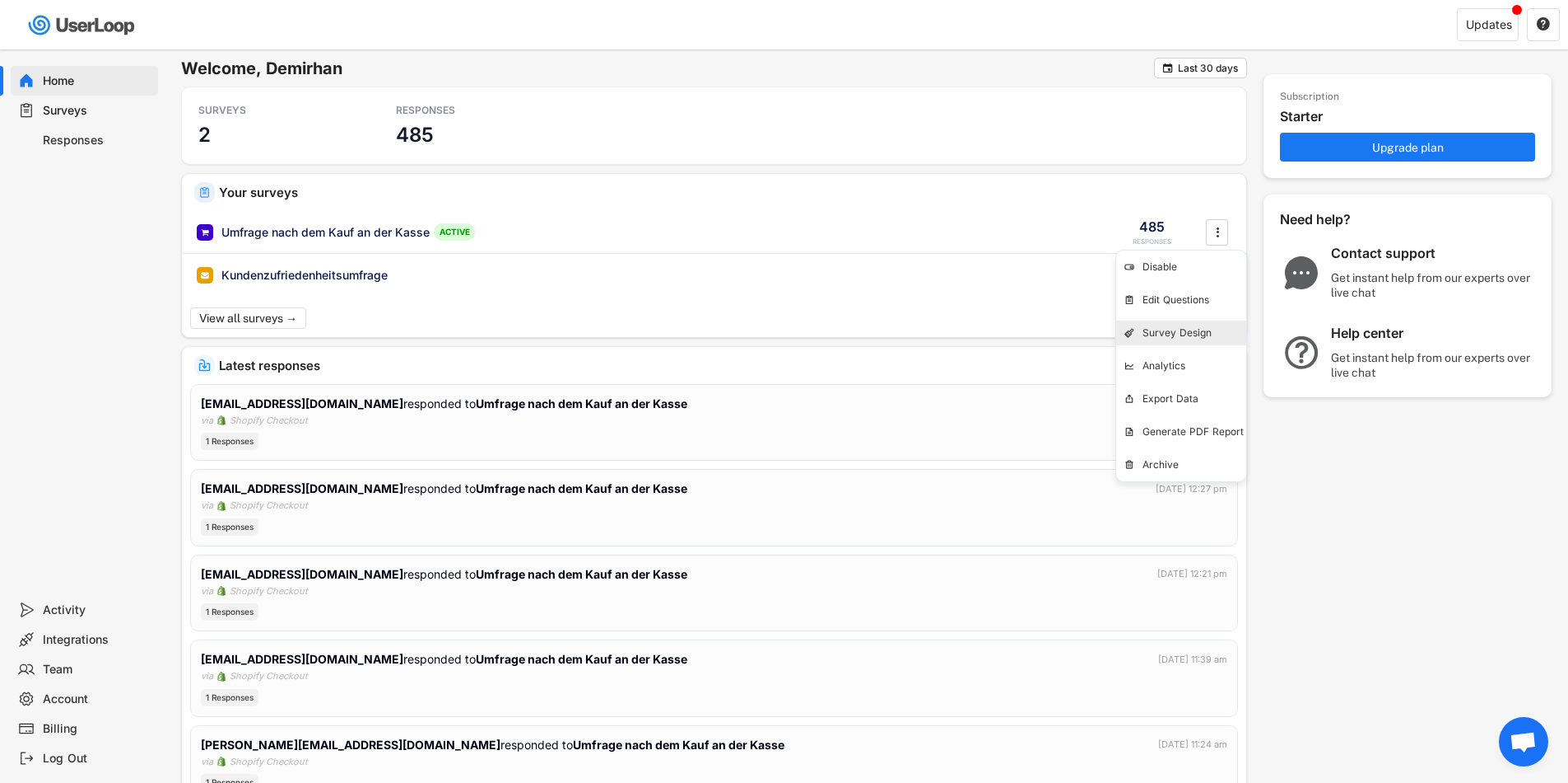
click at [1149, 337] on div "Survey Design" at bounding box center [1195, 332] width 104 height 13
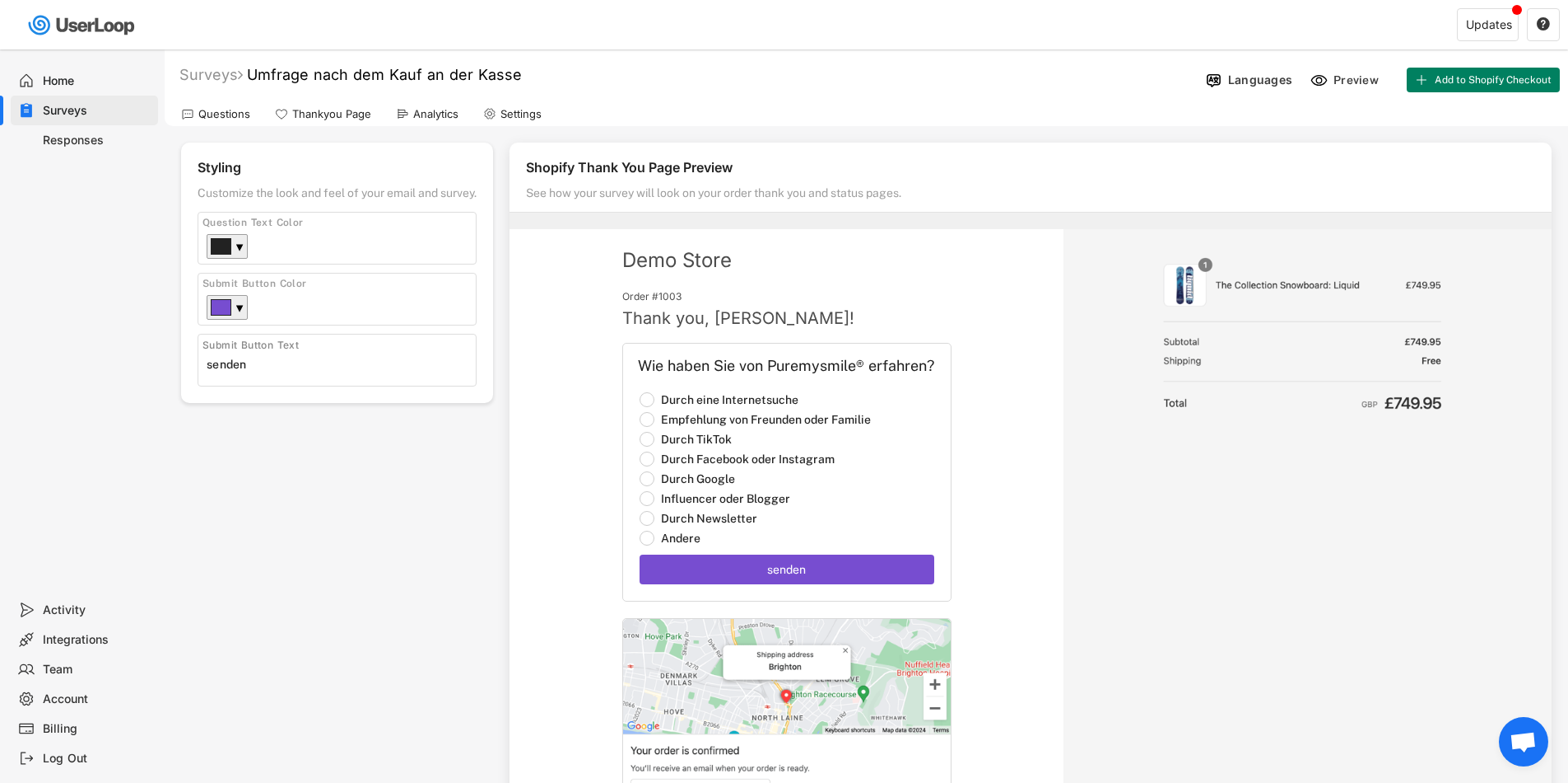
click at [520, 111] on div "Settings" at bounding box center [521, 114] width 41 height 14
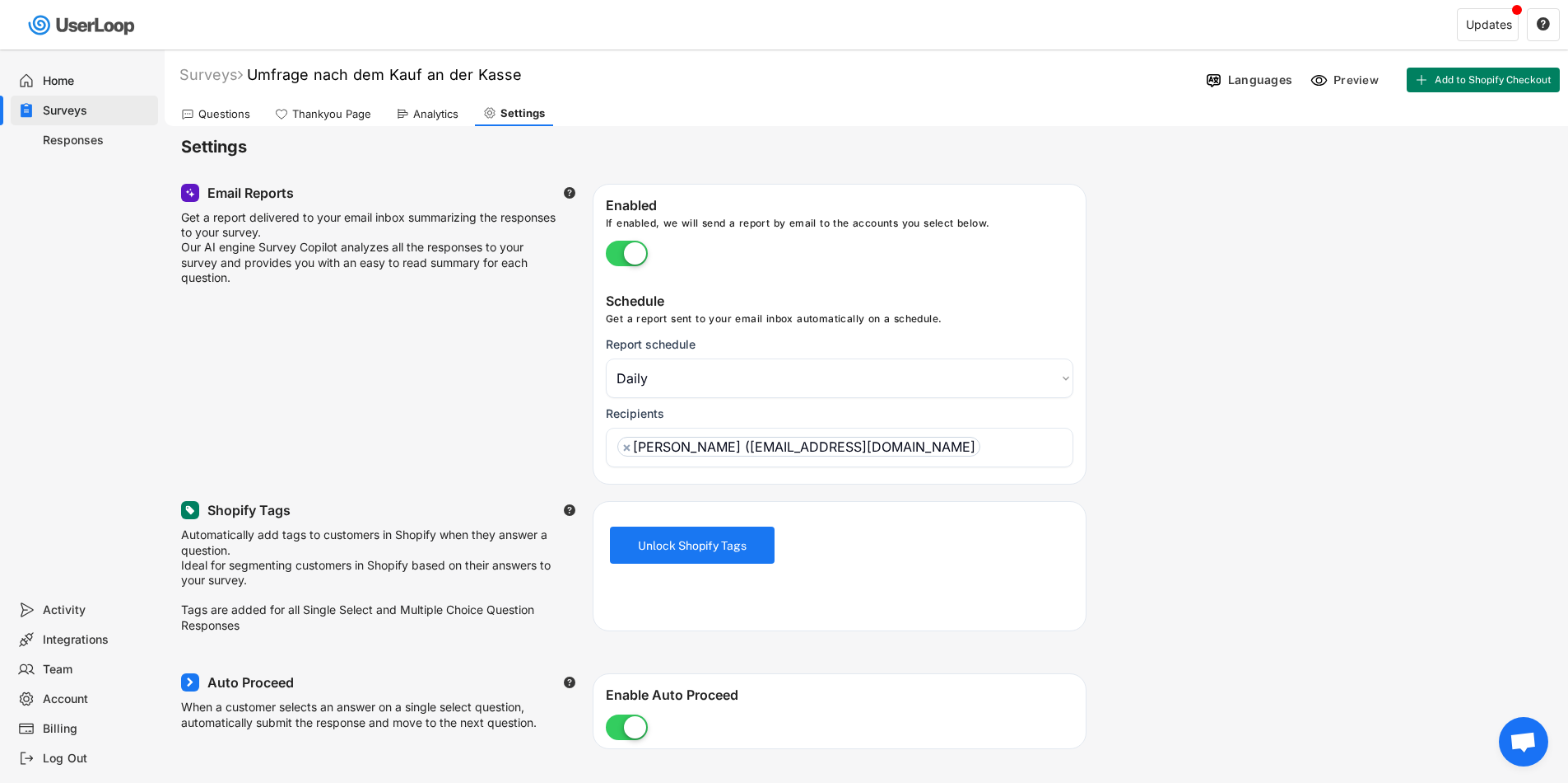
click at [220, 117] on div "Questions" at bounding box center [224, 114] width 52 height 14
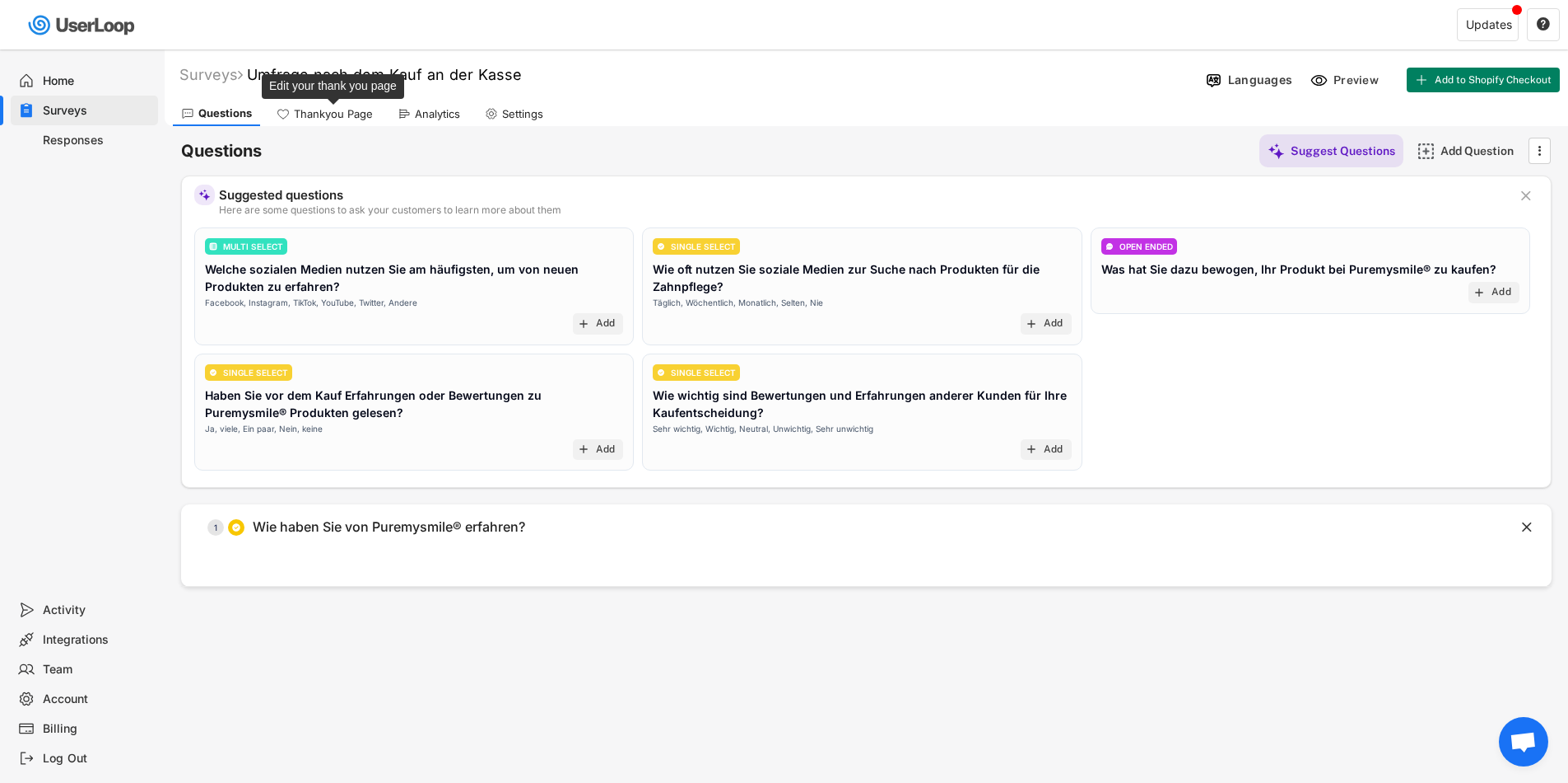
click at [320, 117] on div "Thankyou Page" at bounding box center [333, 114] width 79 height 14
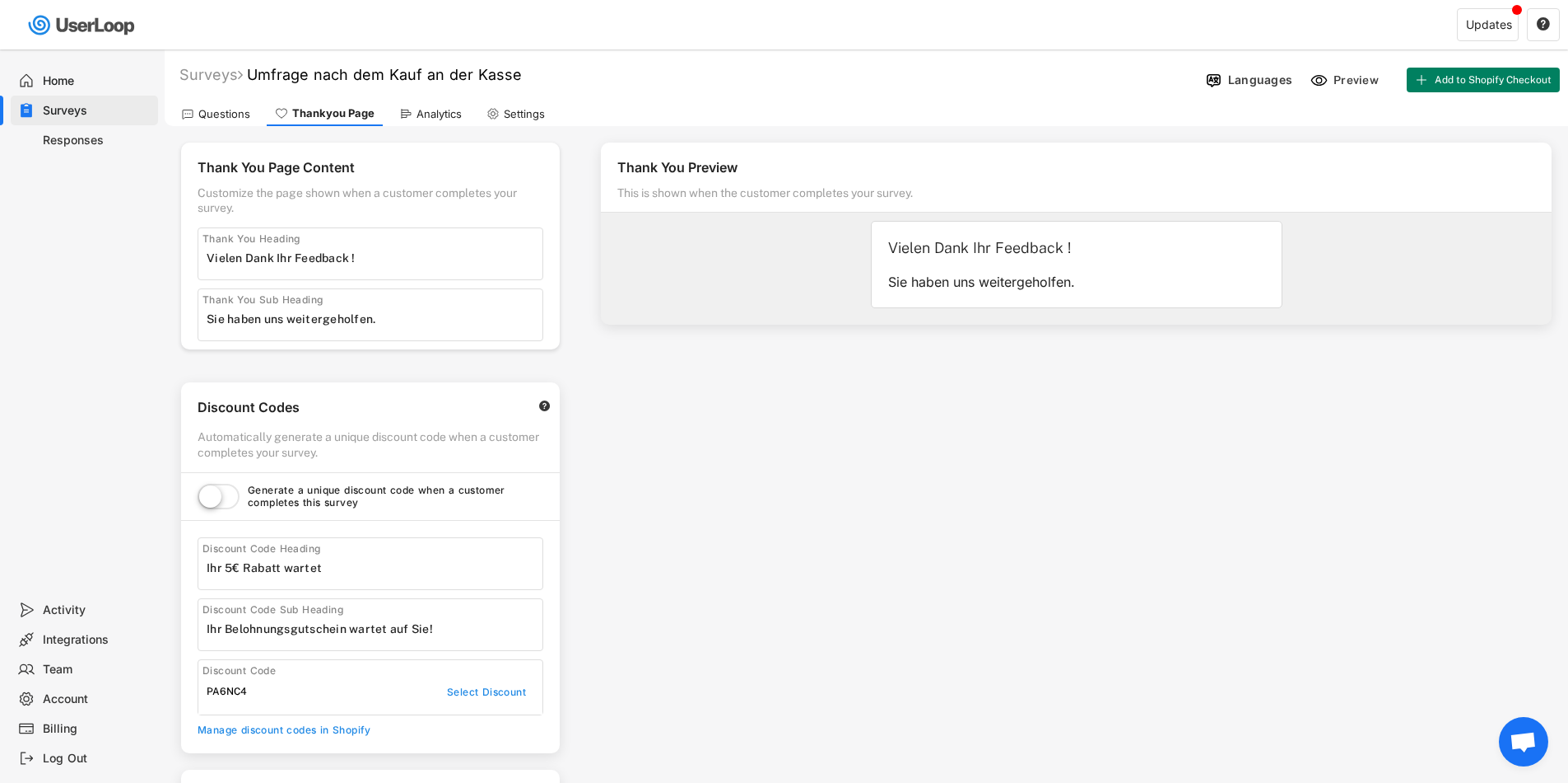
click at [53, 76] on div "Home" at bounding box center [97, 81] width 109 height 16
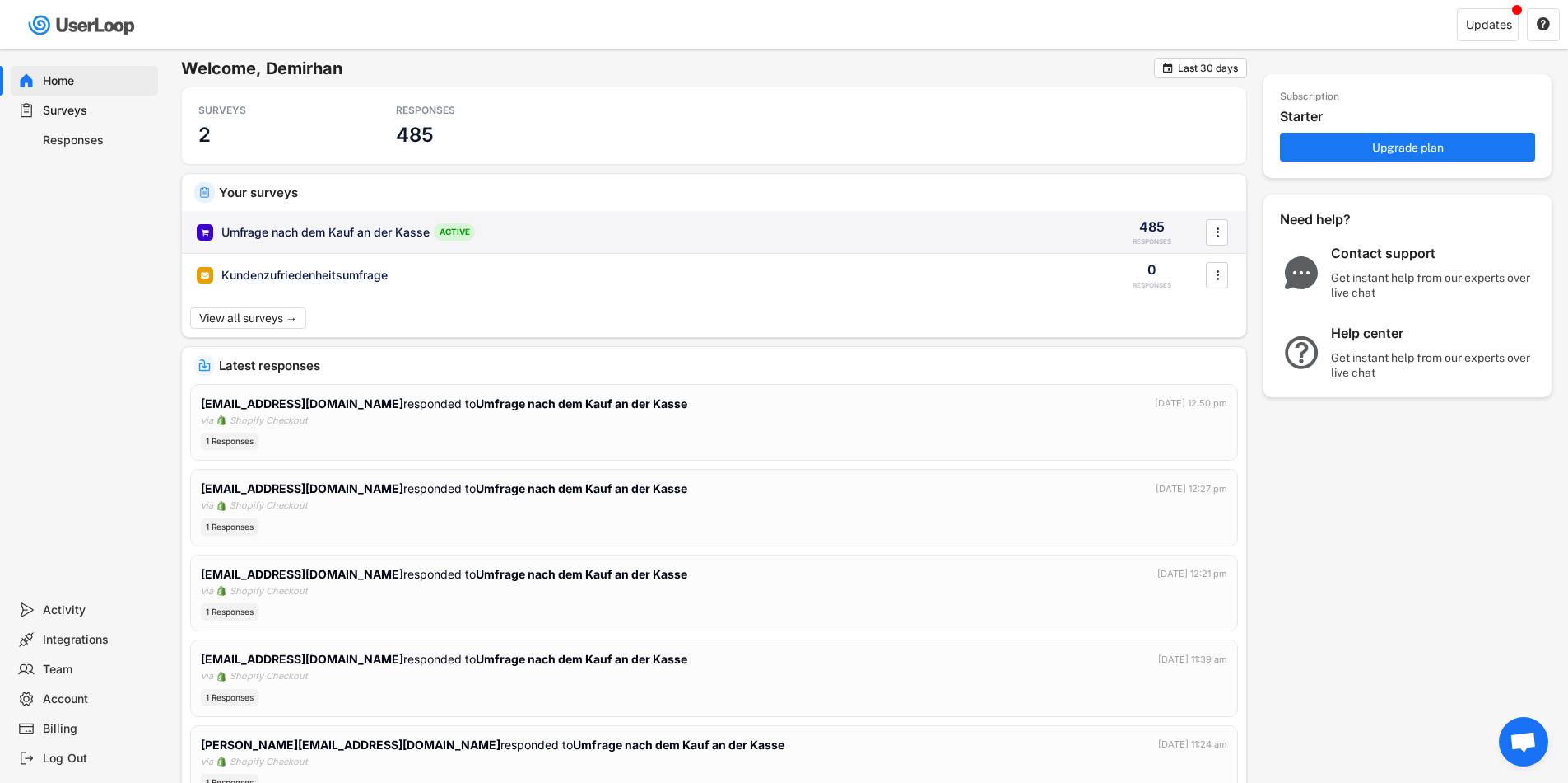
click at [1223, 238] on icon "" at bounding box center [1217, 231] width 17 height 24
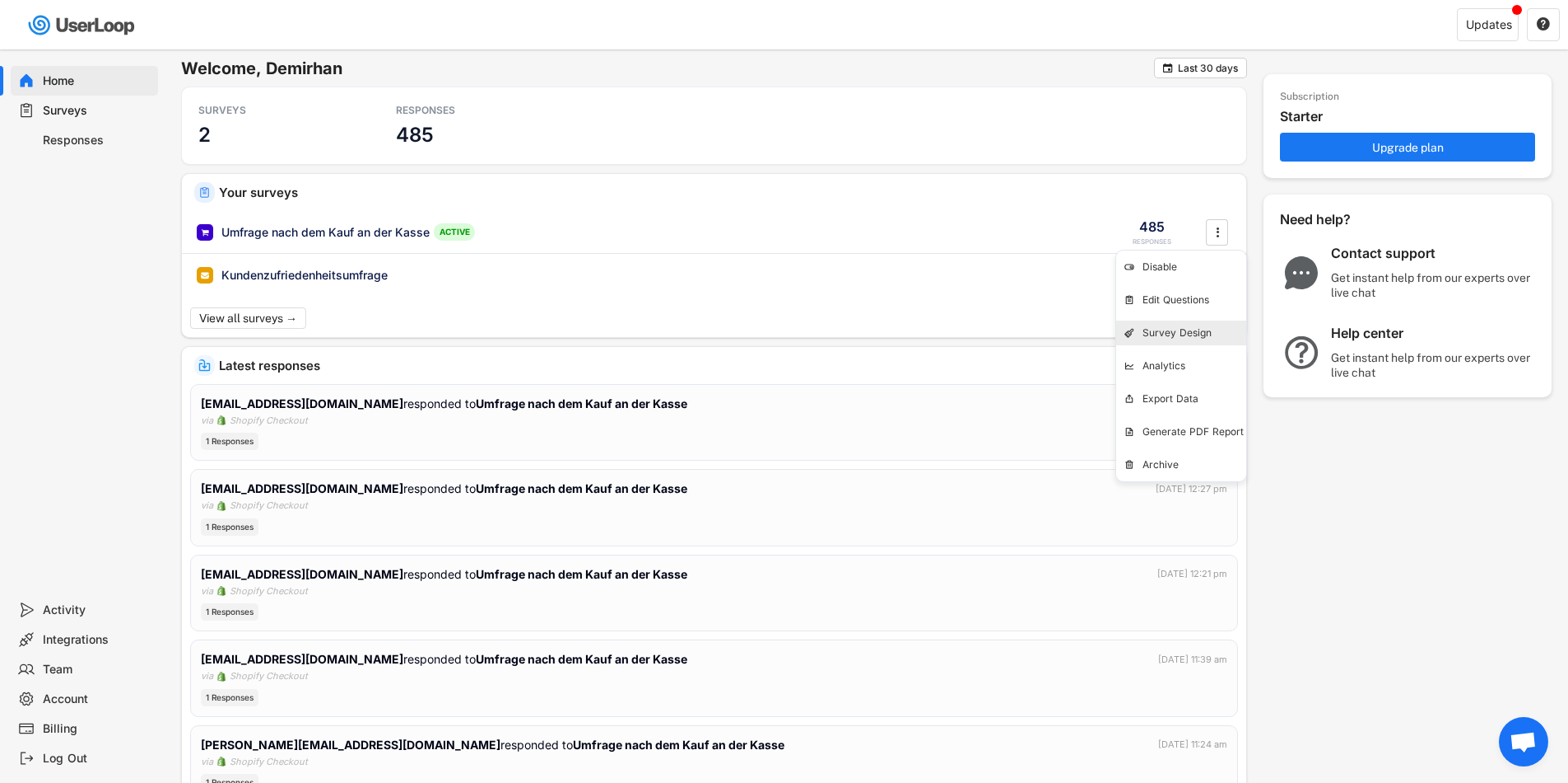
click at [1154, 337] on div "Survey Design" at bounding box center [1195, 332] width 104 height 13
type input "senden"
